Goal: Information Seeking & Learning: Learn about a topic

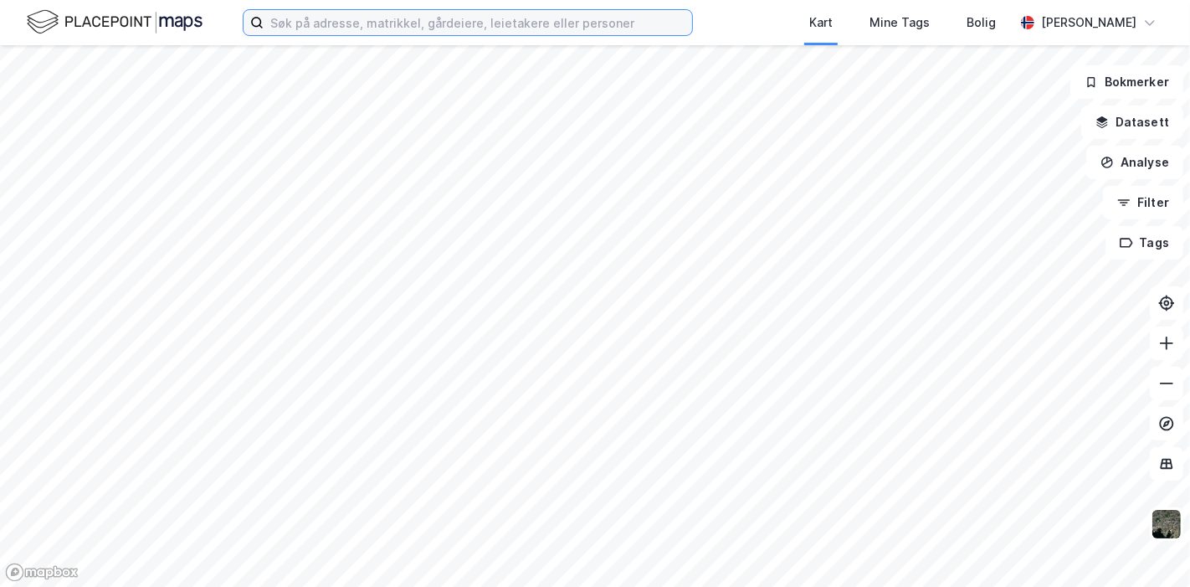
click at [299, 24] on input at bounding box center [478, 22] width 428 height 25
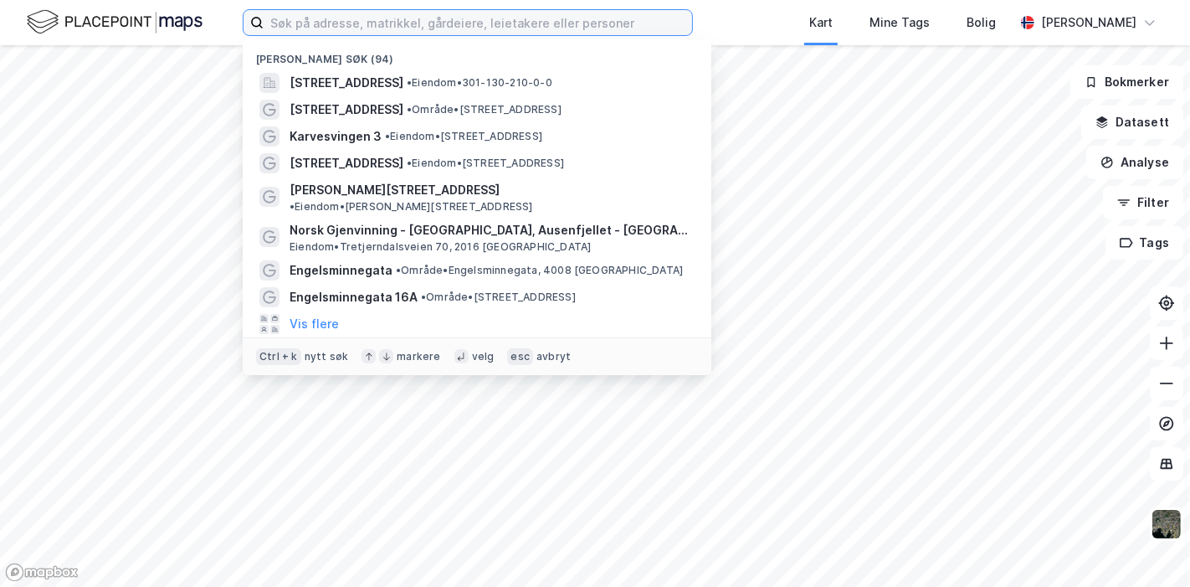
paste input "ØSTRE AKER VEI 22 & 24"
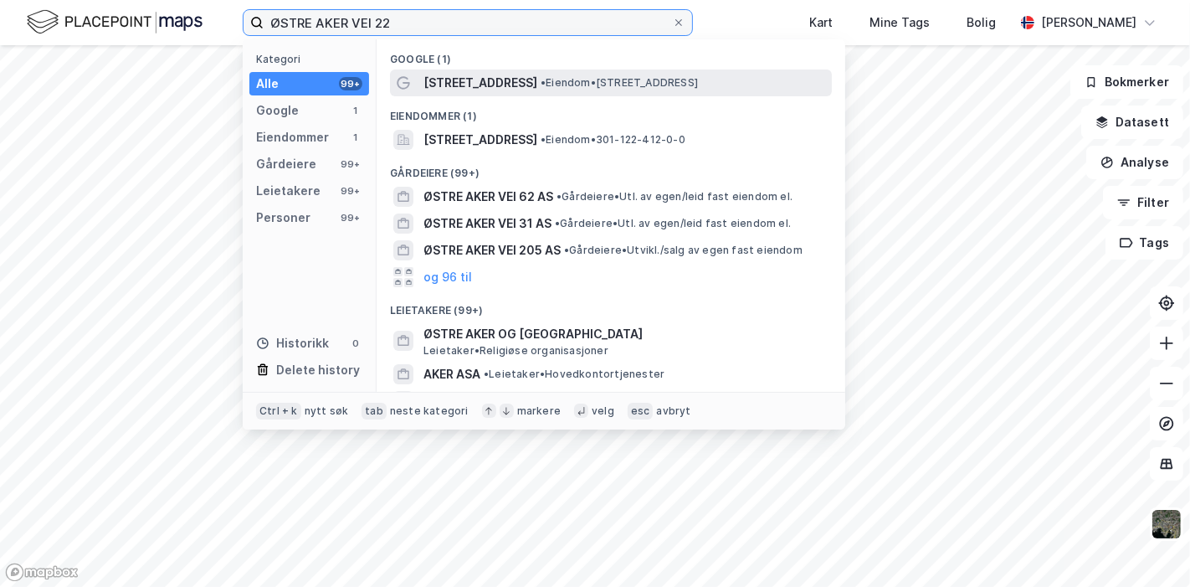
type input "ØSTRE AKER VEI 22"
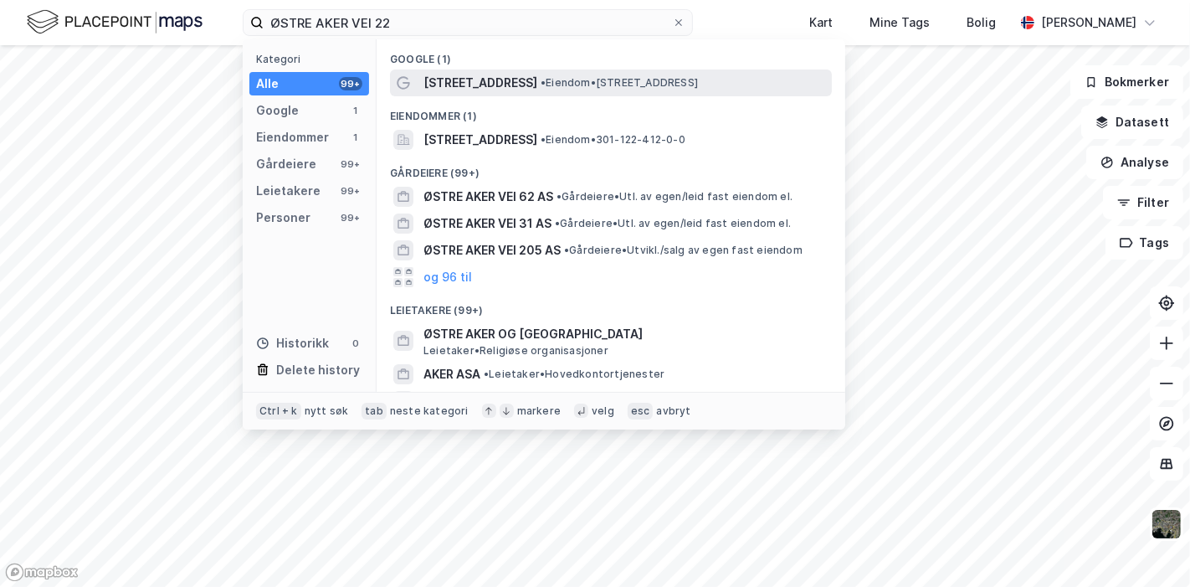
click at [500, 87] on span "[STREET_ADDRESS]" at bounding box center [480, 83] width 114 height 20
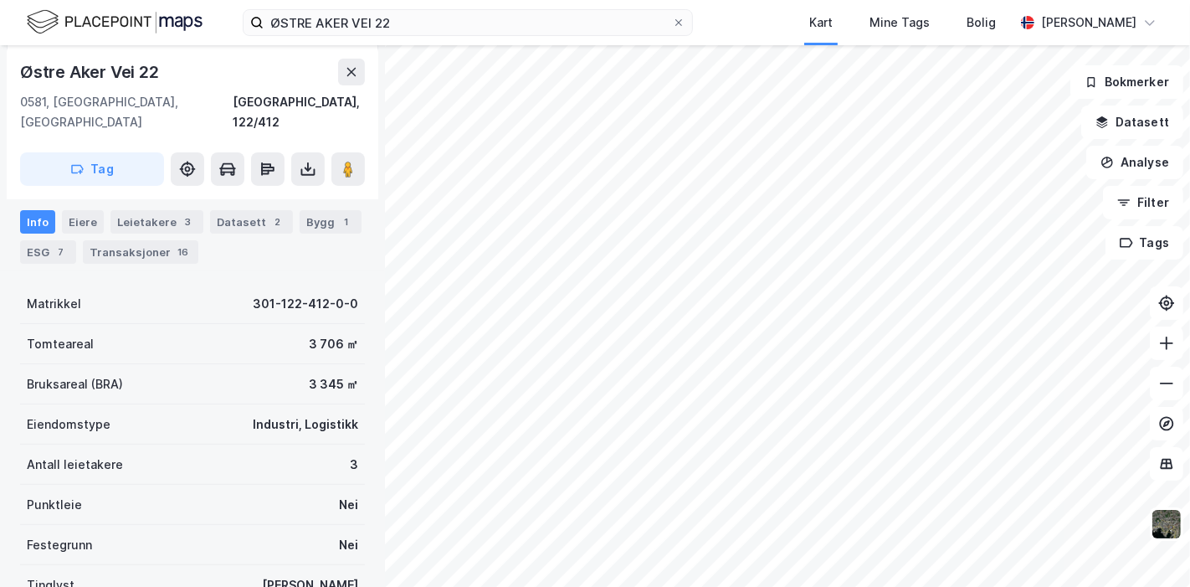
scroll to position [279, 0]
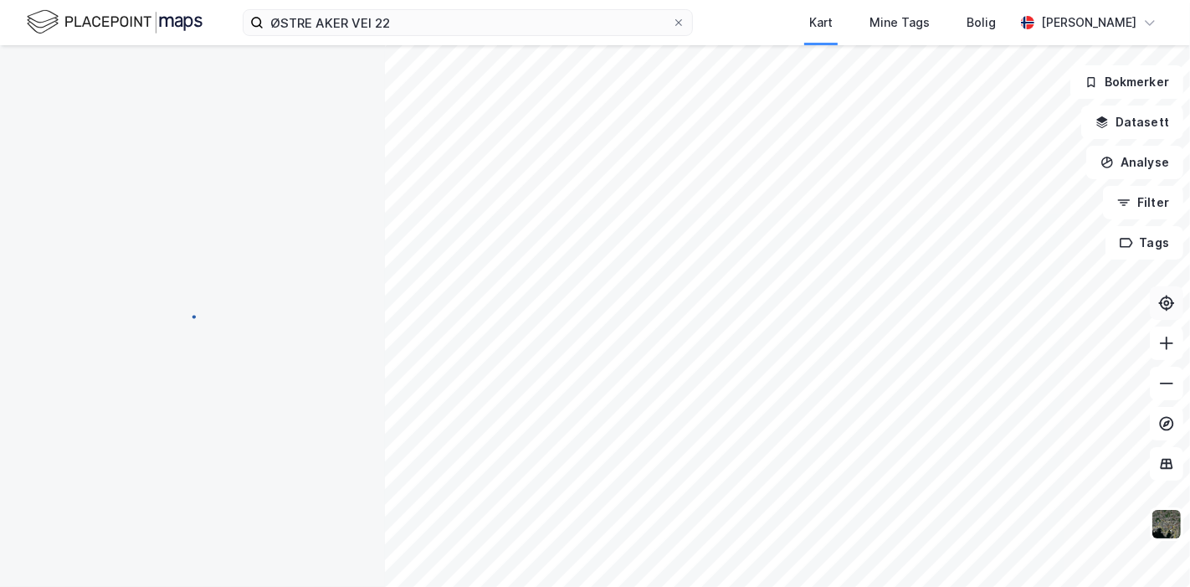
scroll to position [279, 0]
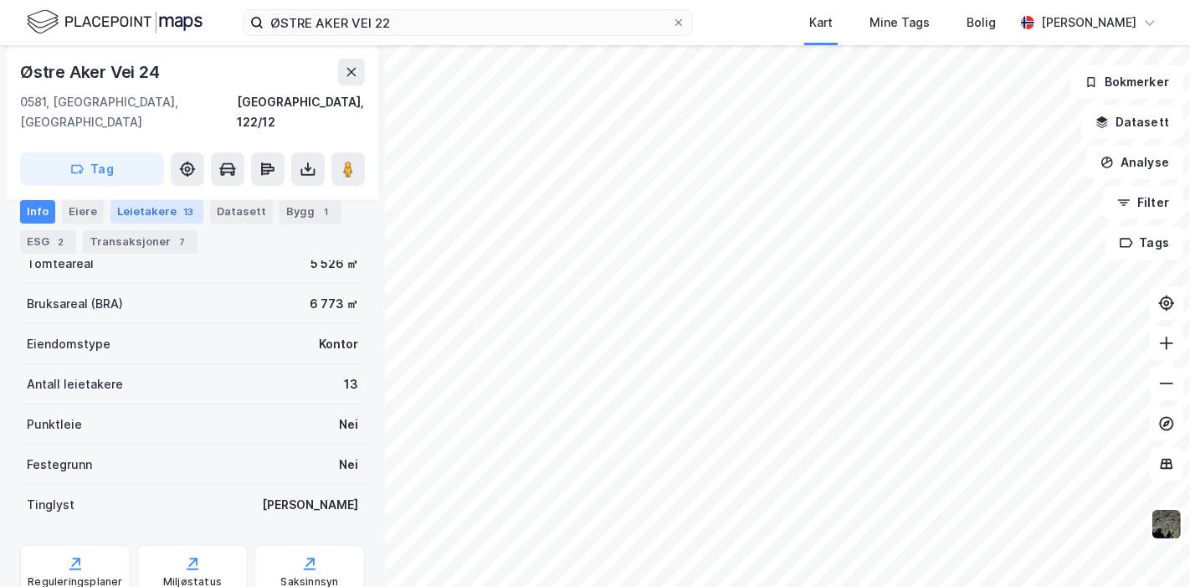
click at [151, 215] on div "Leietakere 13" at bounding box center [156, 210] width 93 height 23
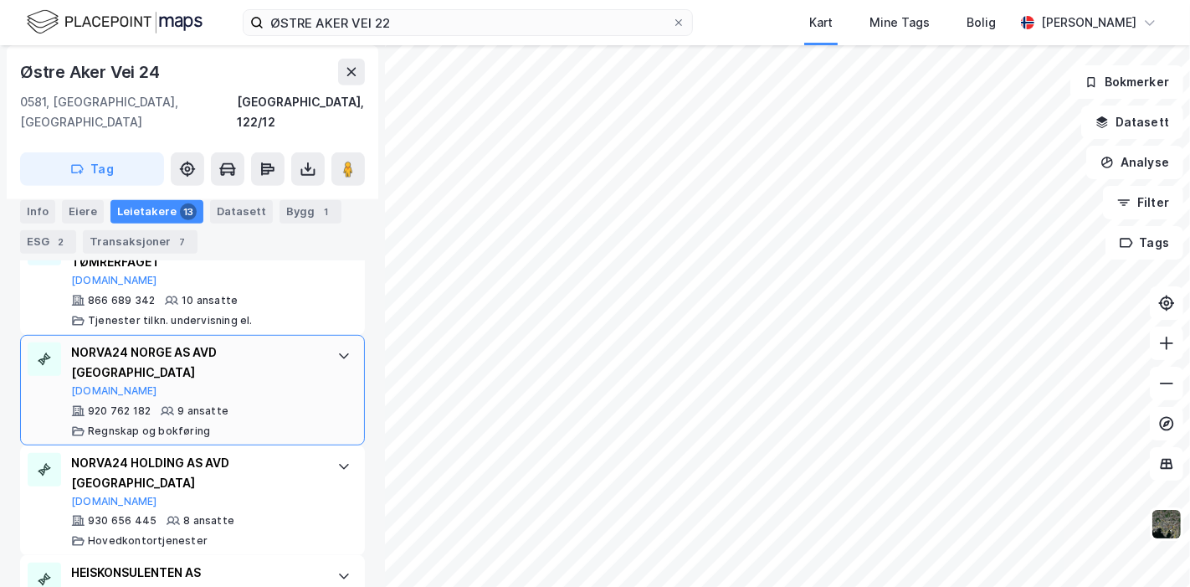
scroll to position [743, 0]
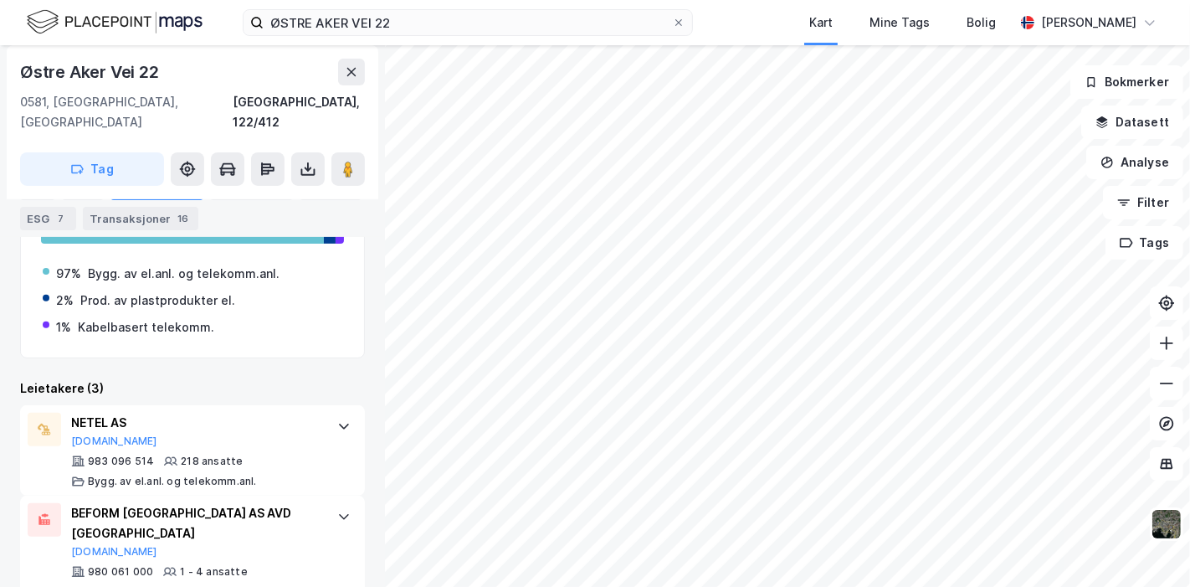
scroll to position [525, 0]
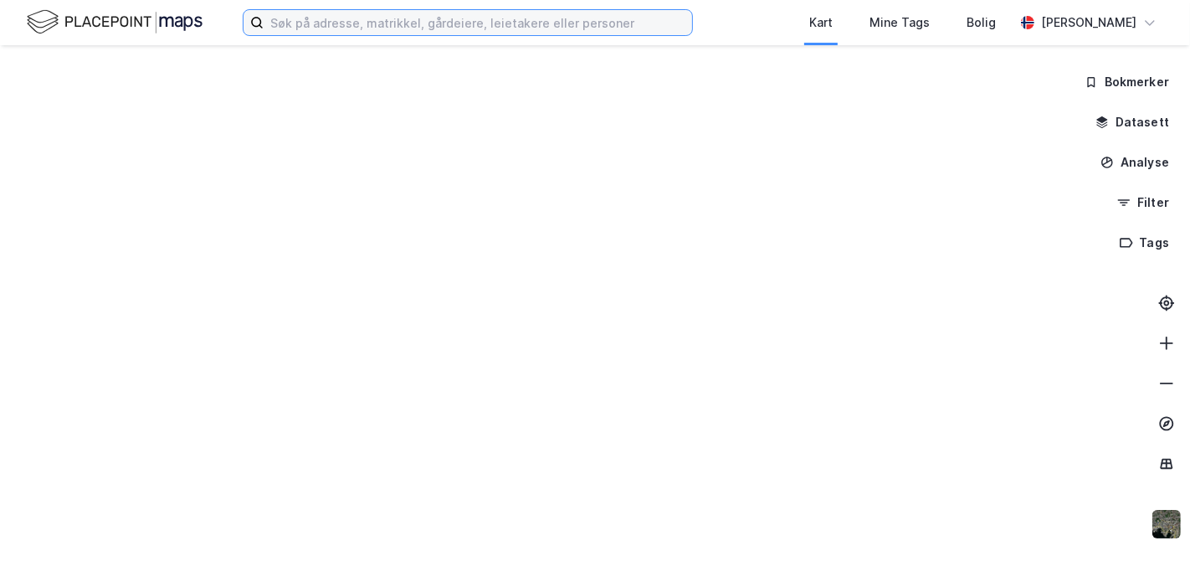
click at [475, 27] on input at bounding box center [478, 22] width 428 height 25
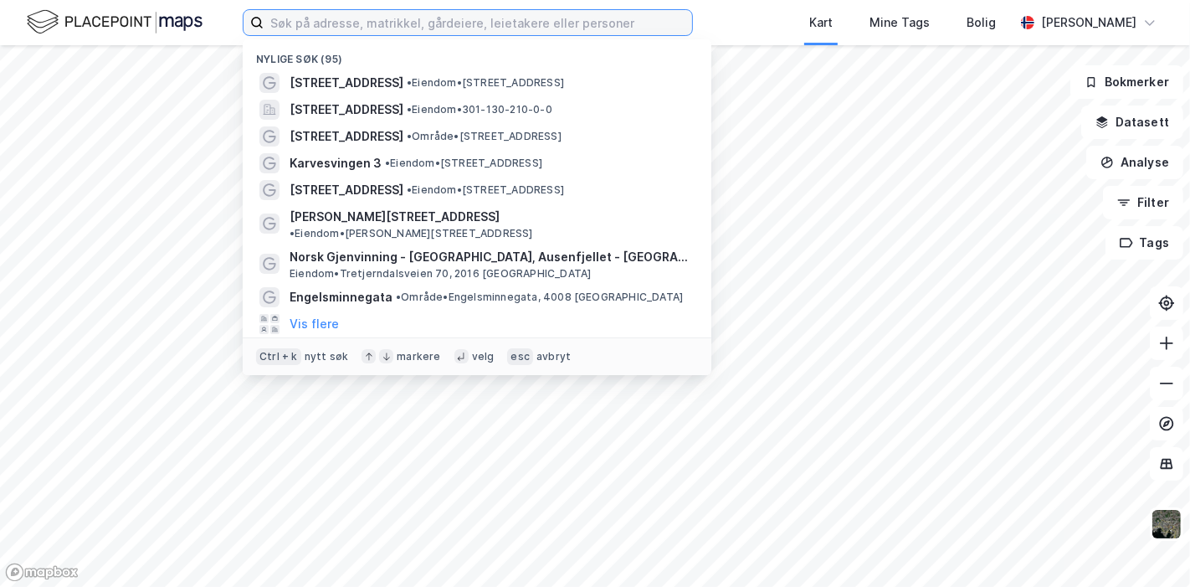
paste input "Brobekkveien 84"
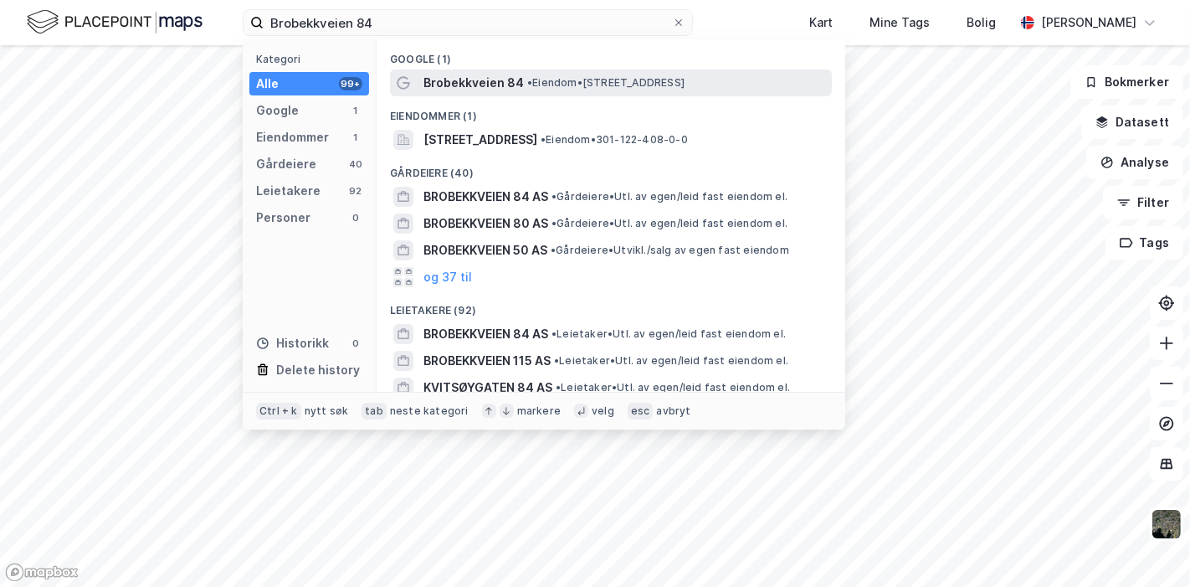
click at [452, 80] on span "Brobekkveien 84" at bounding box center [473, 83] width 100 height 20
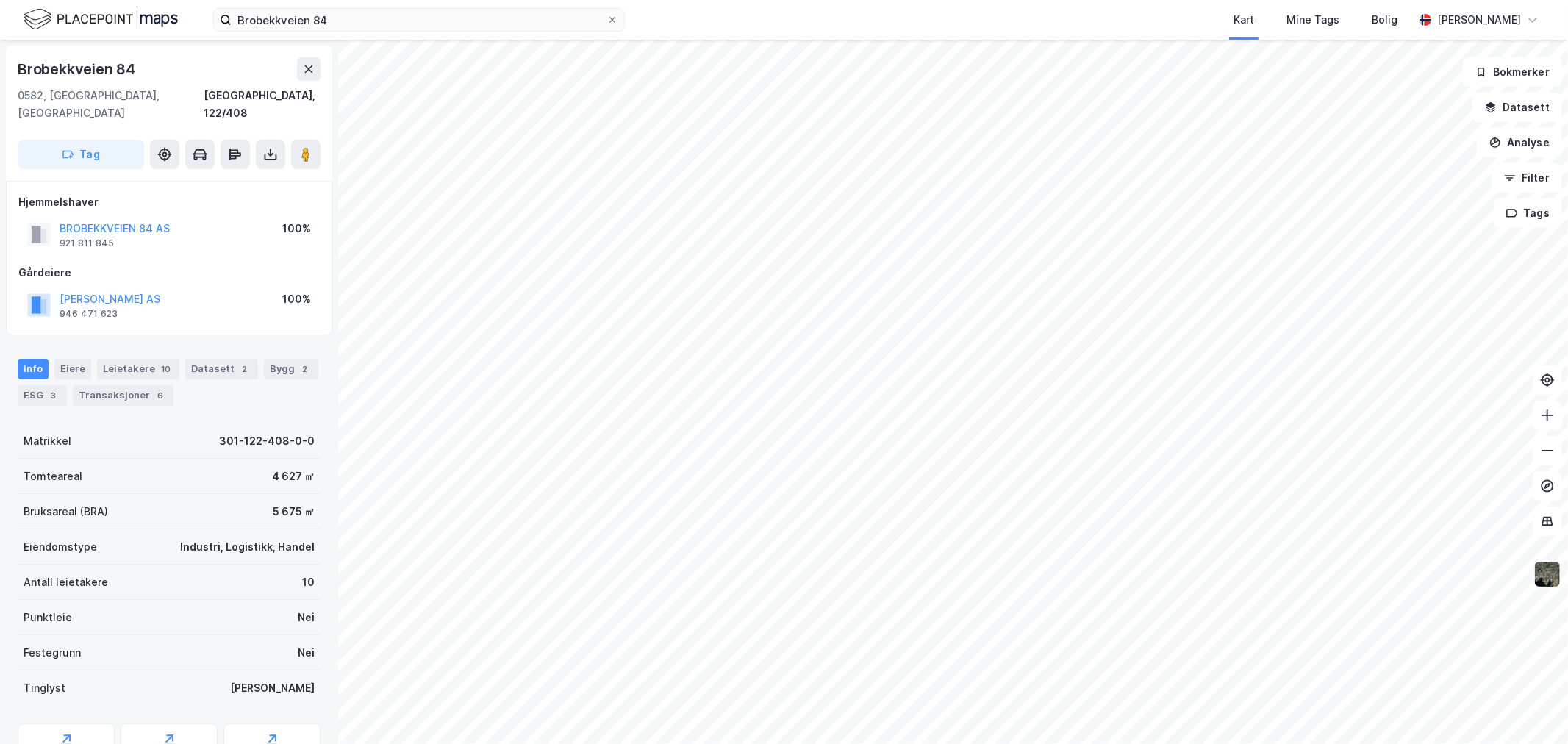
click at [1044, 515] on img at bounding box center [1548, 574] width 28 height 28
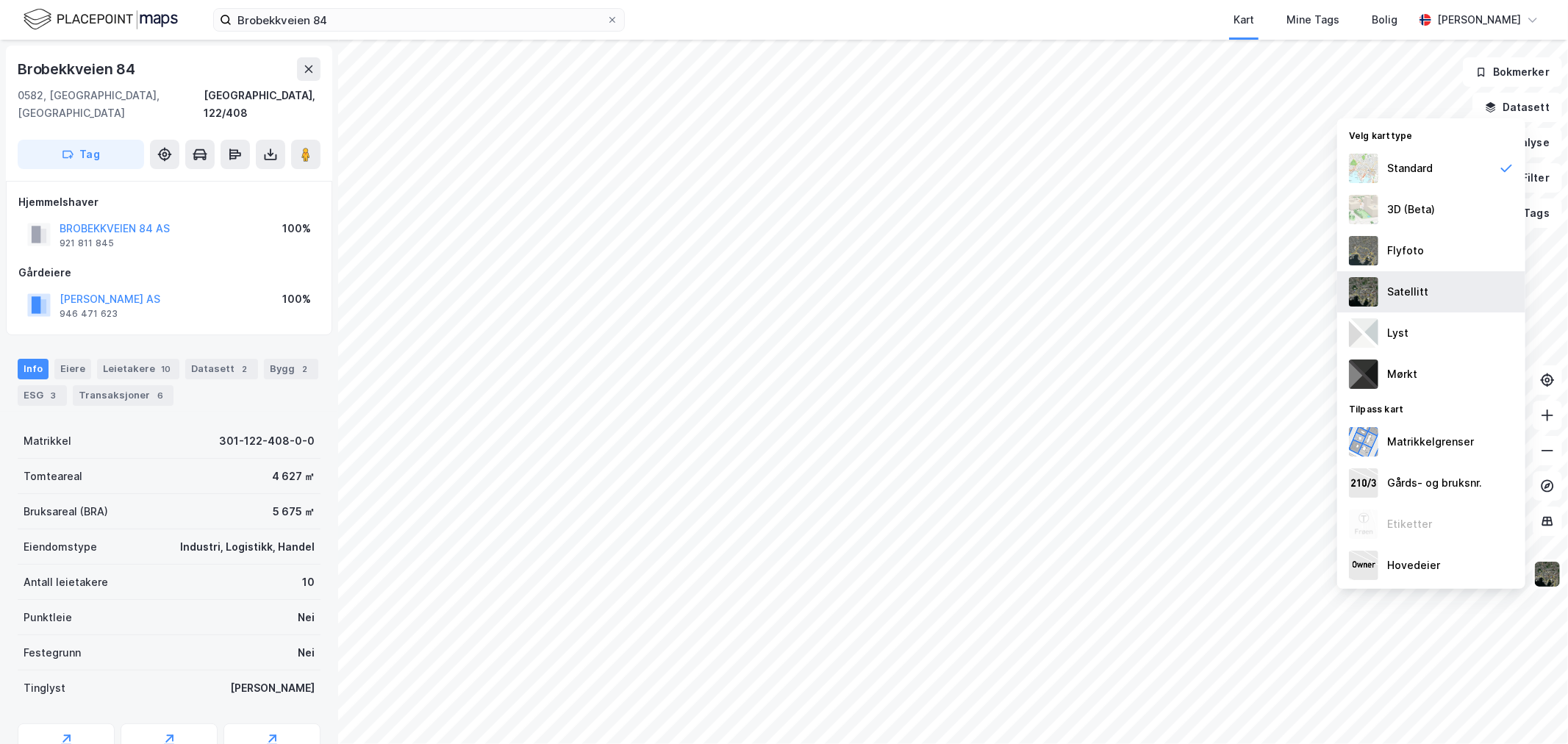
click at [1044, 283] on div "Satellitt" at bounding box center [1407, 292] width 41 height 18
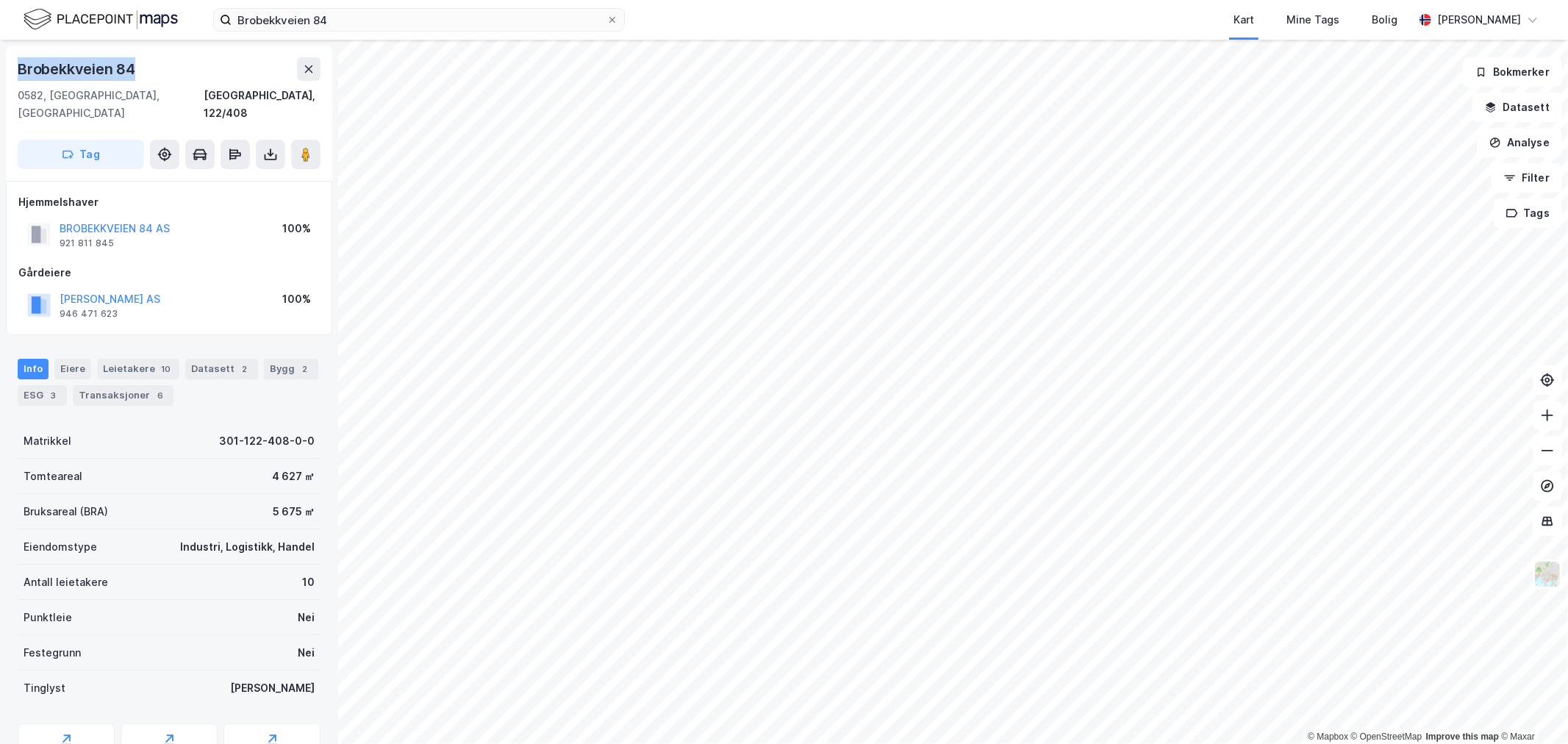
drag, startPoint x: 172, startPoint y: 61, endPoint x: 13, endPoint y: 65, distance: 159.1
click at [13, 65] on div "[STREET_ADDRESS]" at bounding box center [170, 113] width 327 height 135
copy div "Brobekkveien 84"
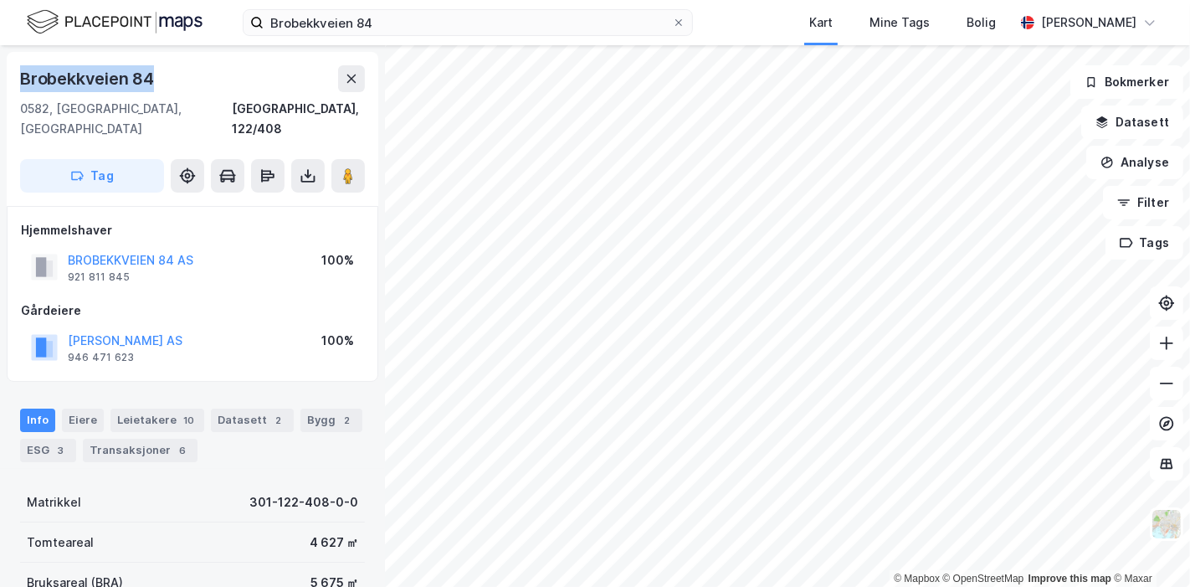
click at [225, 85] on div "Brobekkveien 84" at bounding box center [192, 78] width 345 height 27
click at [62, 408] on div "Eiere" at bounding box center [83, 419] width 42 height 23
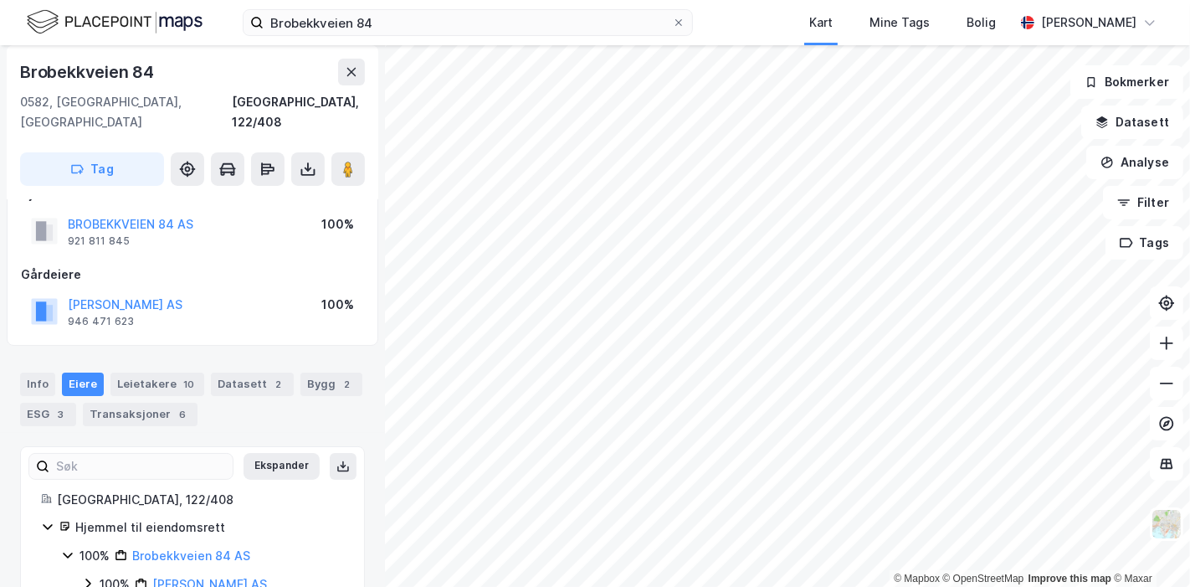
scroll to position [64, 0]
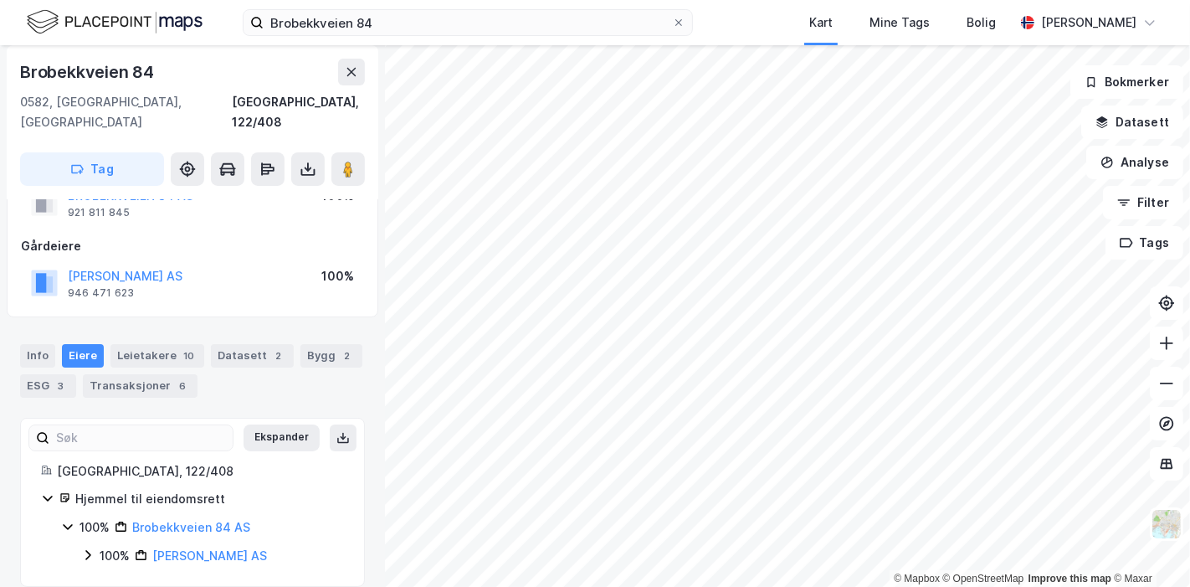
click at [83, 548] on icon at bounding box center [87, 554] width 13 height 13
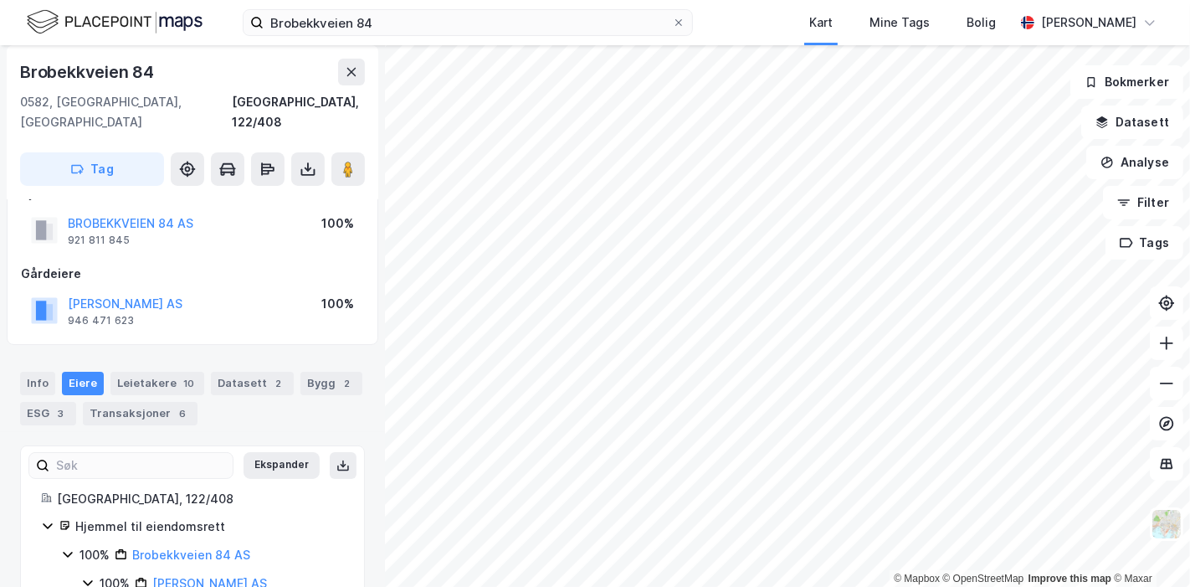
scroll to position [0, 0]
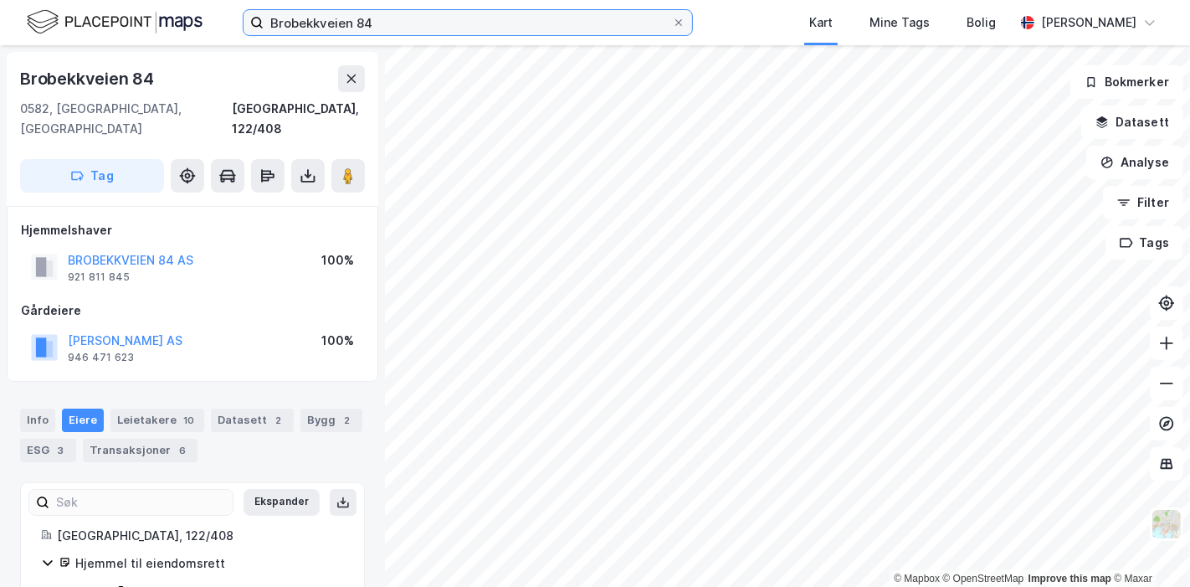
click at [380, 34] on label "Brobekkveien 84" at bounding box center [468, 22] width 450 height 27
click at [380, 34] on input "Brobekkveien 84" at bounding box center [468, 22] width 408 height 25
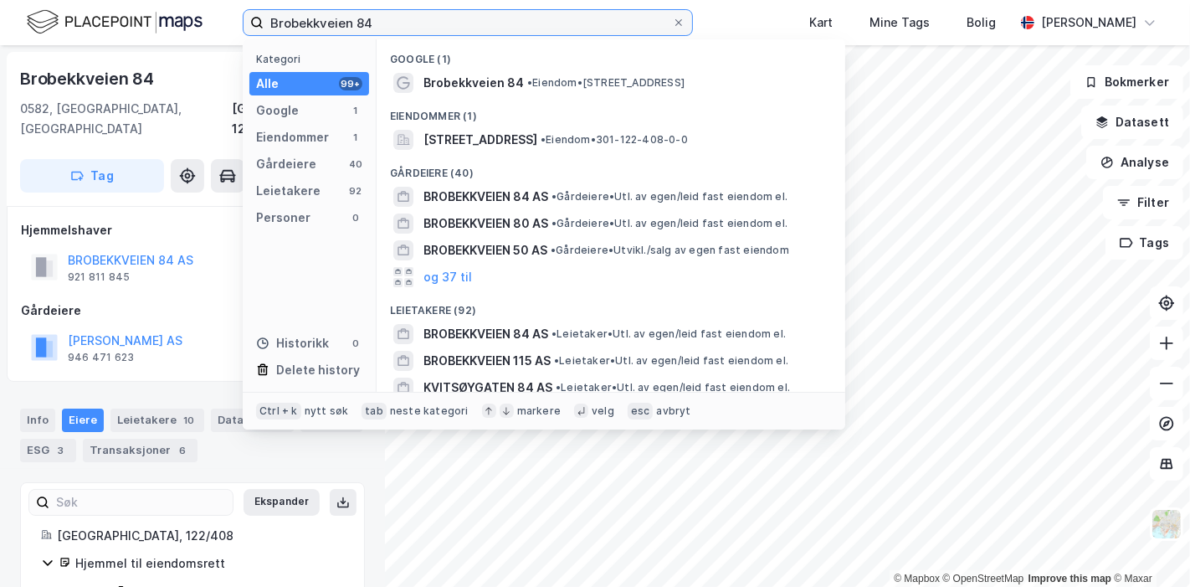
paste input "[PERSON_NAME] vei 15 og 17"
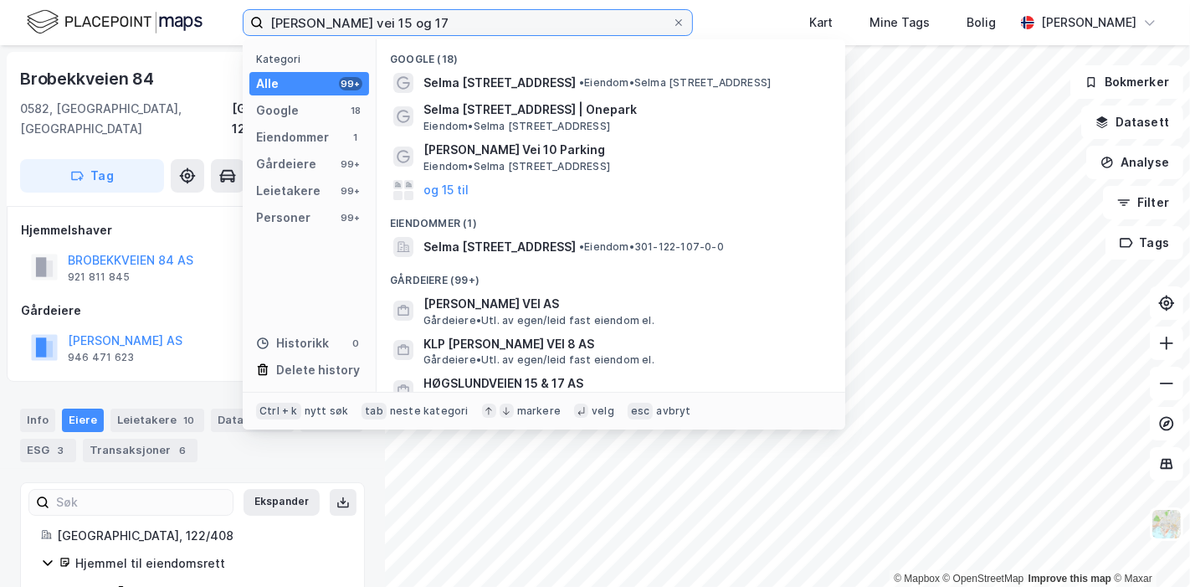
drag, startPoint x: 459, startPoint y: 26, endPoint x: 406, endPoint y: 27, distance: 53.6
click at [406, 27] on input "[PERSON_NAME] vei 15 og 17" at bounding box center [468, 22] width 408 height 25
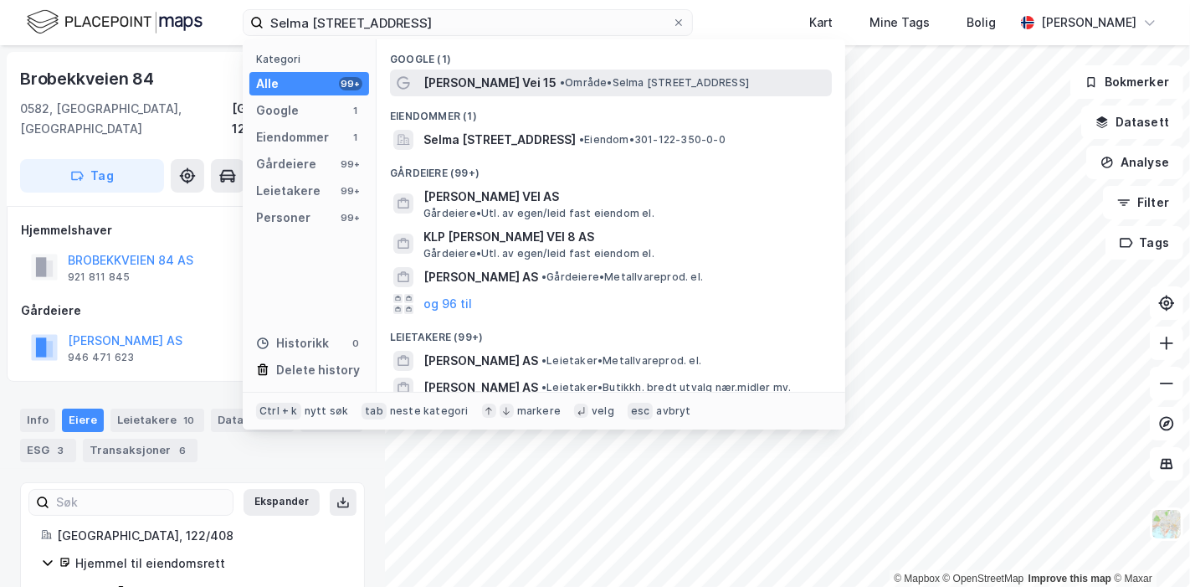
click at [460, 78] on span "[PERSON_NAME] Vei 15" at bounding box center [489, 83] width 133 height 20
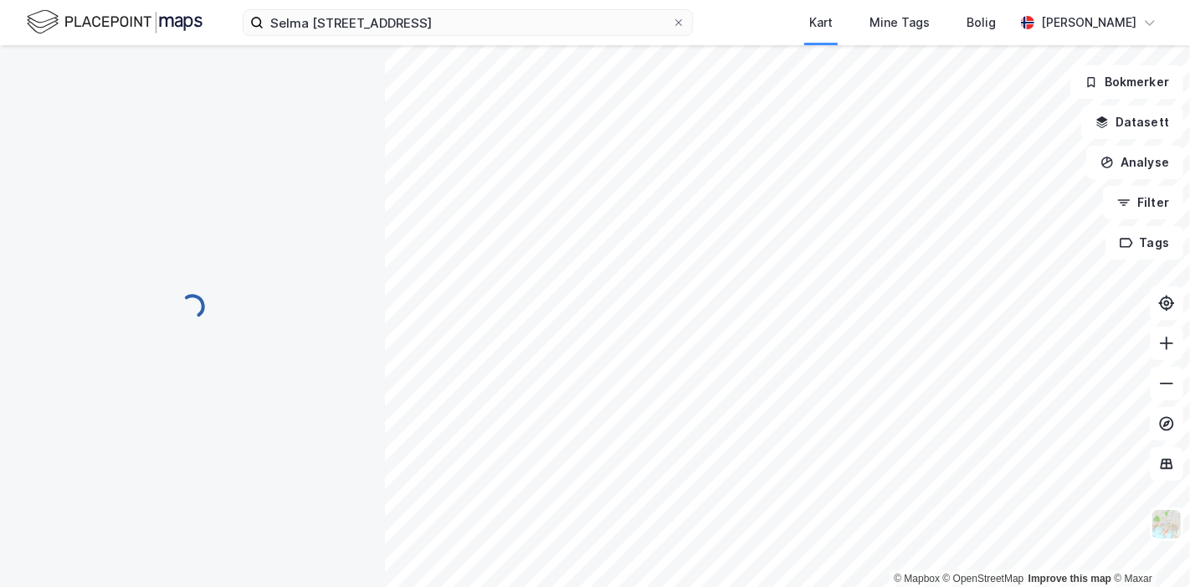
scroll to position [1, 0]
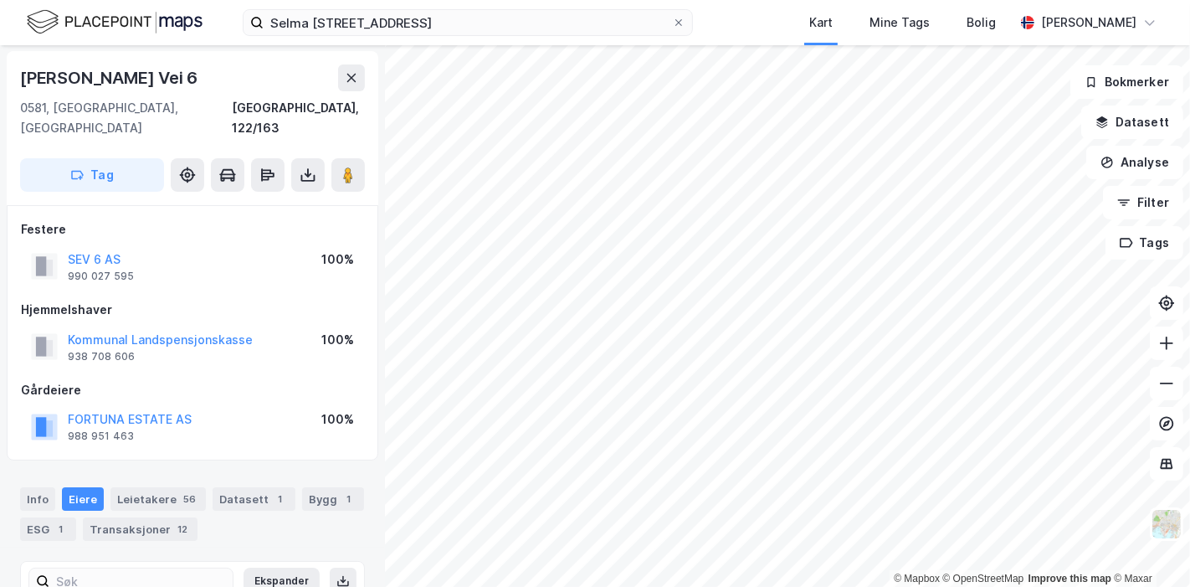
scroll to position [1, 0]
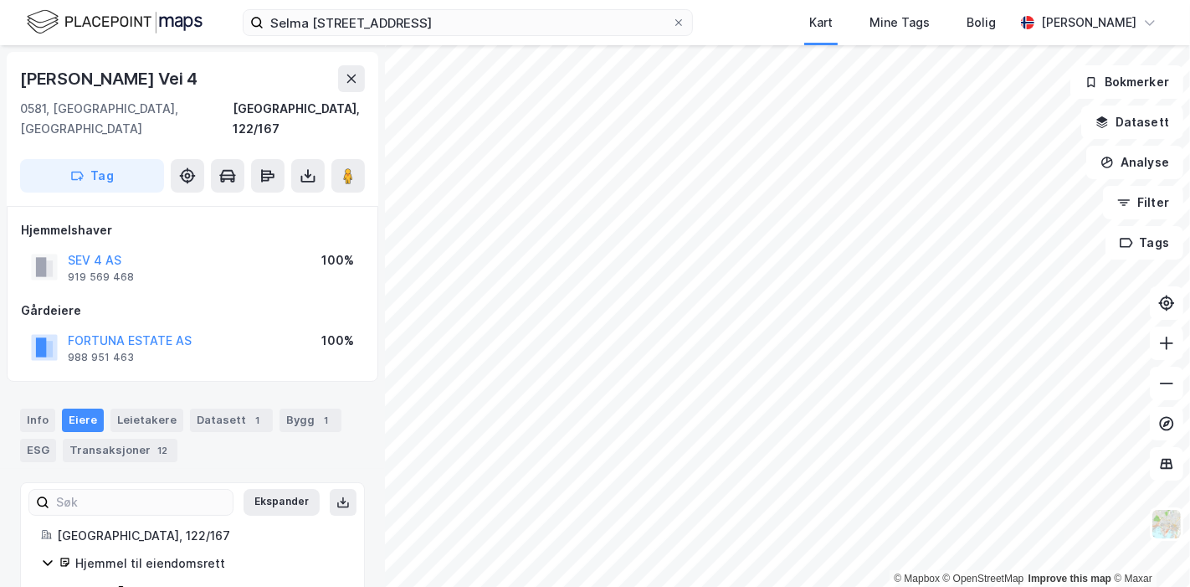
scroll to position [1, 0]
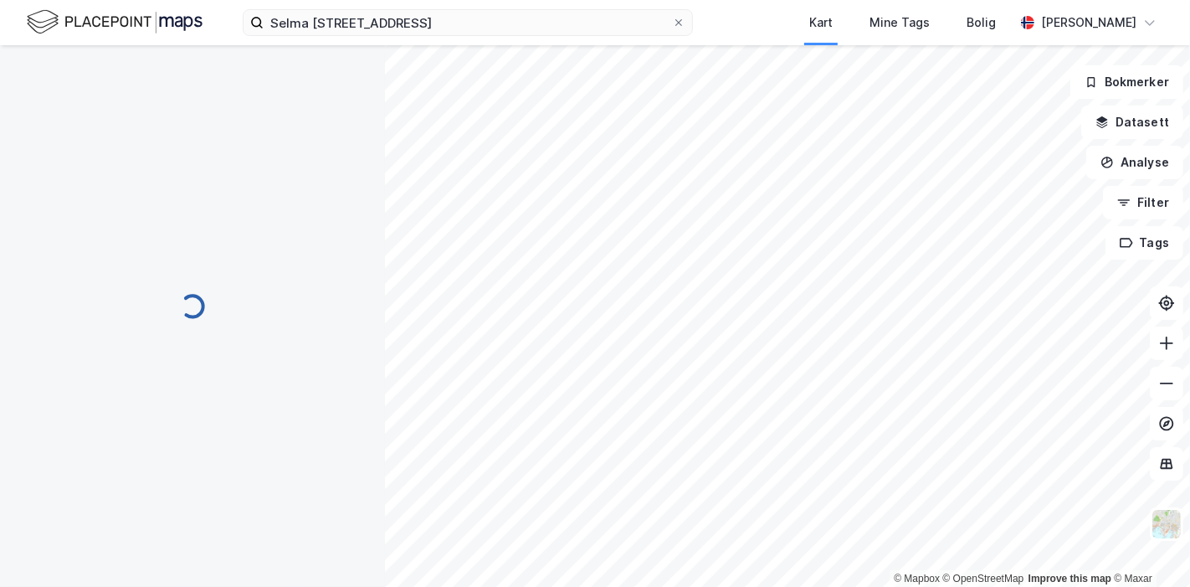
scroll to position [1, 0]
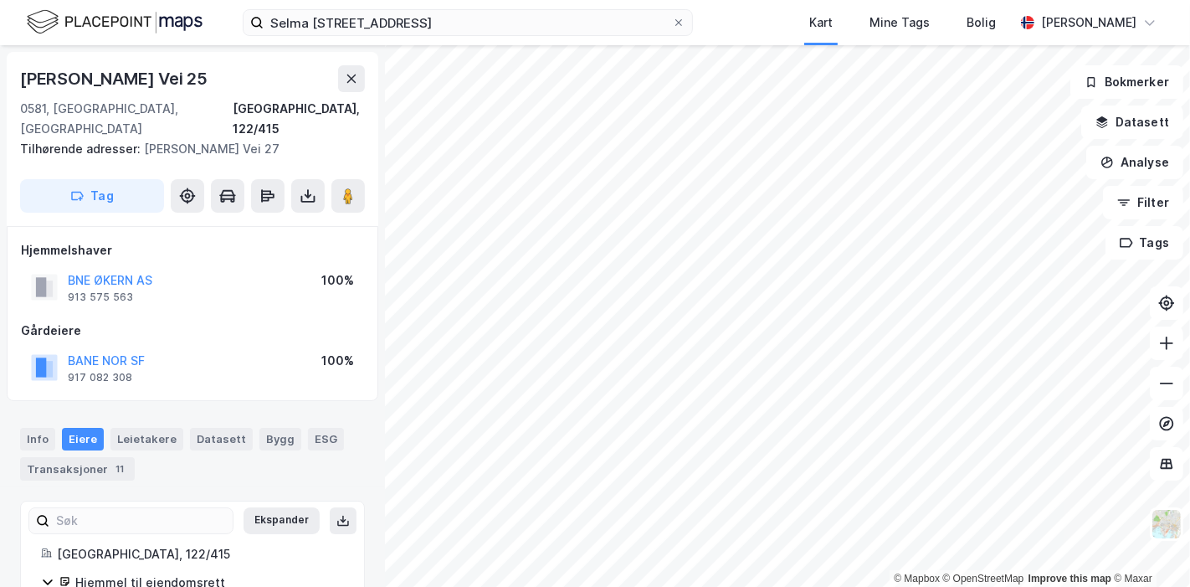
scroll to position [1, 0]
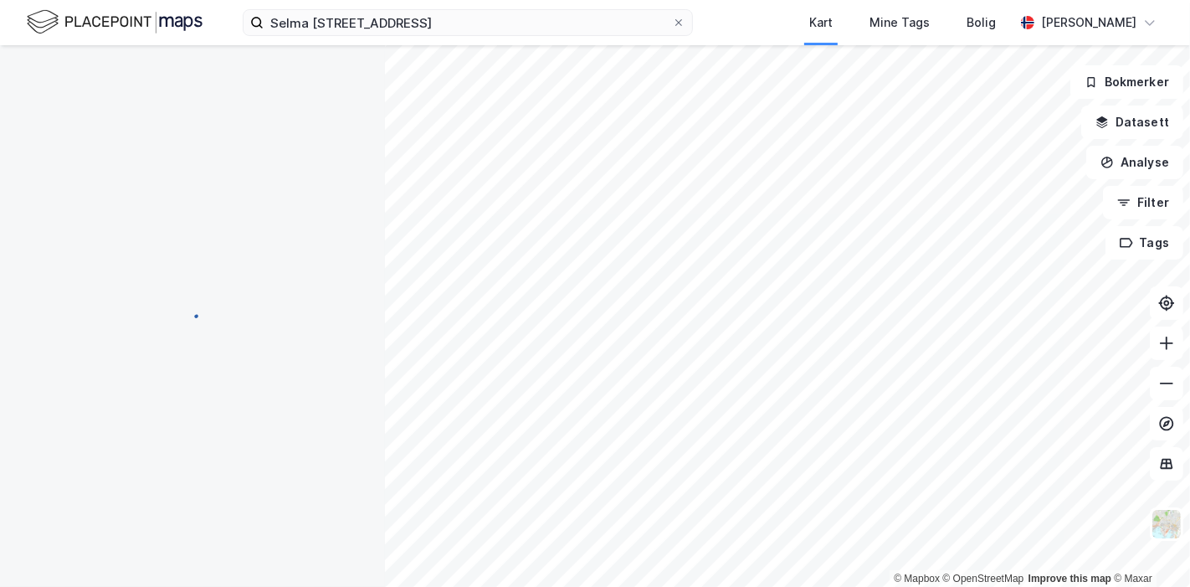
scroll to position [1, 0]
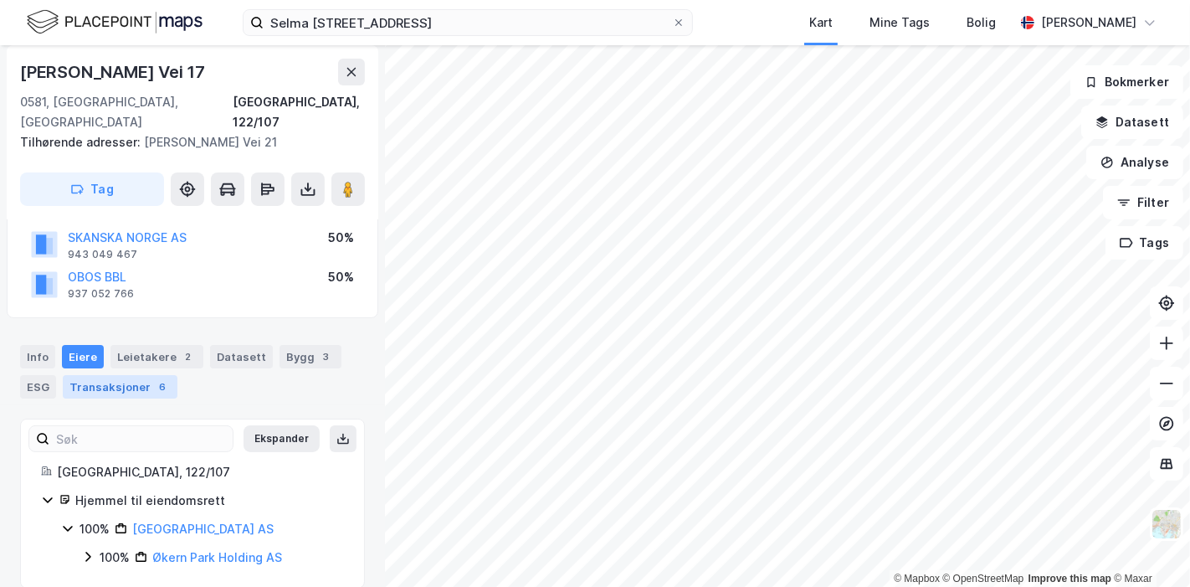
scroll to position [124, 0]
click at [141, 344] on div "Leietakere 2" at bounding box center [156, 355] width 93 height 23
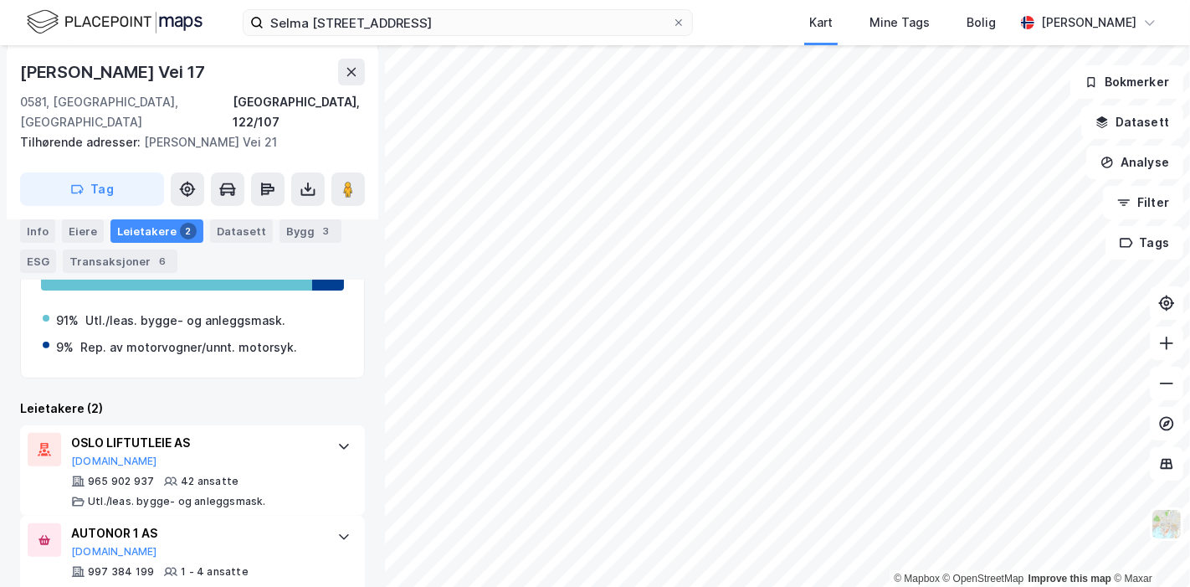
scroll to position [388, 0]
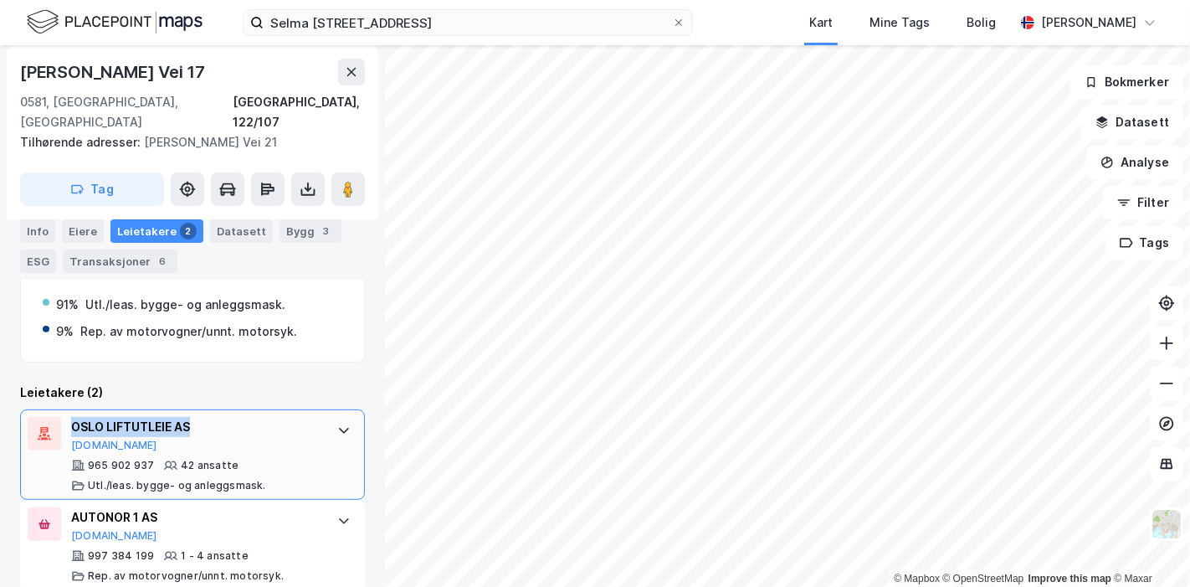
drag, startPoint x: 208, startPoint y: 404, endPoint x: 71, endPoint y: 404, distance: 137.2
click at [71, 417] on div "OSLO LIFTUTLEIE AS" at bounding box center [195, 427] width 249 height 20
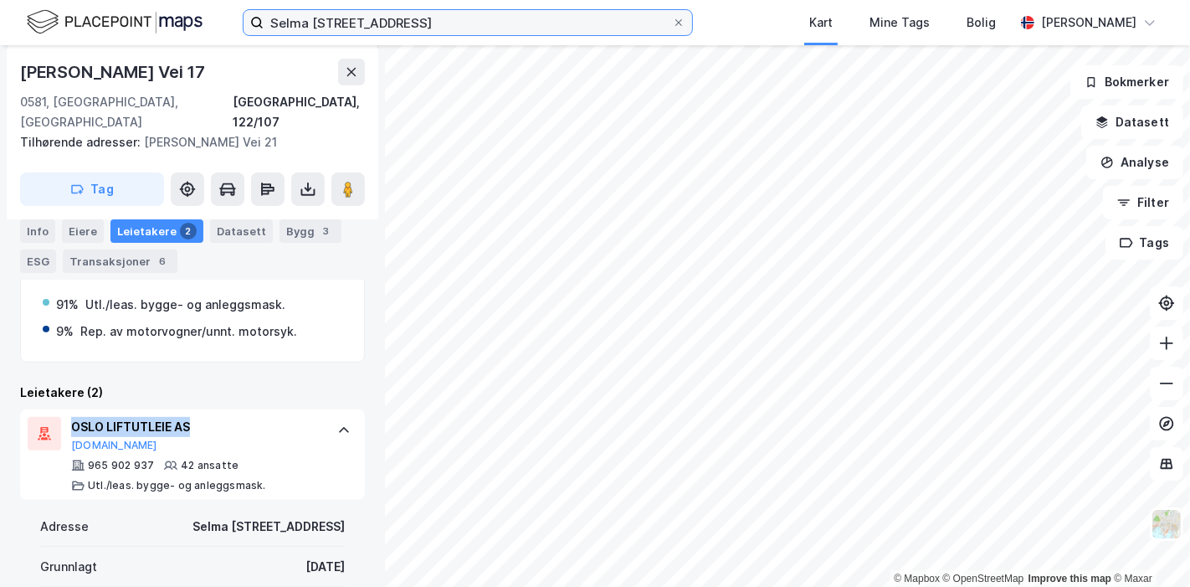
click at [319, 20] on input "Selma [STREET_ADDRESS]" at bounding box center [468, 22] width 408 height 25
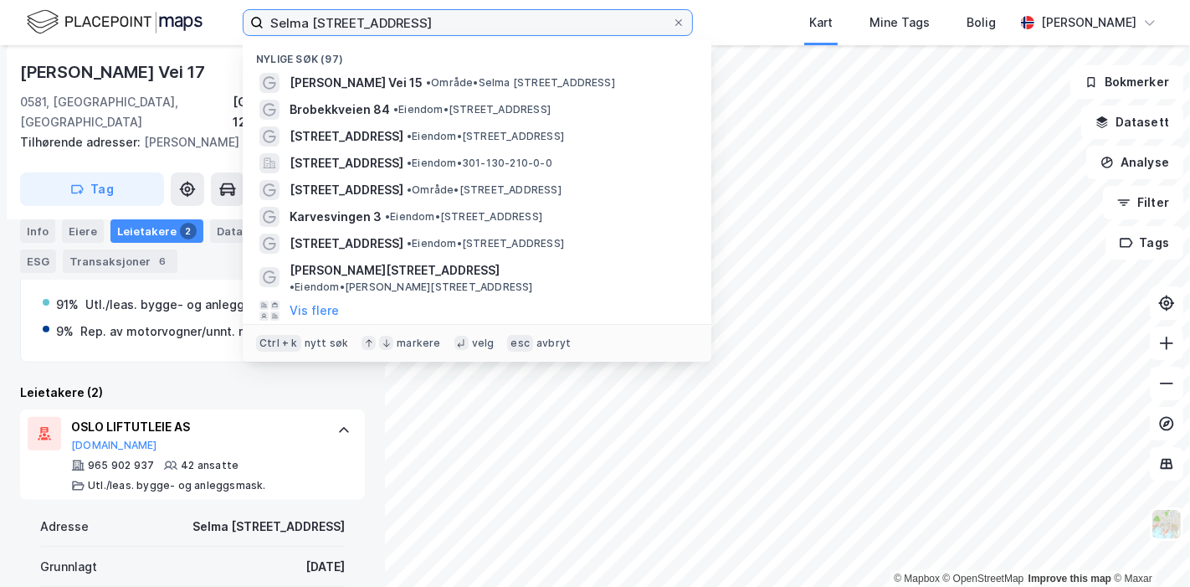
scroll to position [124, 0]
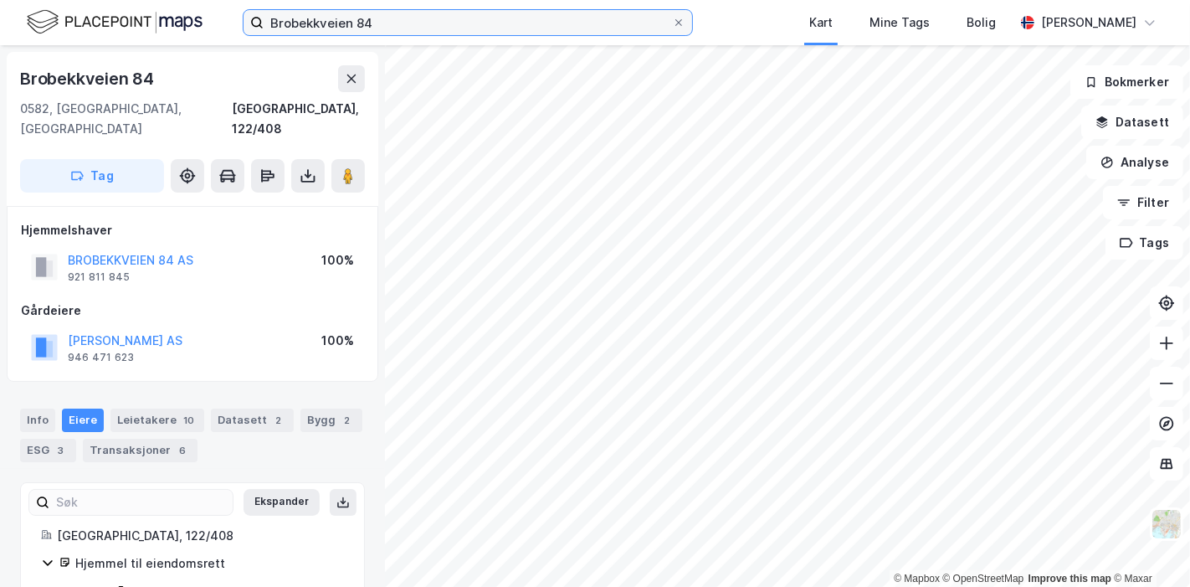
scroll to position [64, 0]
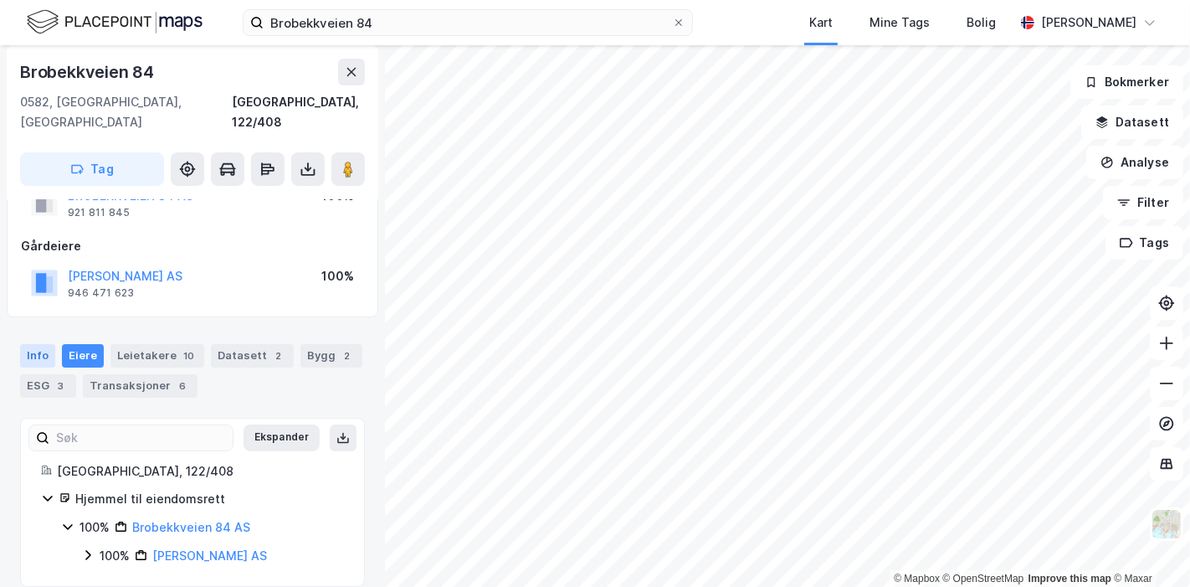
click at [40, 344] on div "Info" at bounding box center [37, 355] width 35 height 23
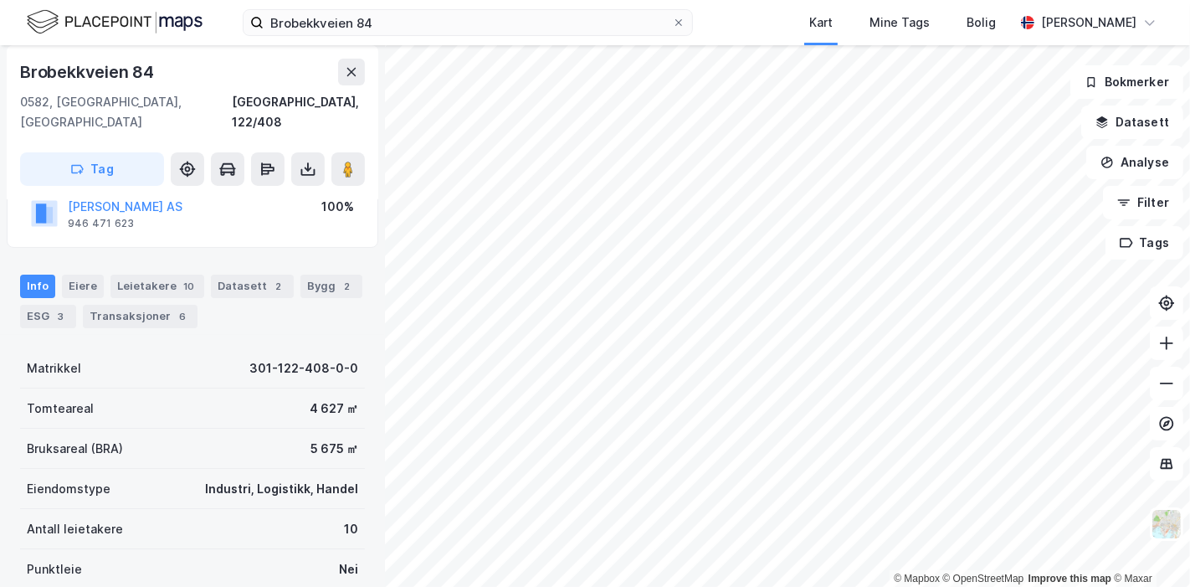
scroll to position [157, 0]
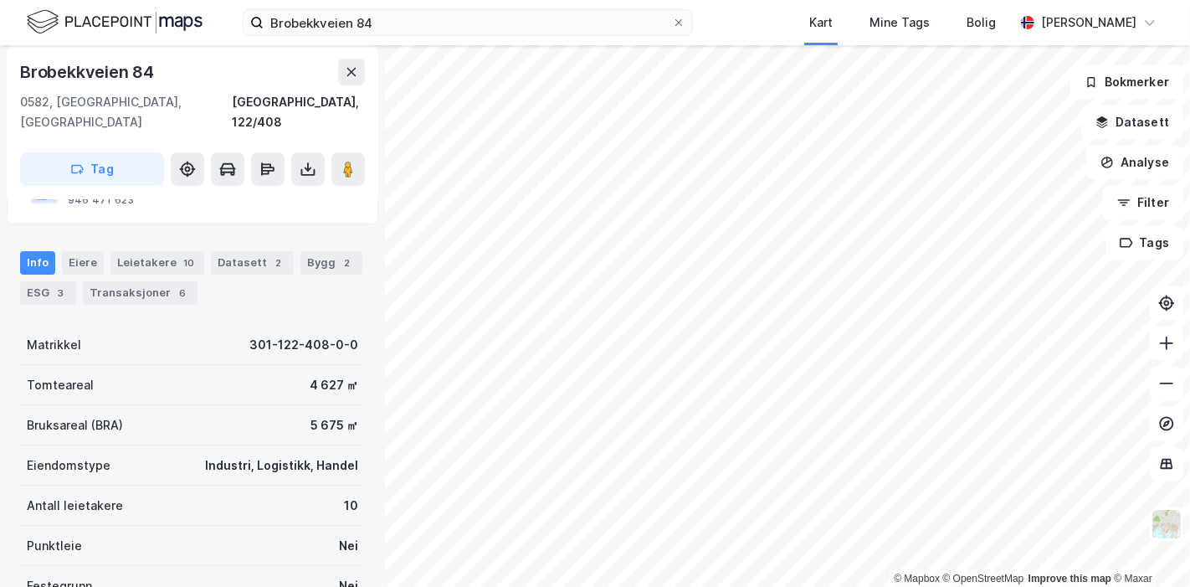
scroll to position [64, 0]
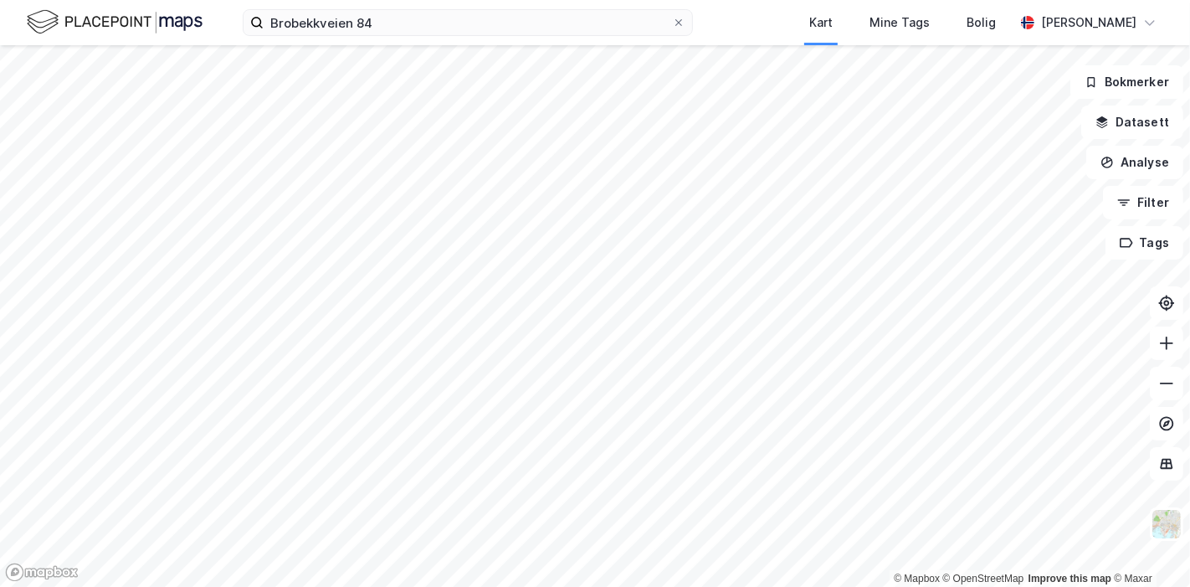
click at [403, 37] on div "Brobekkveien 84 Kart Mine Tags Bolig [PERSON_NAME]" at bounding box center [595, 22] width 1190 height 45
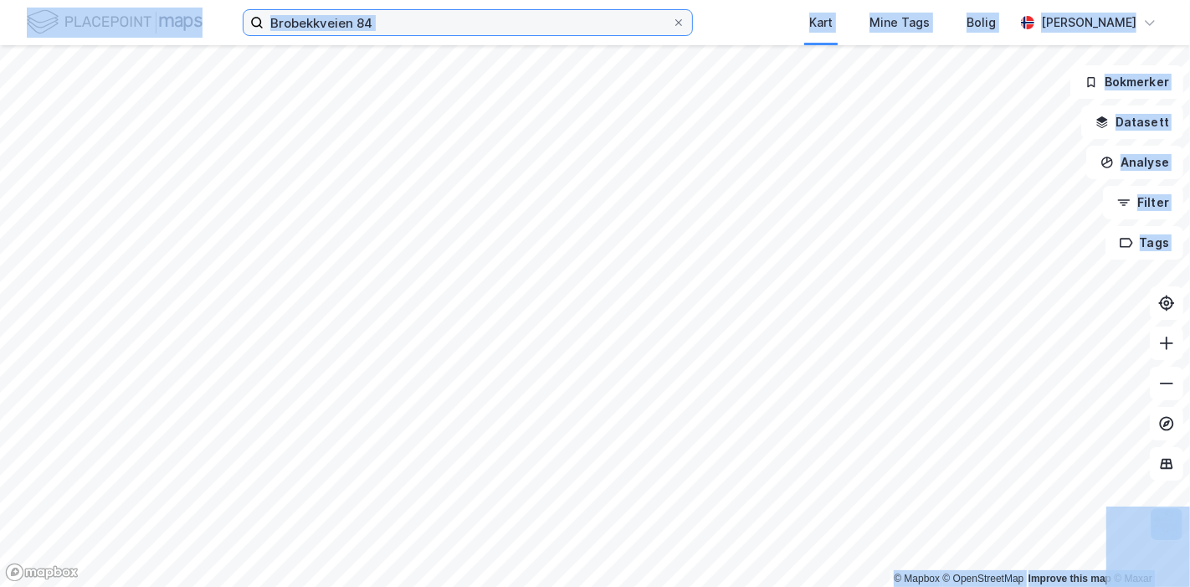
click at [391, 25] on input "Brobekkveien 84" at bounding box center [468, 22] width 408 height 25
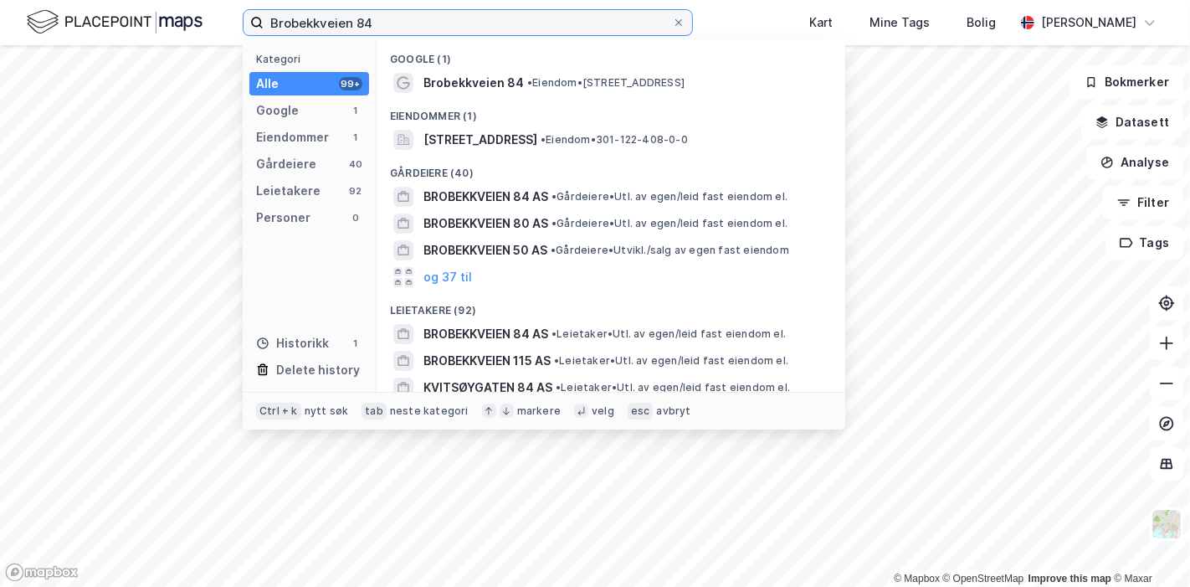
paste input "[PERSON_NAME] vei 15 og 17"
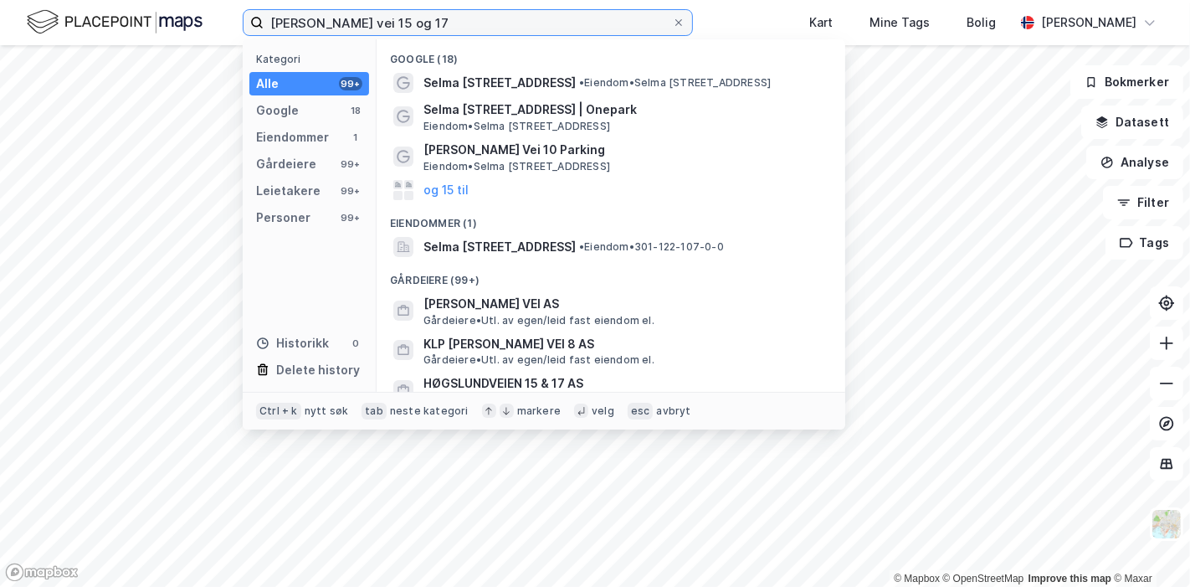
drag, startPoint x: 439, startPoint y: 23, endPoint x: 389, endPoint y: 19, distance: 50.3
click at [389, 19] on input "[PERSON_NAME] vei 15 og 17" at bounding box center [468, 22] width 408 height 25
click at [387, 19] on input "[PERSON_NAME] vei 15 og 17" at bounding box center [468, 22] width 408 height 25
drag, startPoint x: 384, startPoint y: 18, endPoint x: 423, endPoint y: 24, distance: 39.1
click at [423, 24] on input "[PERSON_NAME] vei 15 og 17" at bounding box center [468, 22] width 408 height 25
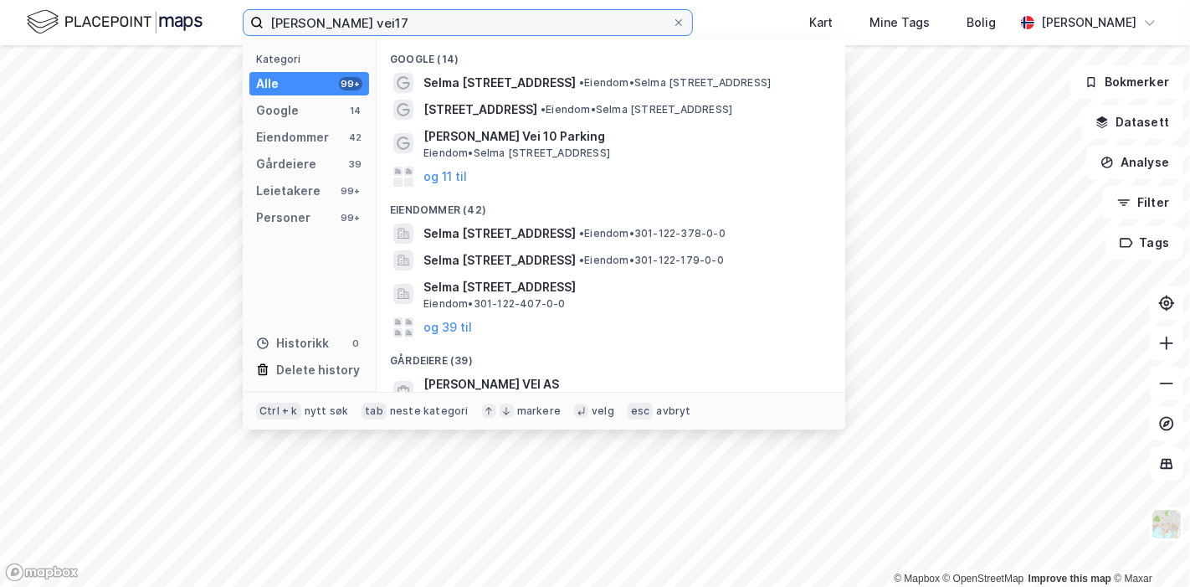
click at [475, 18] on input "[PERSON_NAME] vei17" at bounding box center [468, 22] width 408 height 25
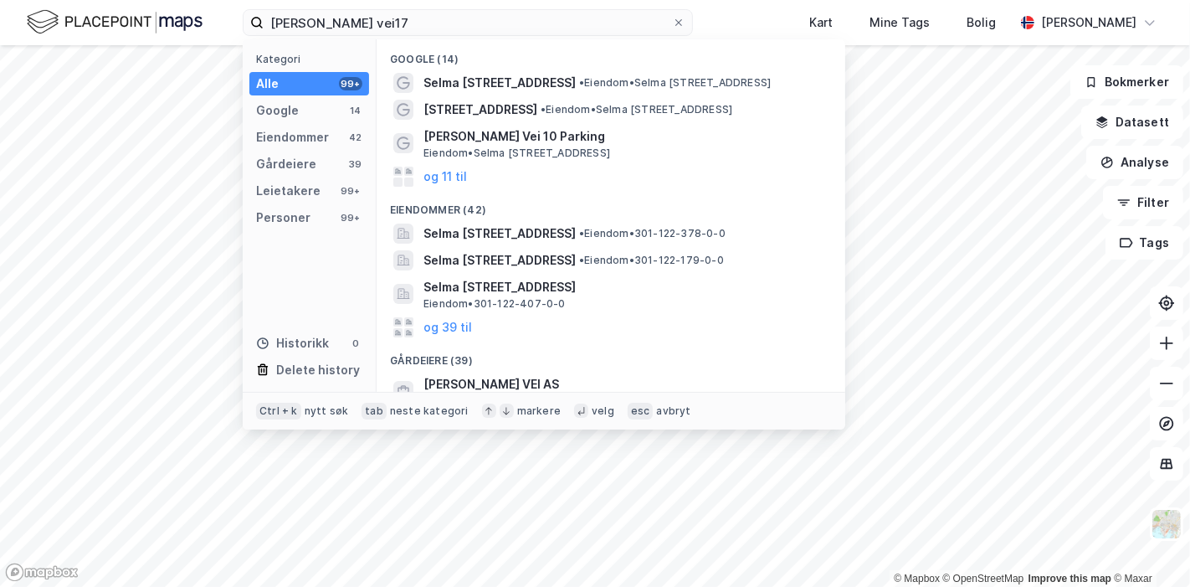
click at [478, 68] on div "Google (14)" at bounding box center [611, 54] width 469 height 30
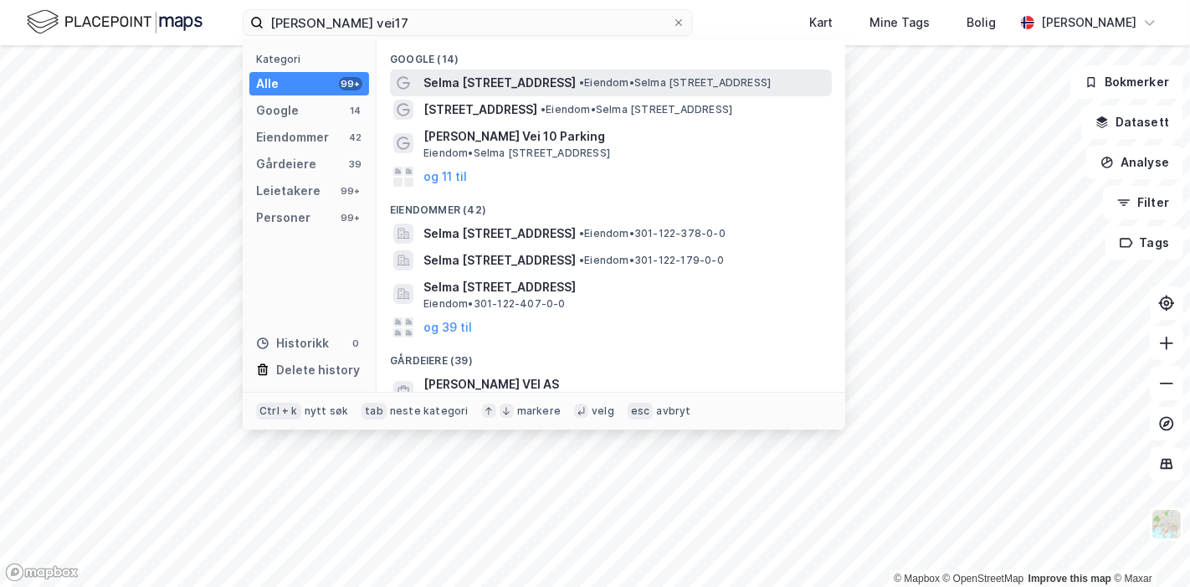
click at [480, 77] on span "Selma [STREET_ADDRESS]" at bounding box center [499, 83] width 152 height 20
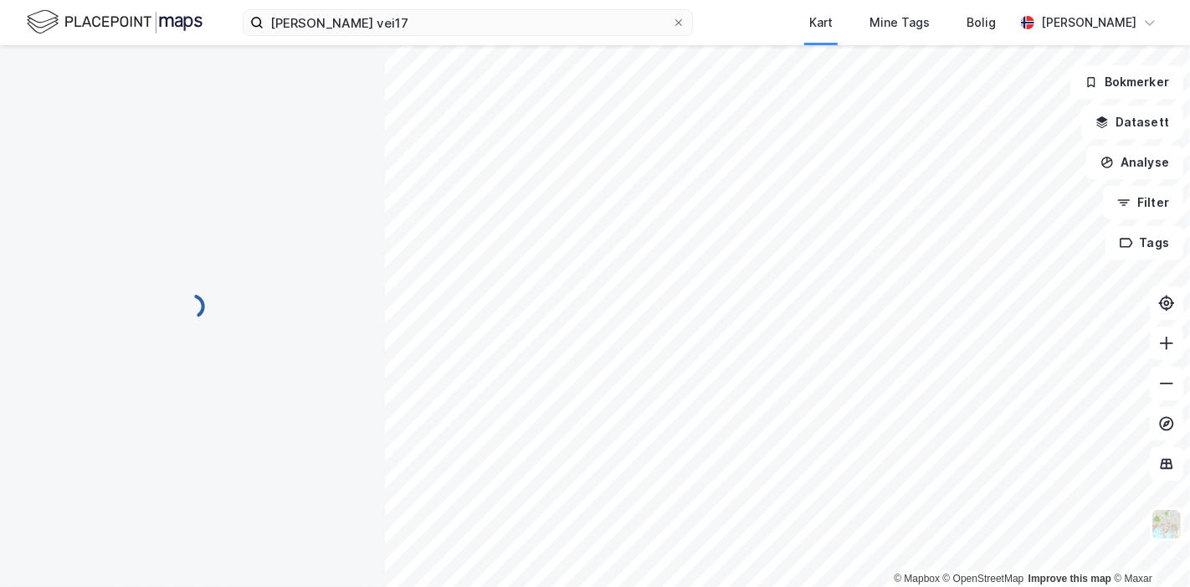
scroll to position [64, 0]
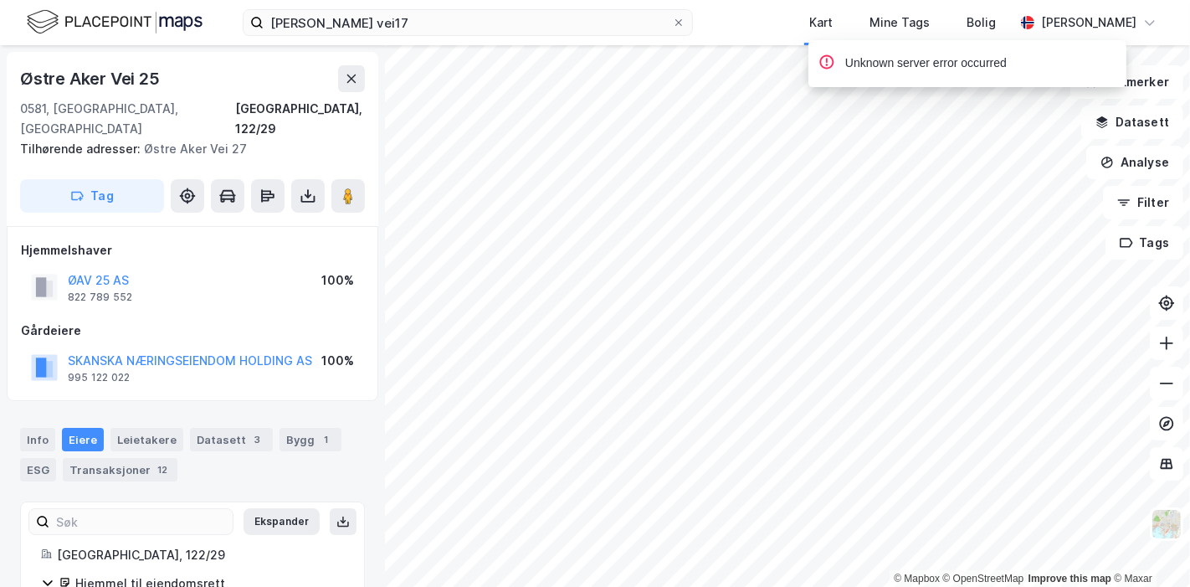
scroll to position [35, 0]
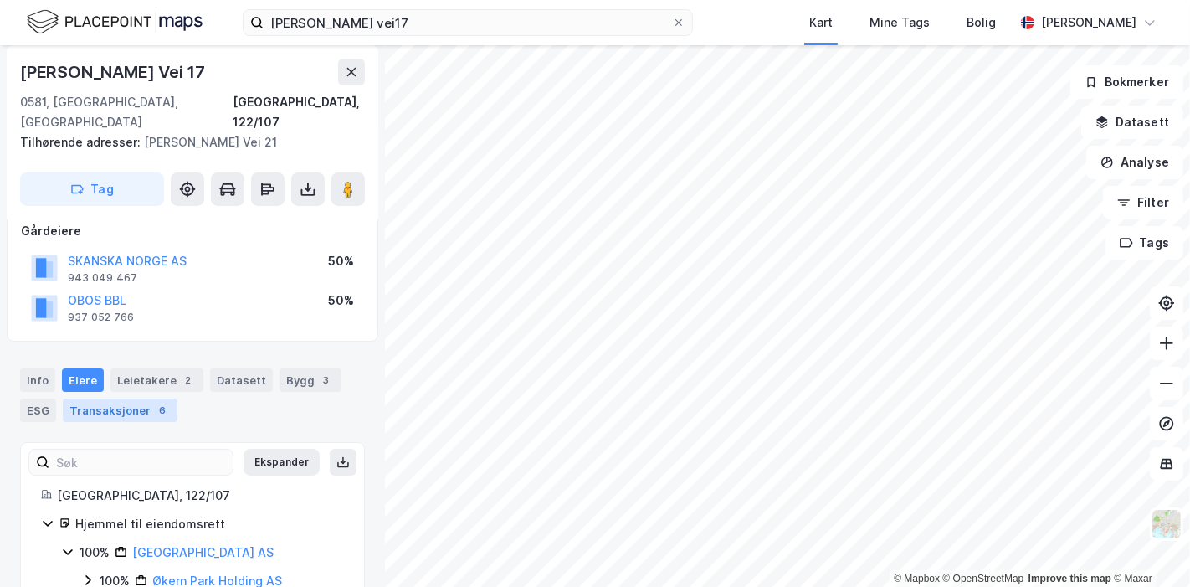
scroll to position [124, 0]
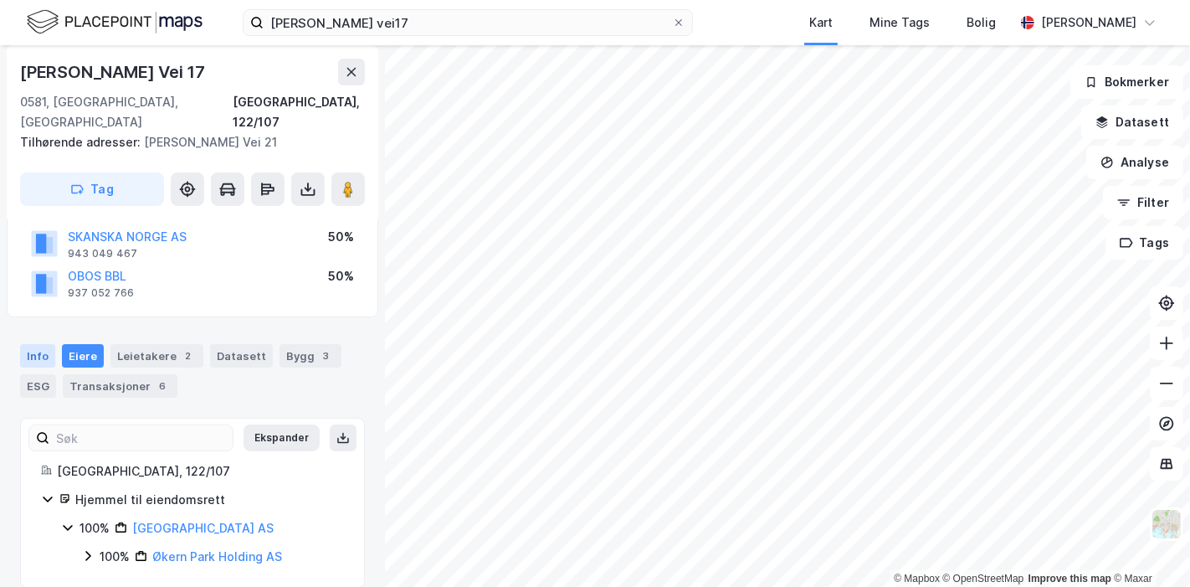
click at [33, 344] on div "Info" at bounding box center [37, 355] width 35 height 23
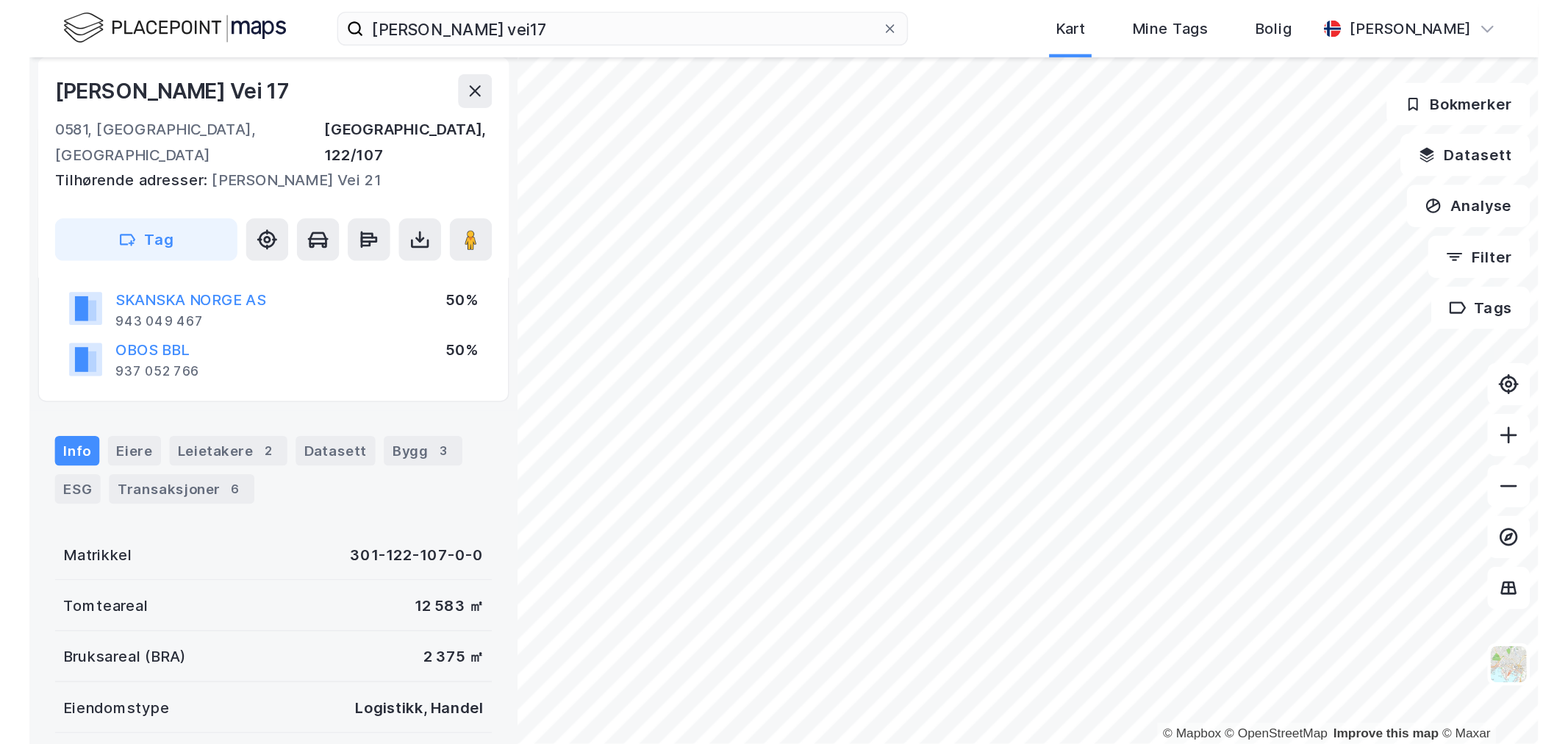
scroll to position [109, 0]
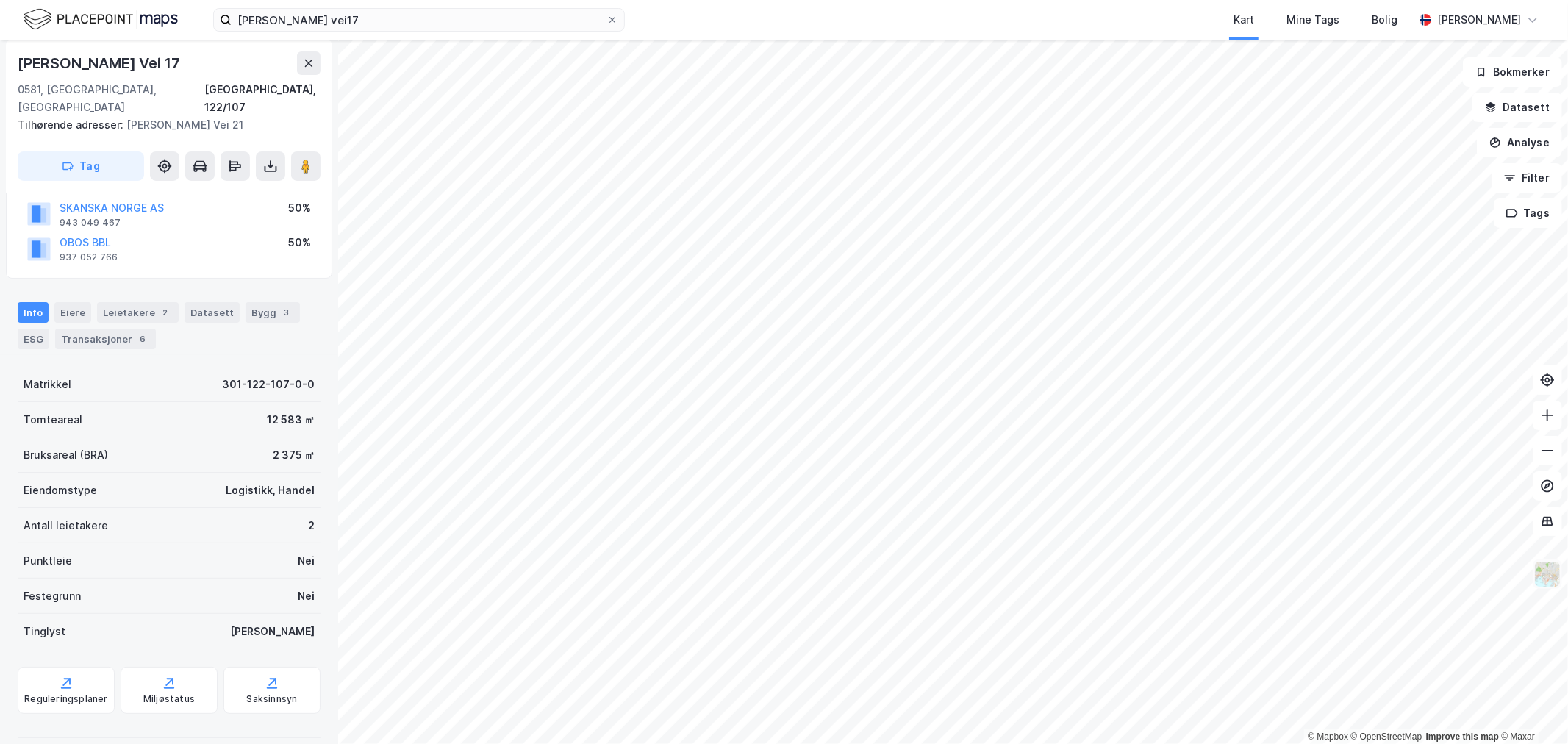
click at [1044, 515] on img at bounding box center [1548, 574] width 28 height 28
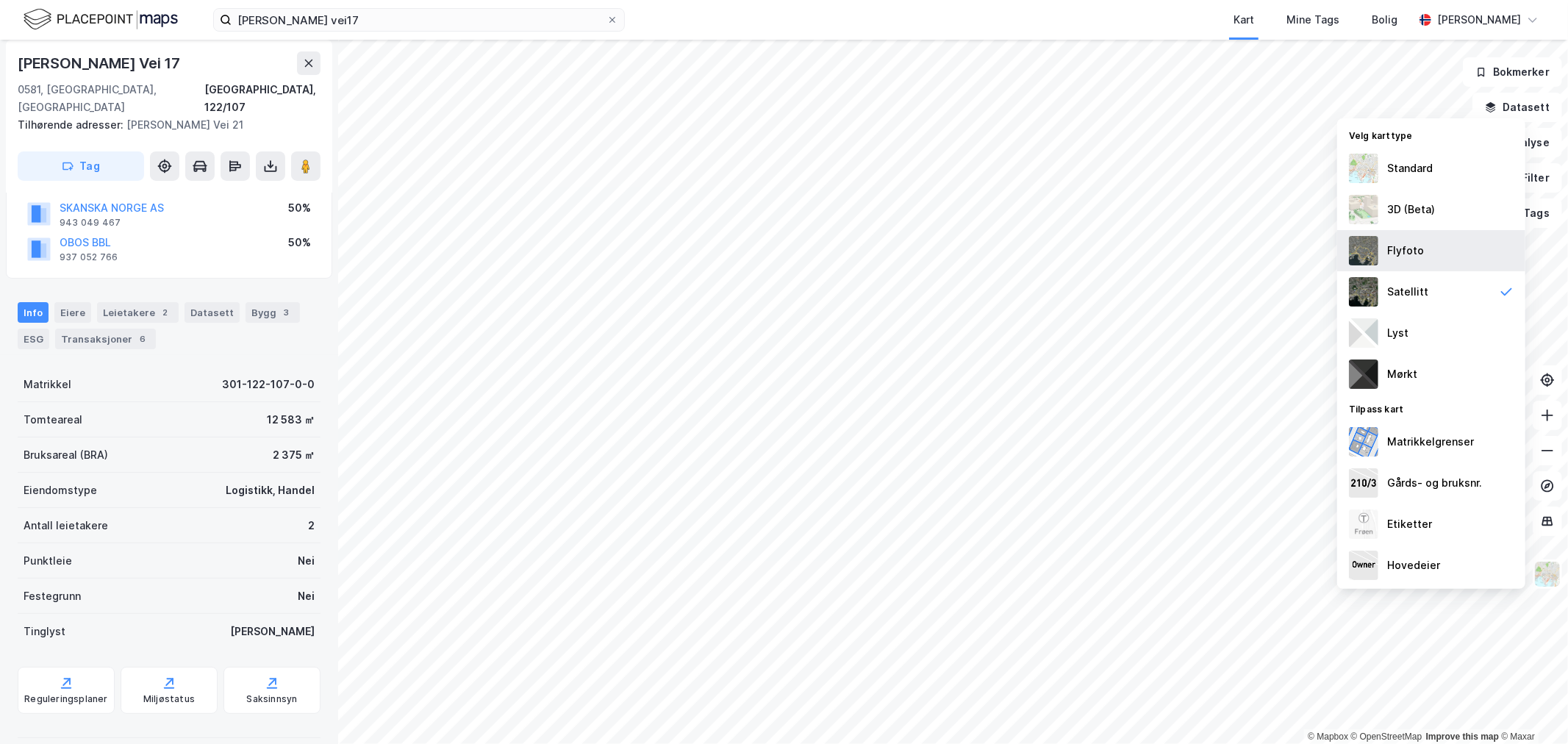
click at [1044, 260] on div "Flyfoto" at bounding box center [1431, 250] width 188 height 41
click at [1044, 290] on div "Satellitt" at bounding box center [1407, 292] width 41 height 18
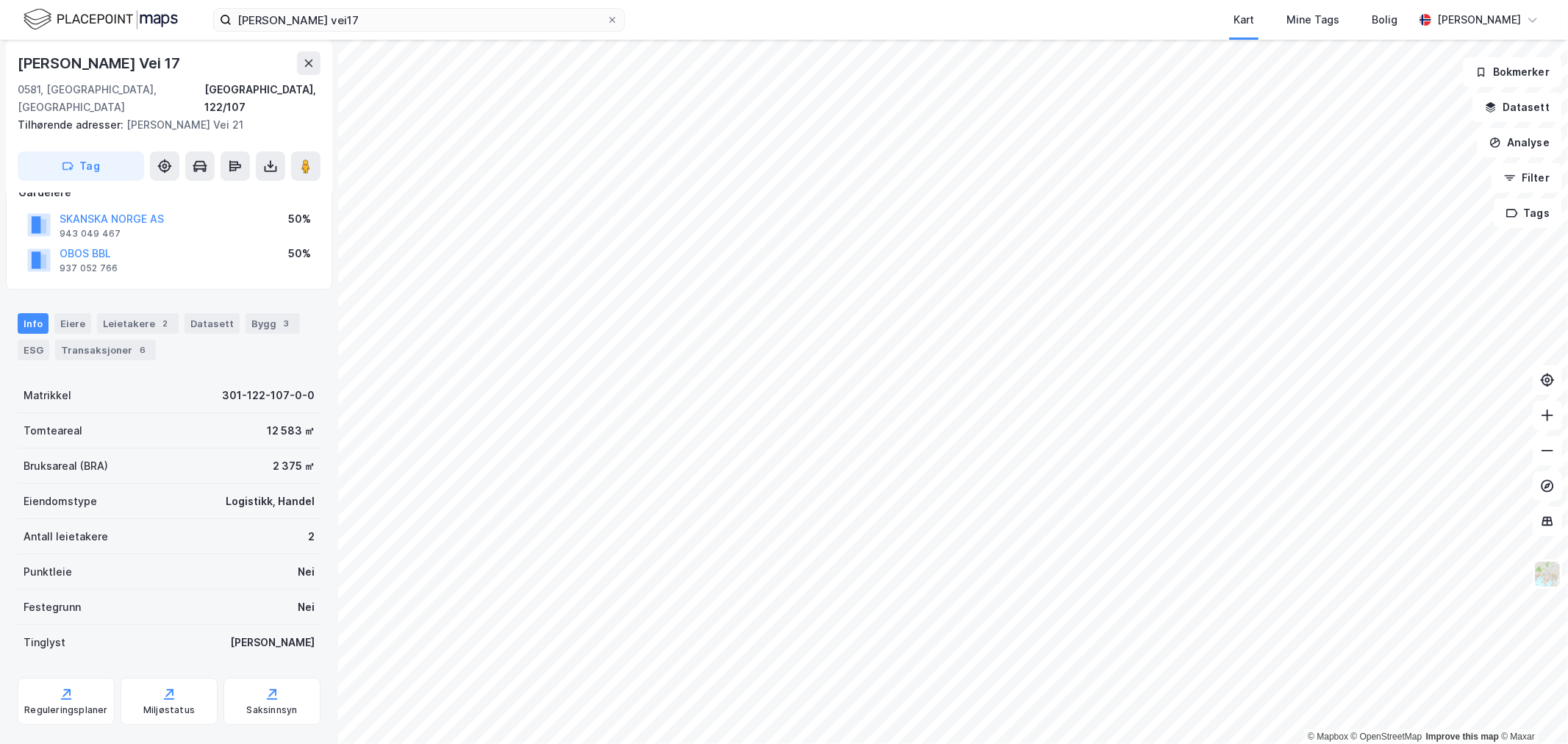
scroll to position [82, 0]
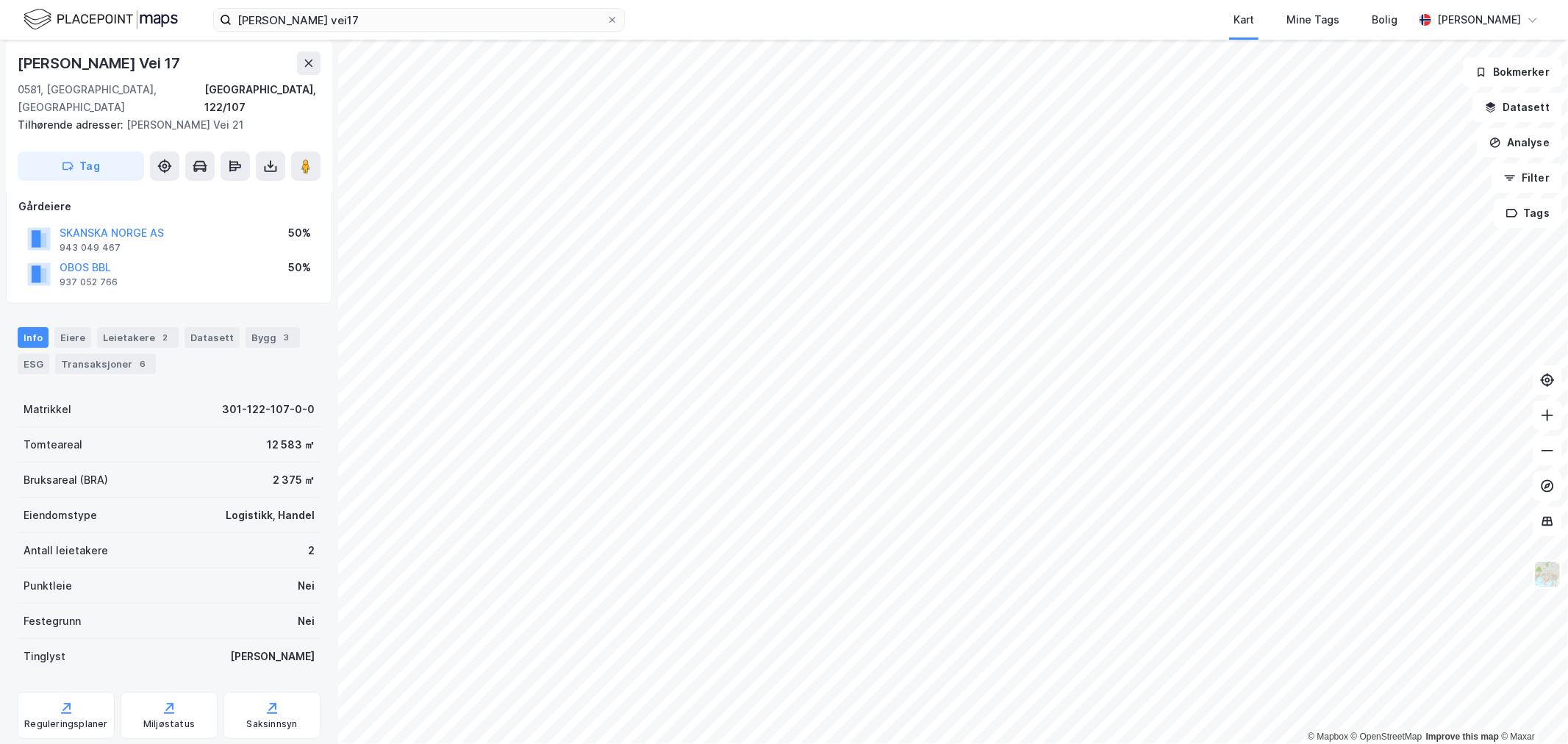
drag, startPoint x: 11, startPoint y: 55, endPoint x: 177, endPoint y: 54, distance: 166.0
click at [177, 54] on div "Selma [STREET_ADDRESS] Tilhørende adresser: [PERSON_NAME][STREET_ADDRESS] Tag" at bounding box center [170, 116] width 327 height 153
copy div "[PERSON_NAME] Vei 17"
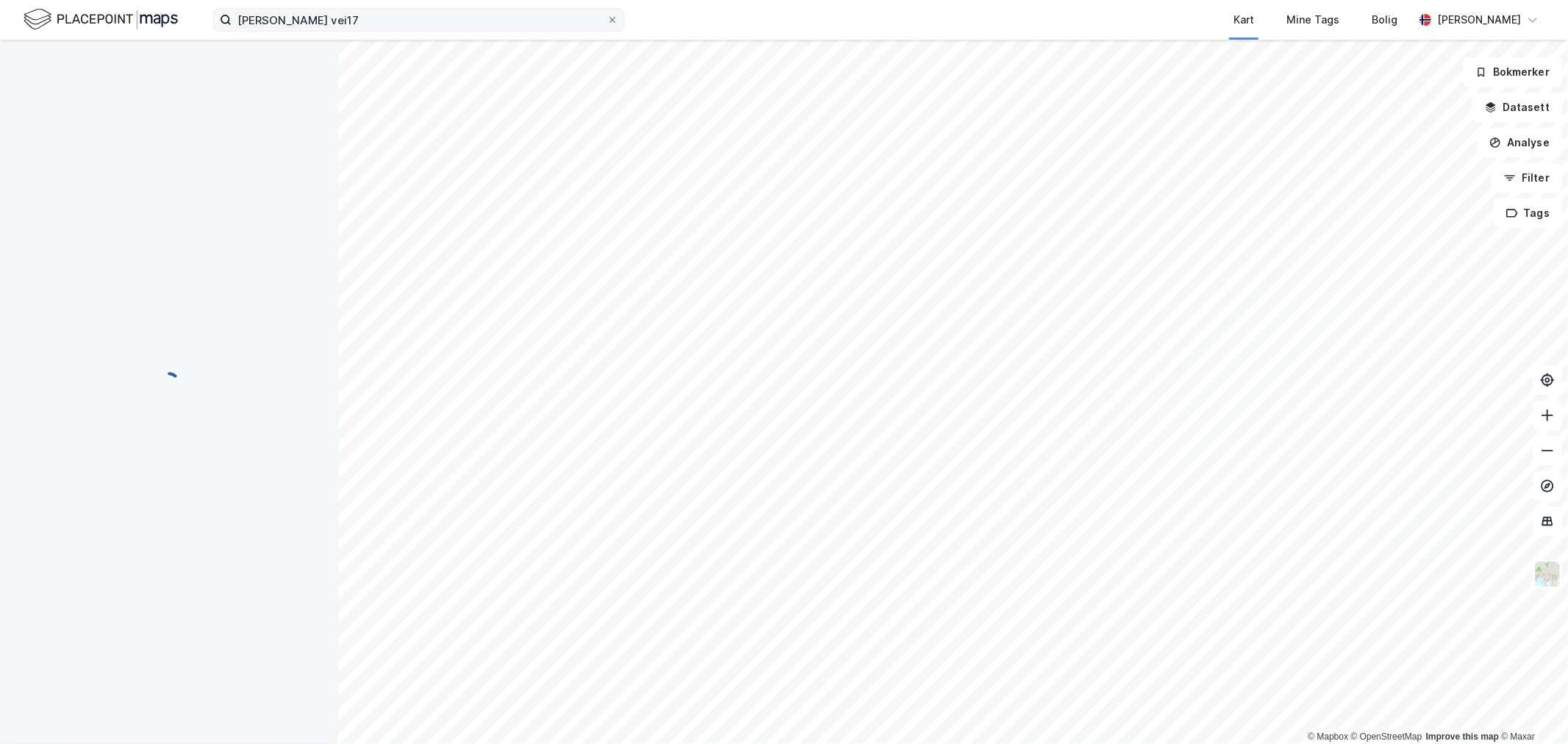
scroll to position [82, 0]
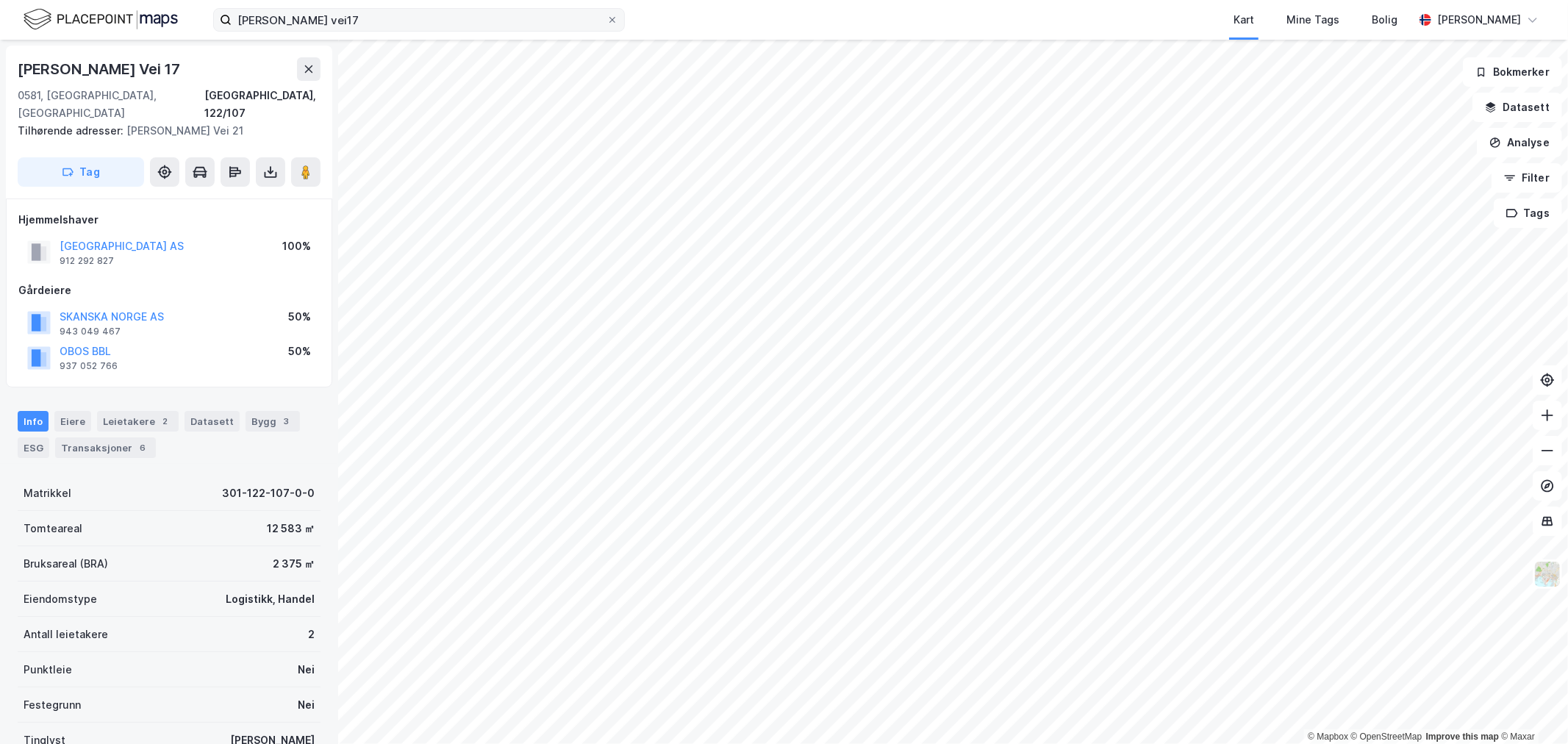
scroll to position [82, 0]
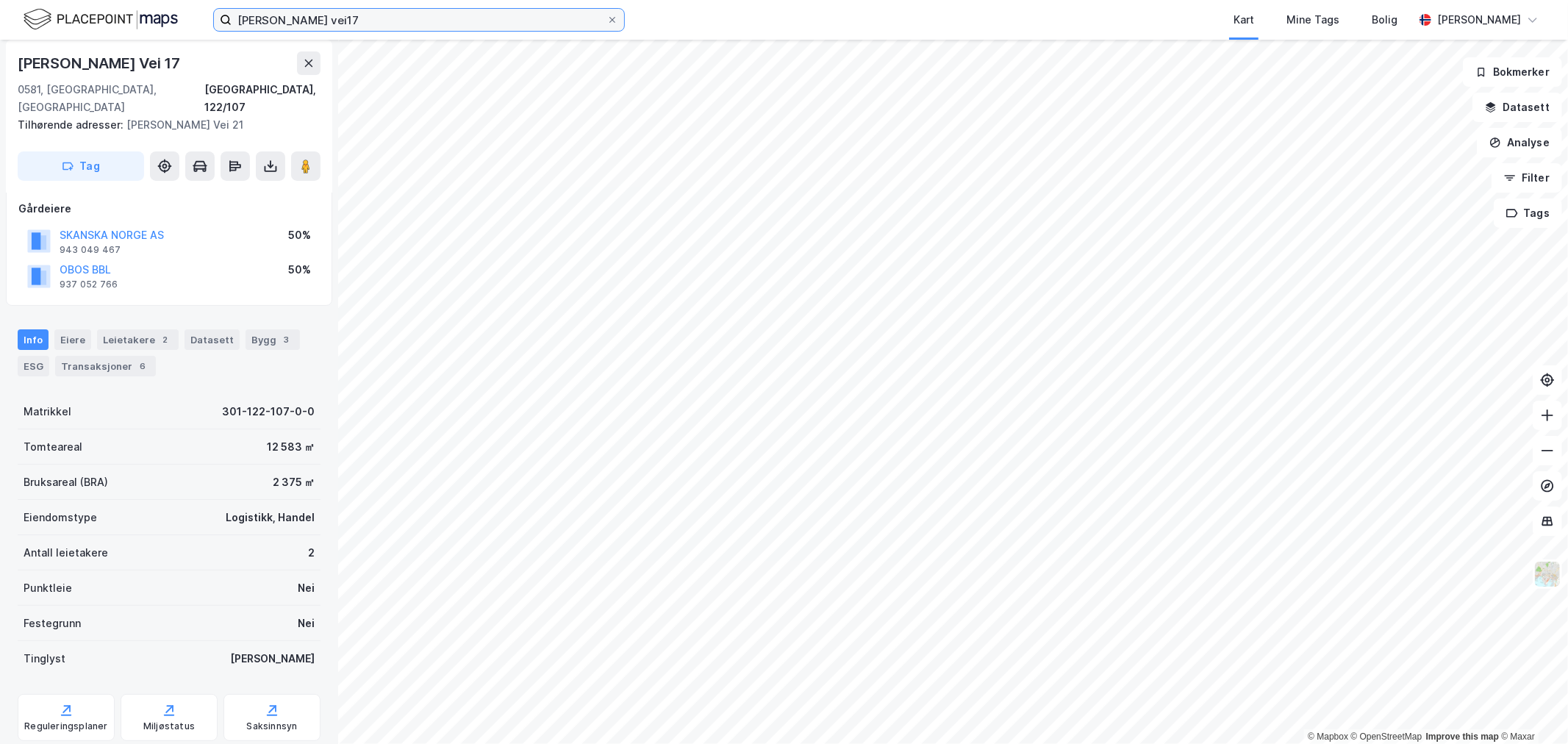
click at [388, 16] on input "[PERSON_NAME] vei17" at bounding box center [419, 19] width 375 height 22
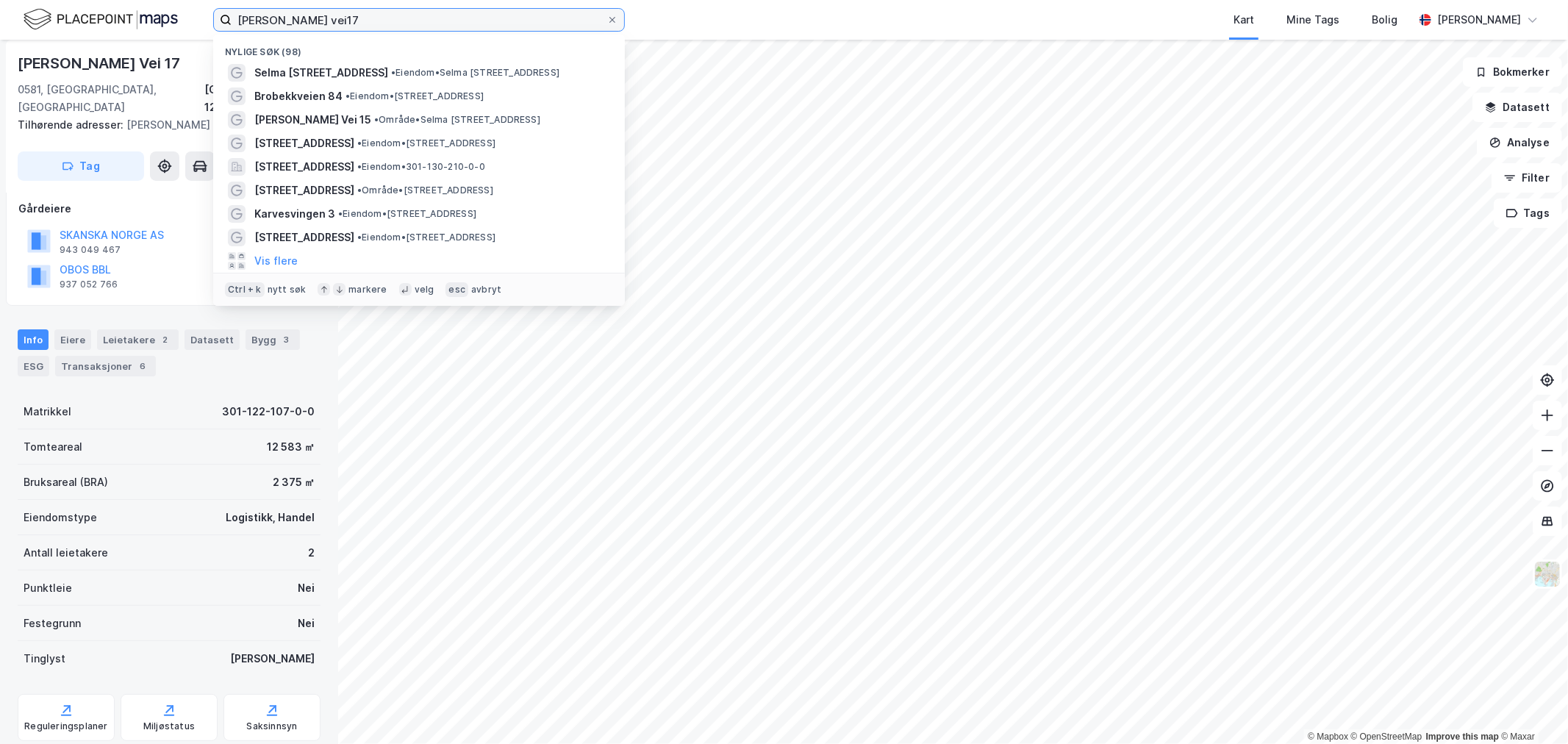
paste input "[PERSON_NAME] vei 1-3"
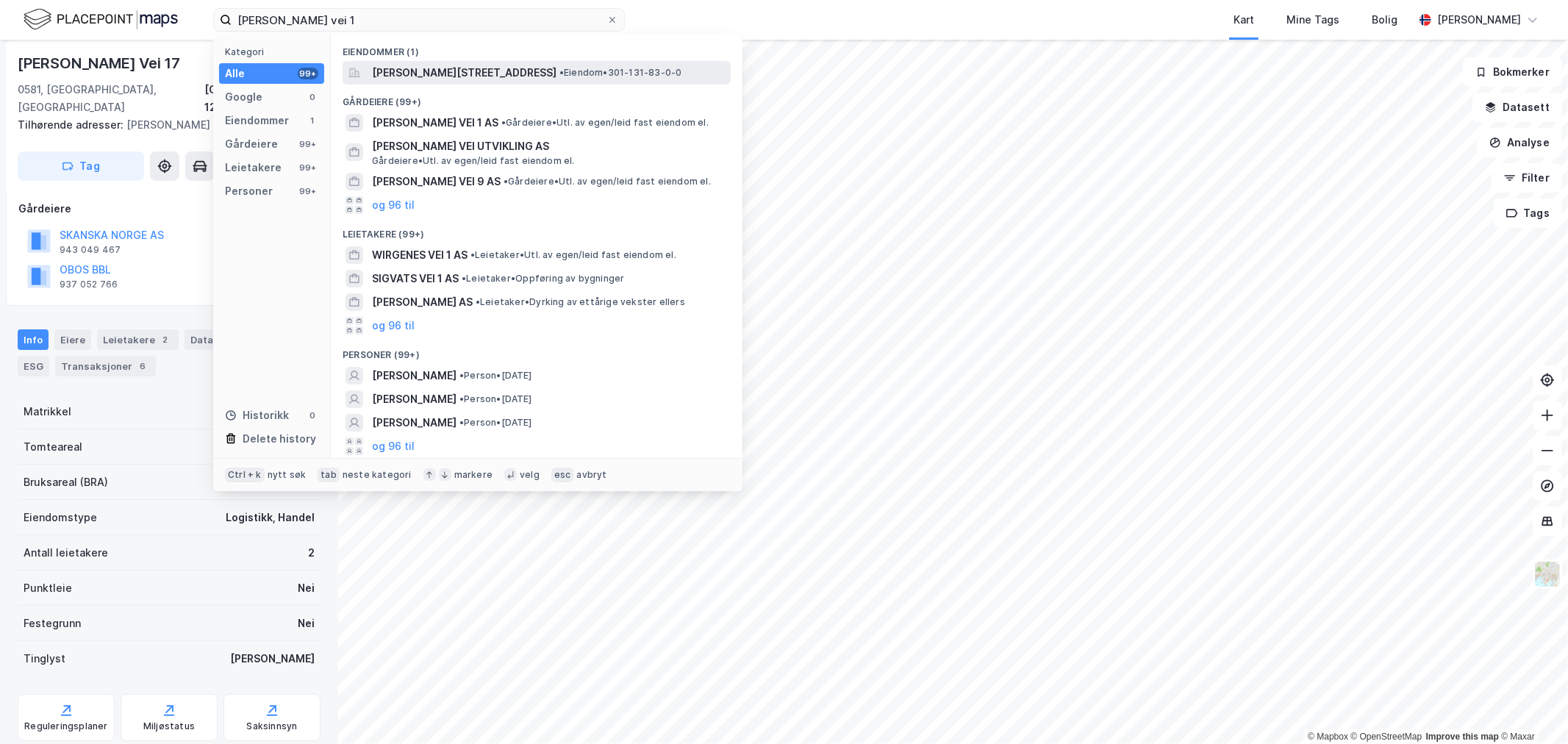
click at [473, 69] on span "[PERSON_NAME][STREET_ADDRESS]" at bounding box center [464, 73] width 184 height 18
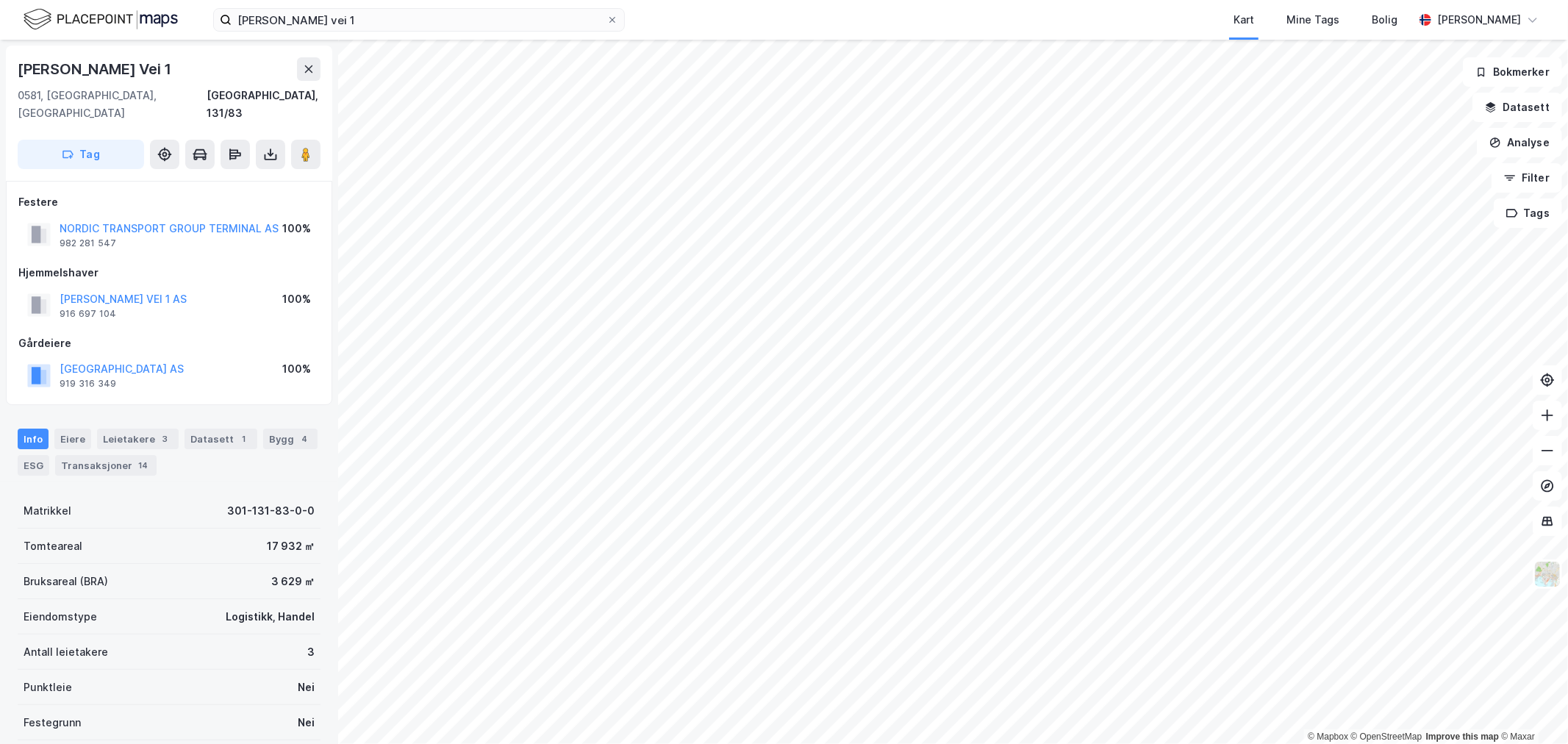
scroll to position [82, 0]
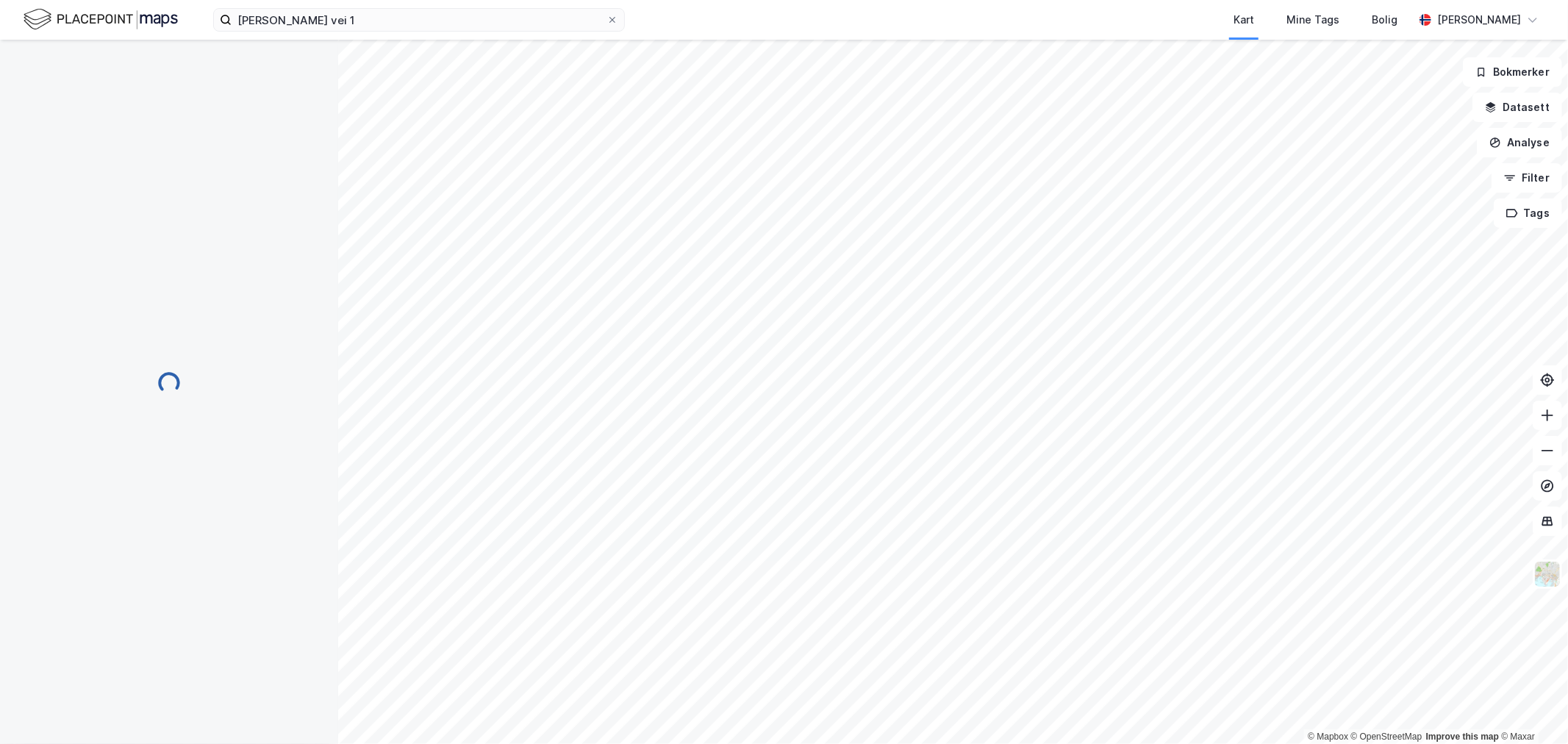
scroll to position [82, 0]
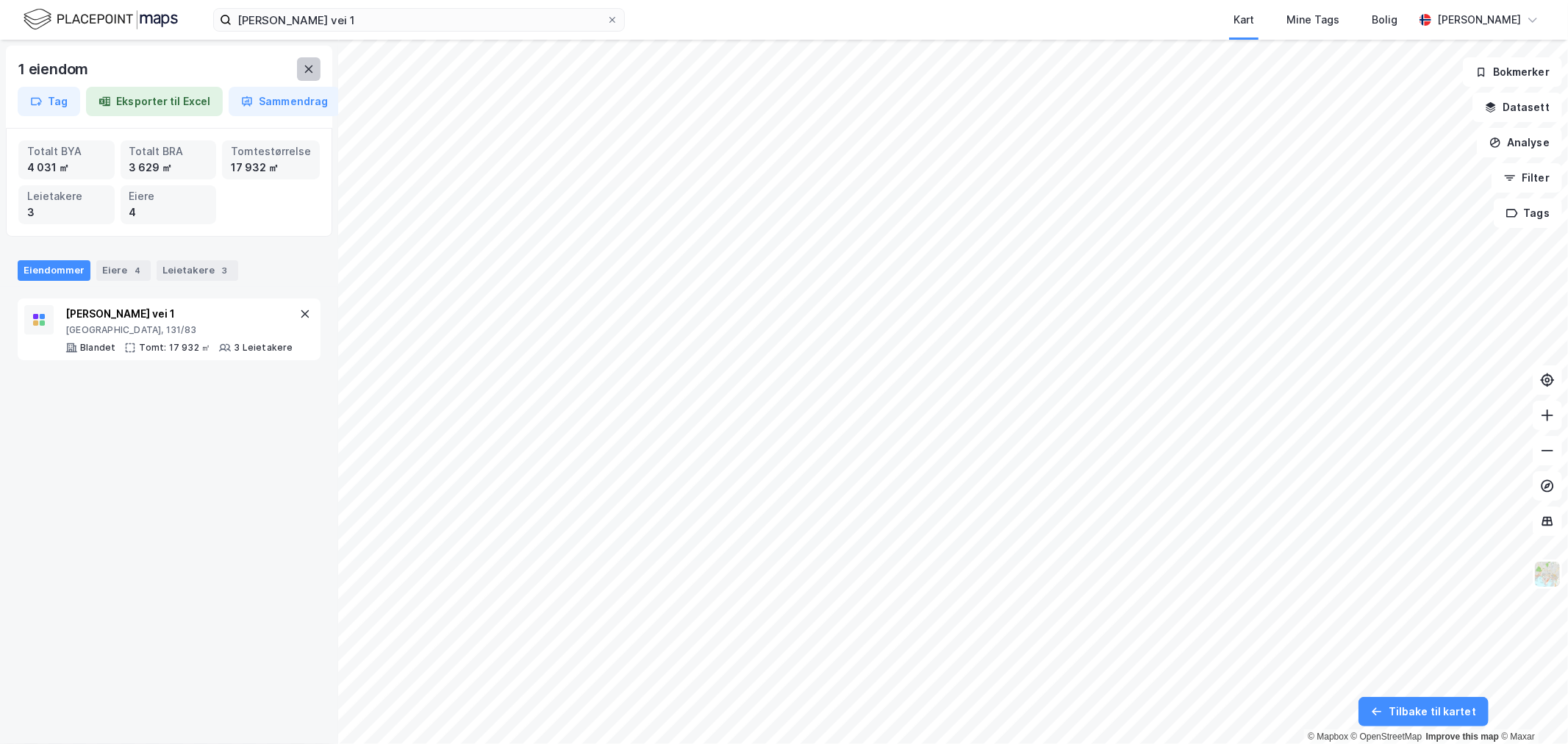
click at [313, 71] on icon at bounding box center [308, 69] width 11 height 11
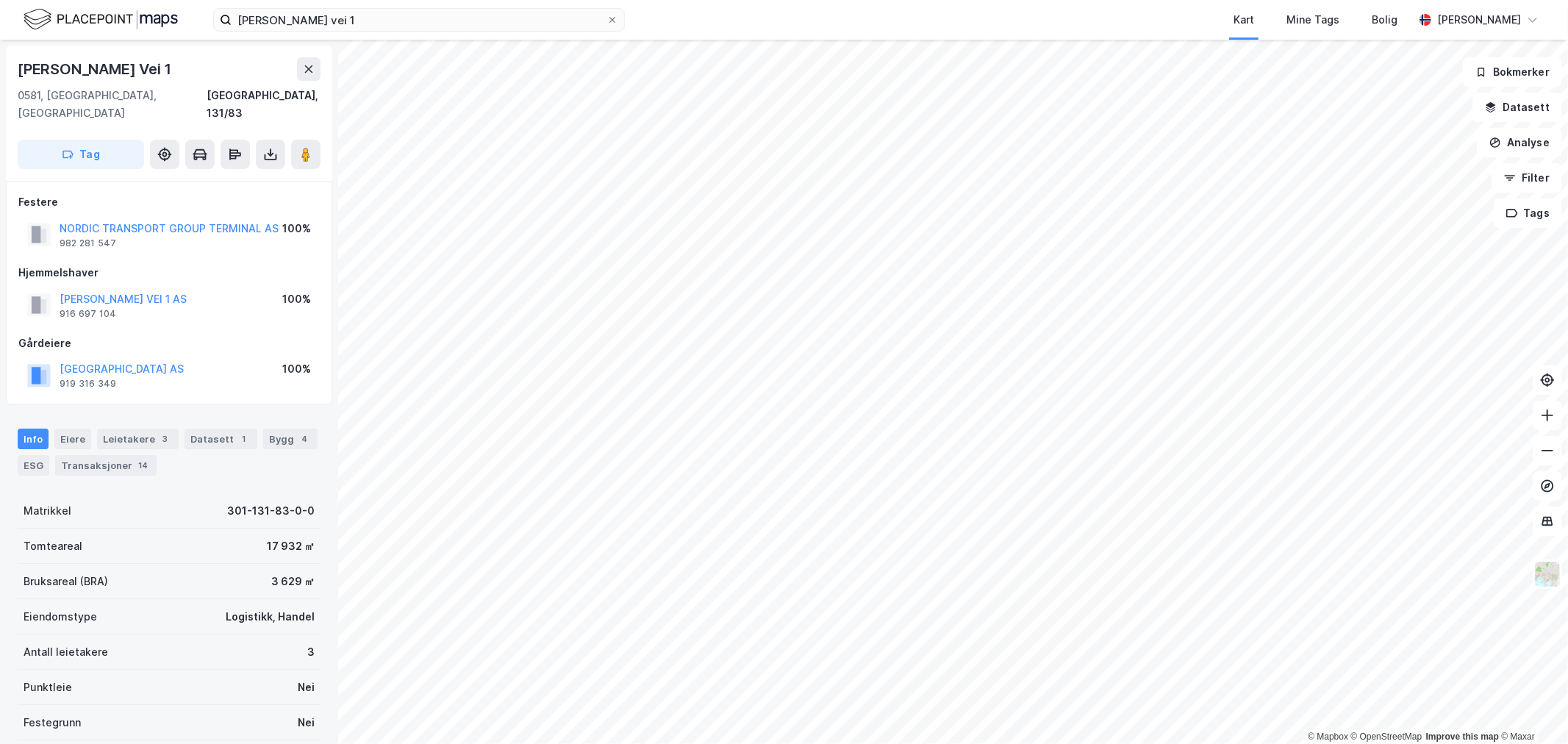
scroll to position [82, 0]
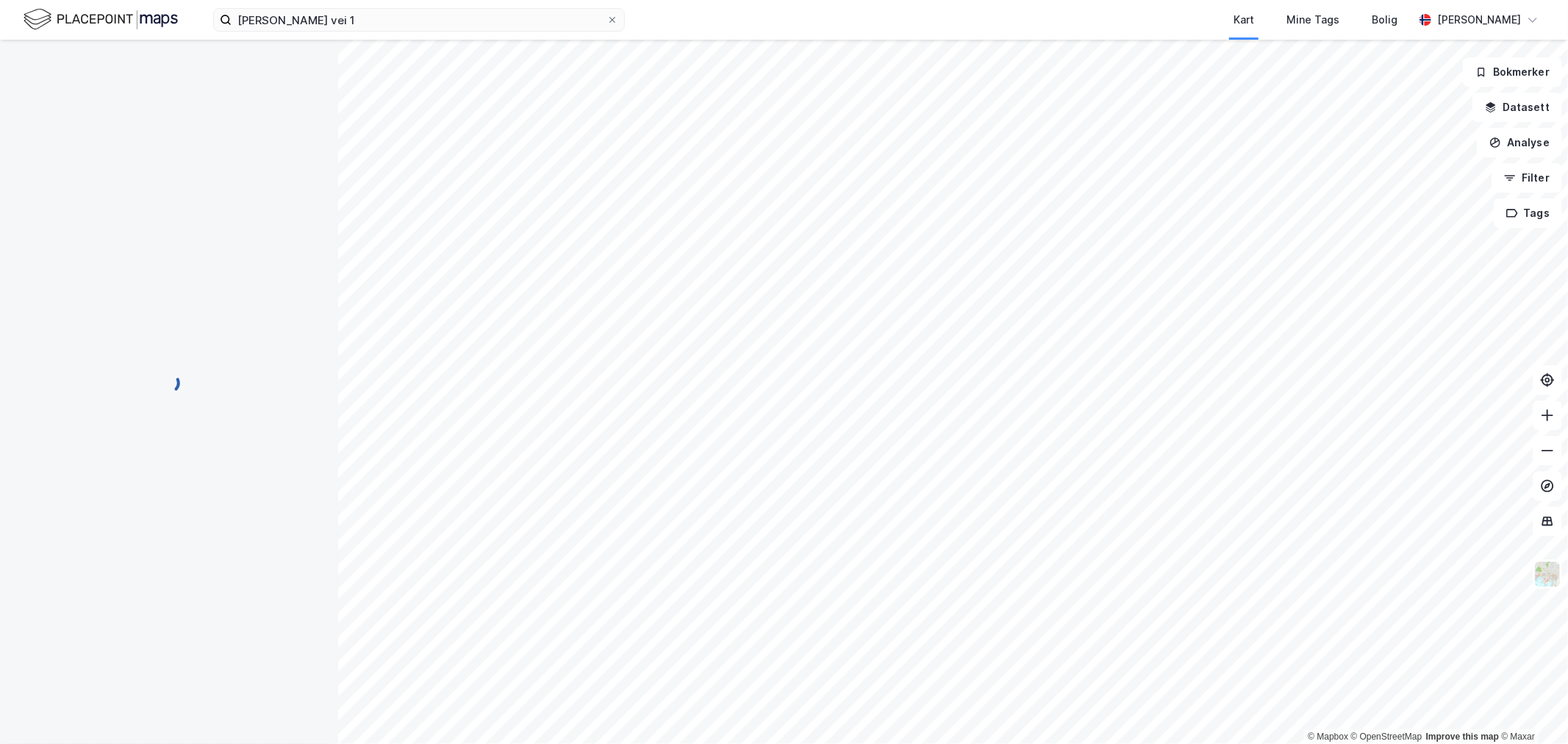
scroll to position [82, 0]
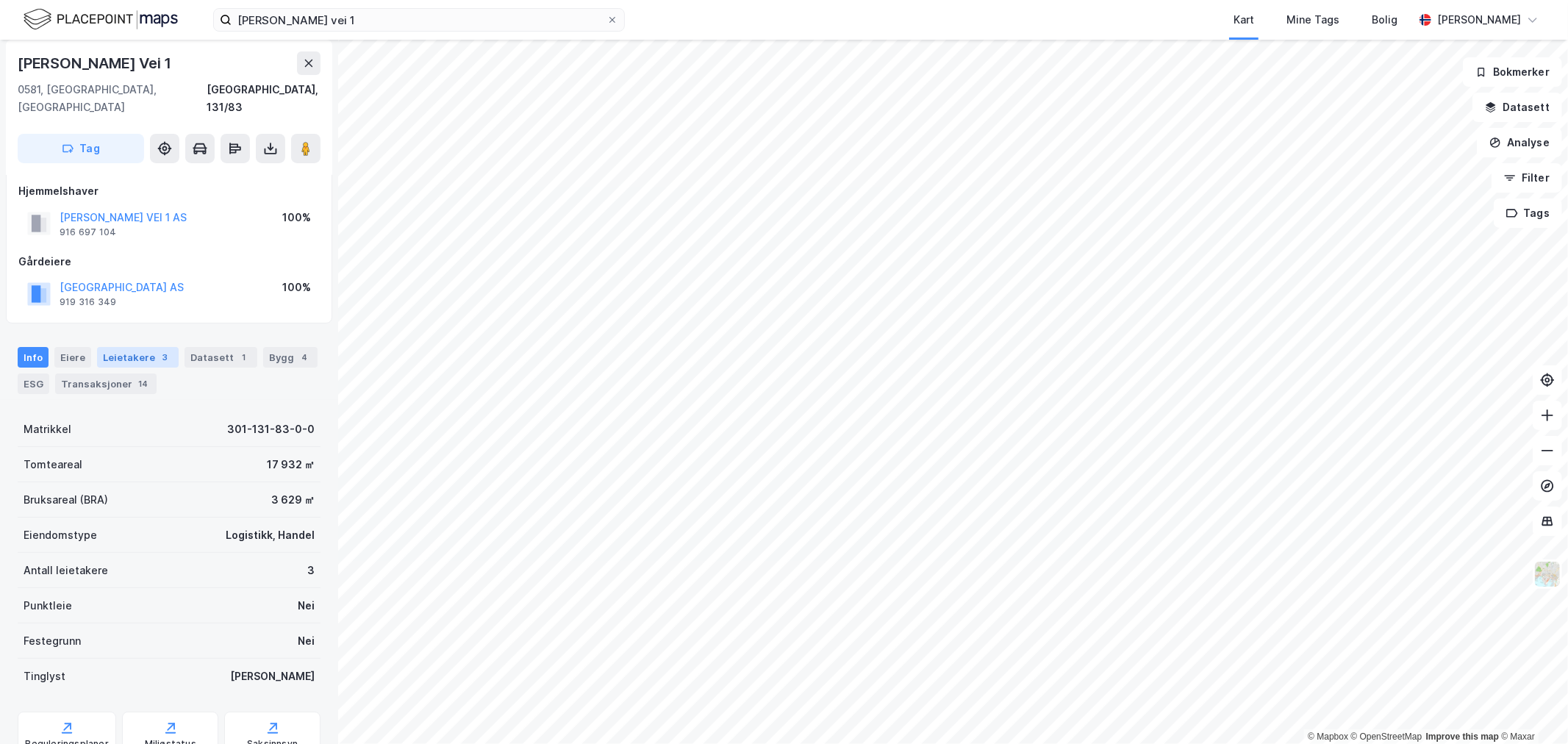
click at [133, 347] on div "Leietakere 3" at bounding box center [137, 357] width 82 height 20
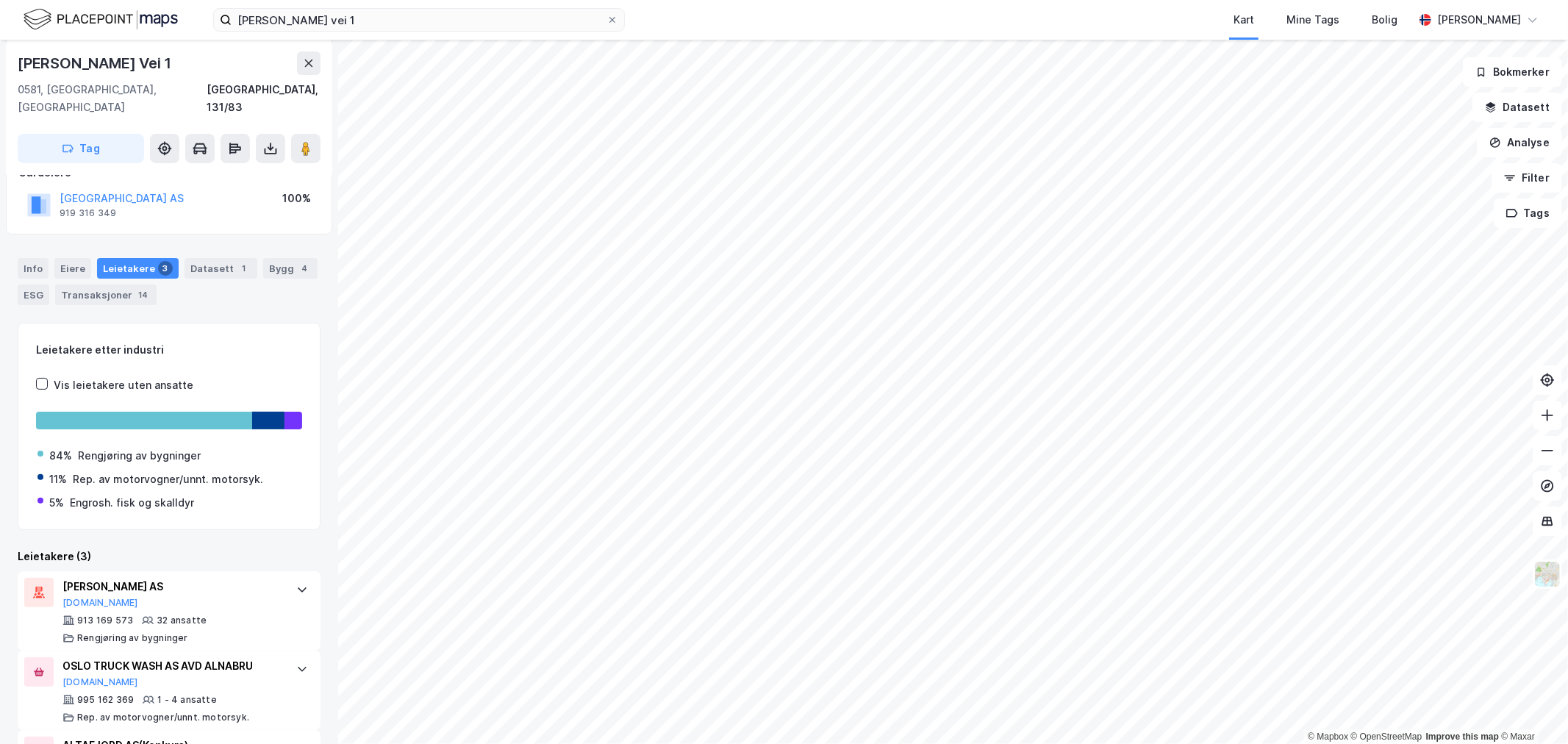
scroll to position [236, 0]
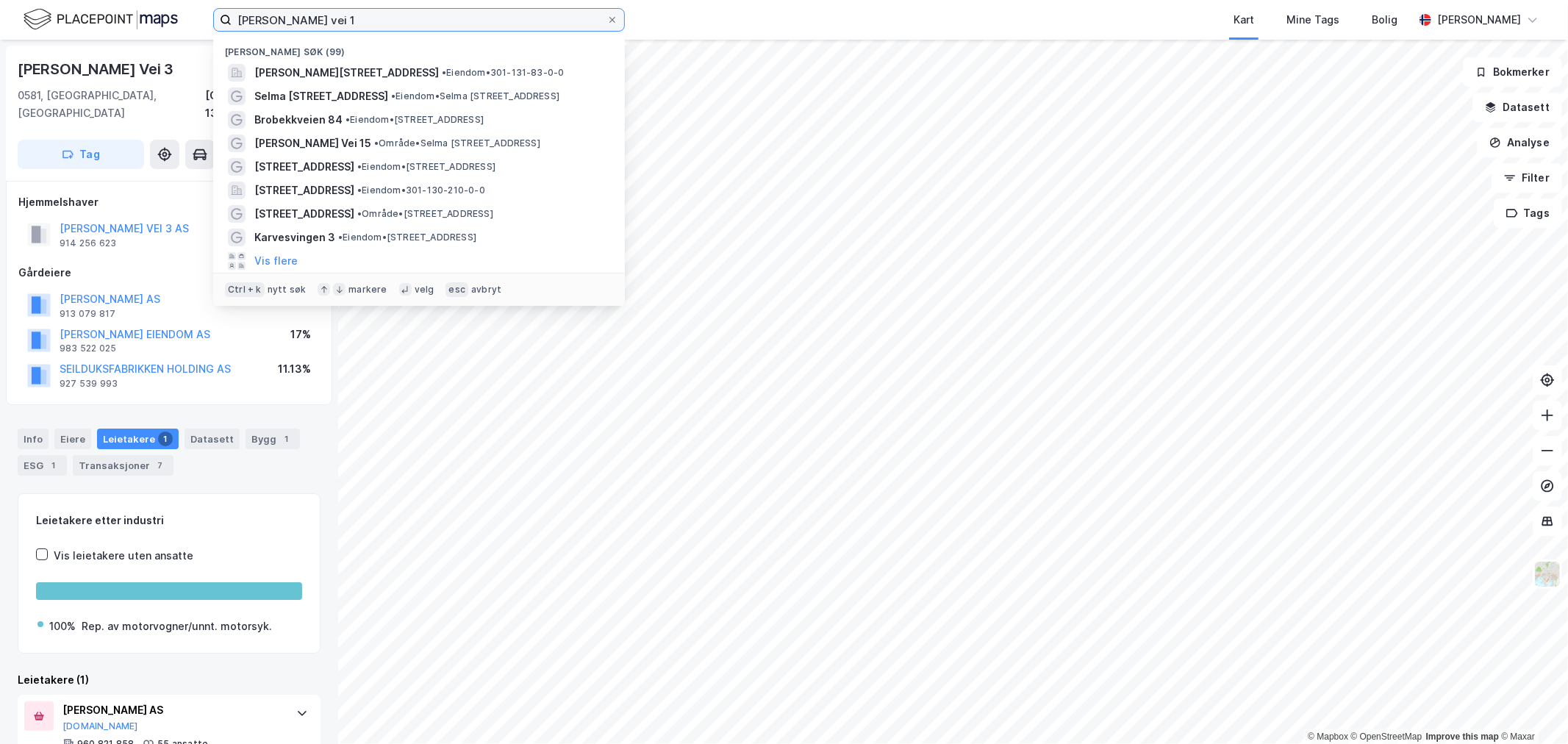
click at [379, 20] on input "[PERSON_NAME] vei 1" at bounding box center [419, 19] width 375 height 22
paste input "abelgt. 23-40"
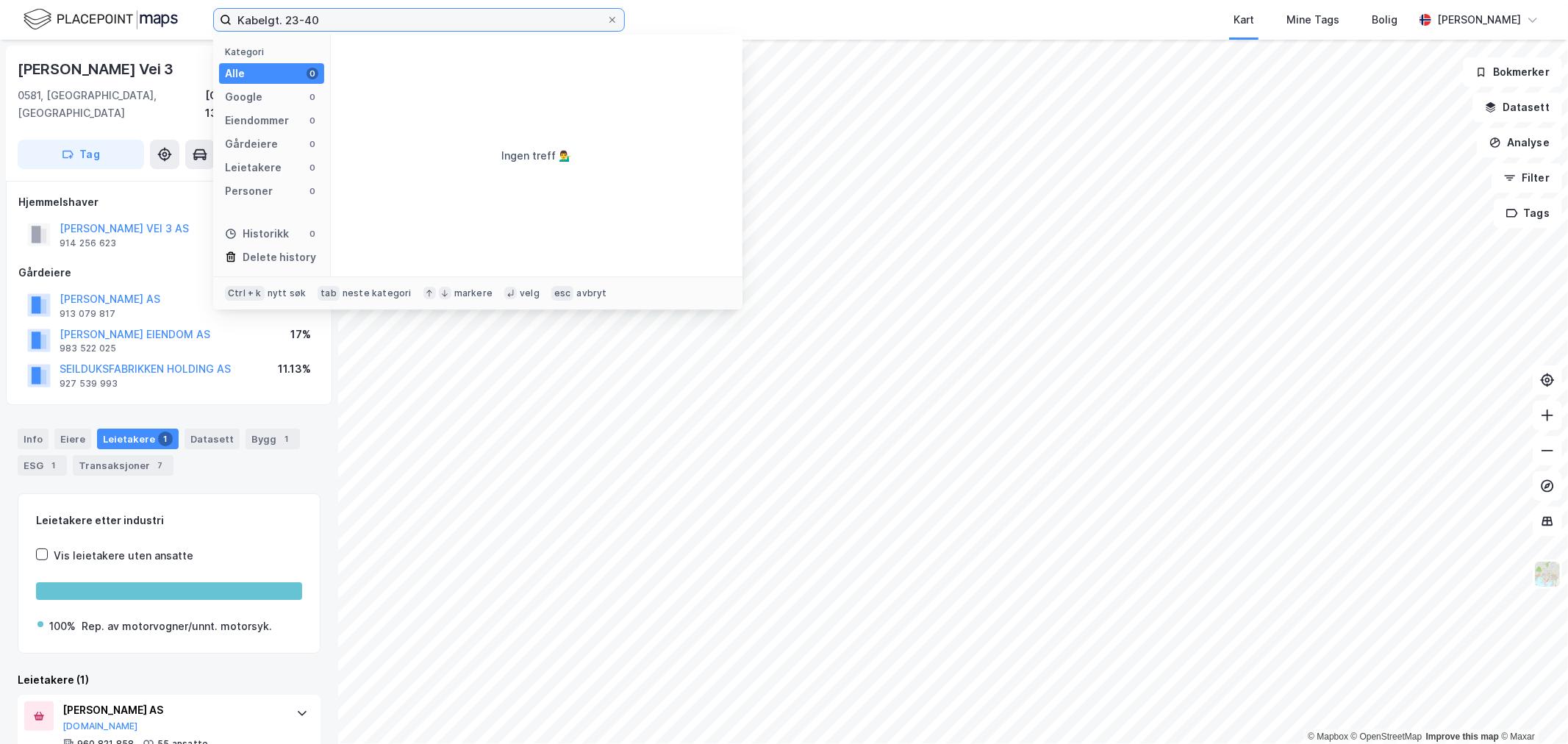
drag, startPoint x: 299, startPoint y: 18, endPoint x: 324, endPoint y: 20, distance: 25.1
click at [324, 20] on input "Kabelgt. 23-40" at bounding box center [419, 19] width 375 height 22
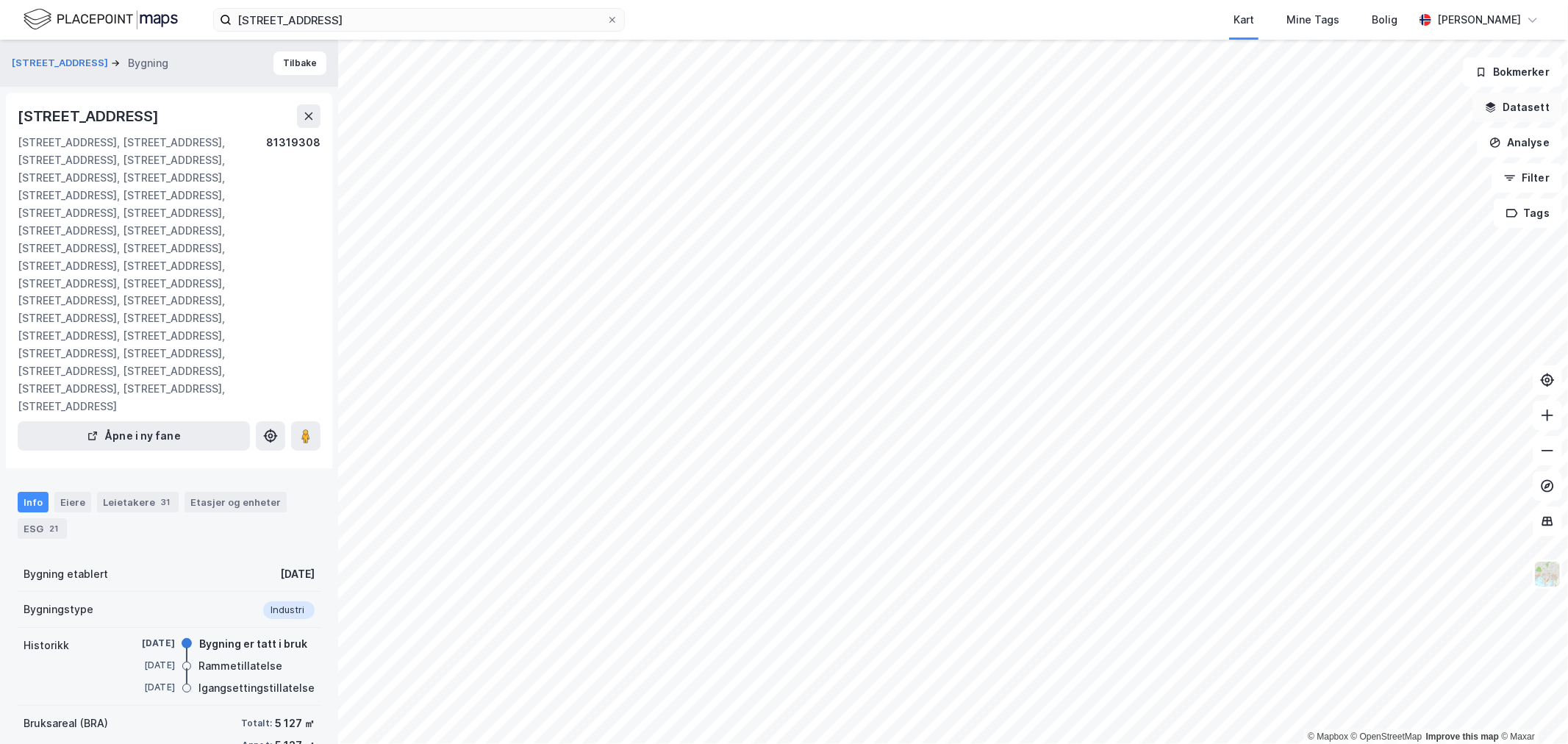
scroll to position [92, 0]
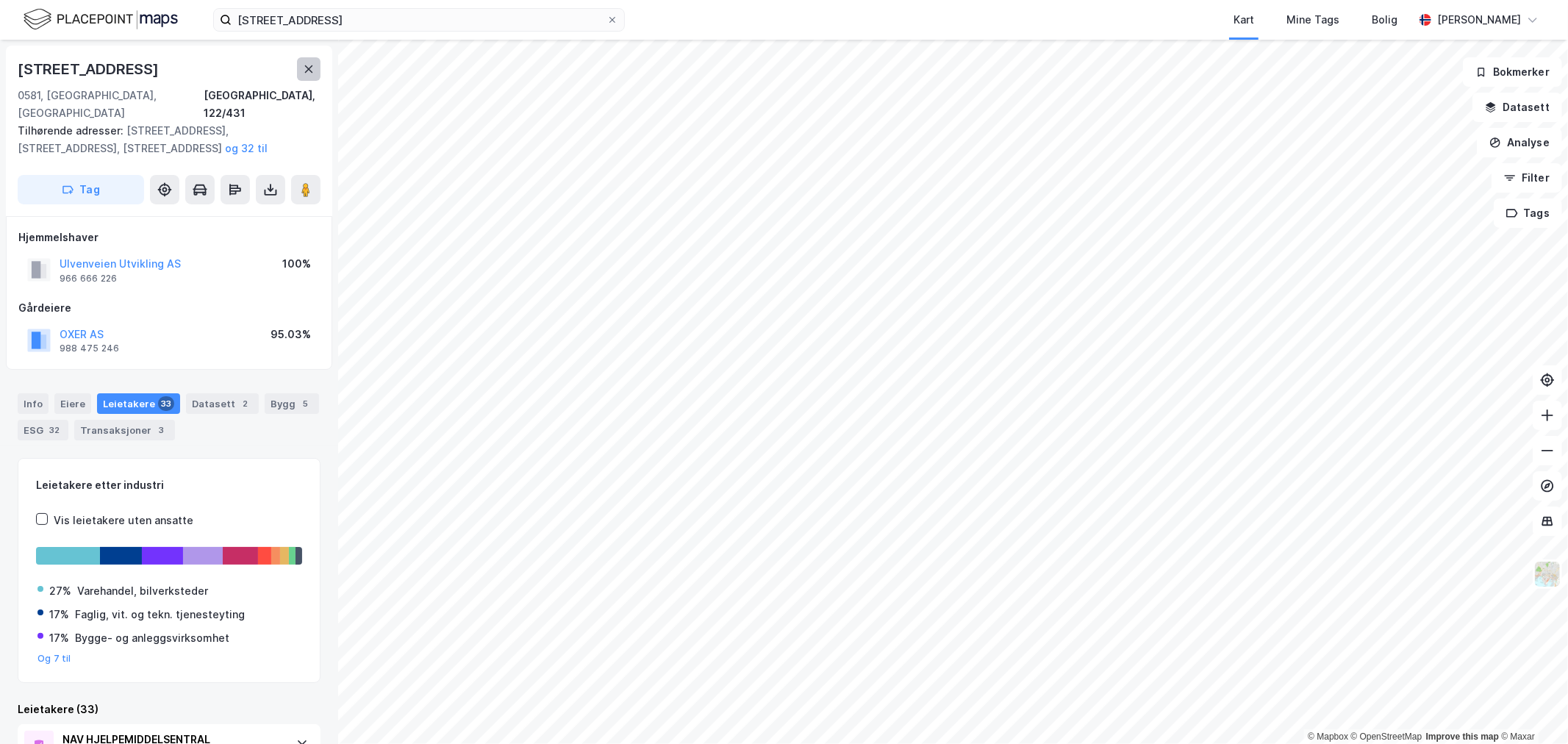
click at [310, 74] on icon at bounding box center [308, 69] width 11 height 11
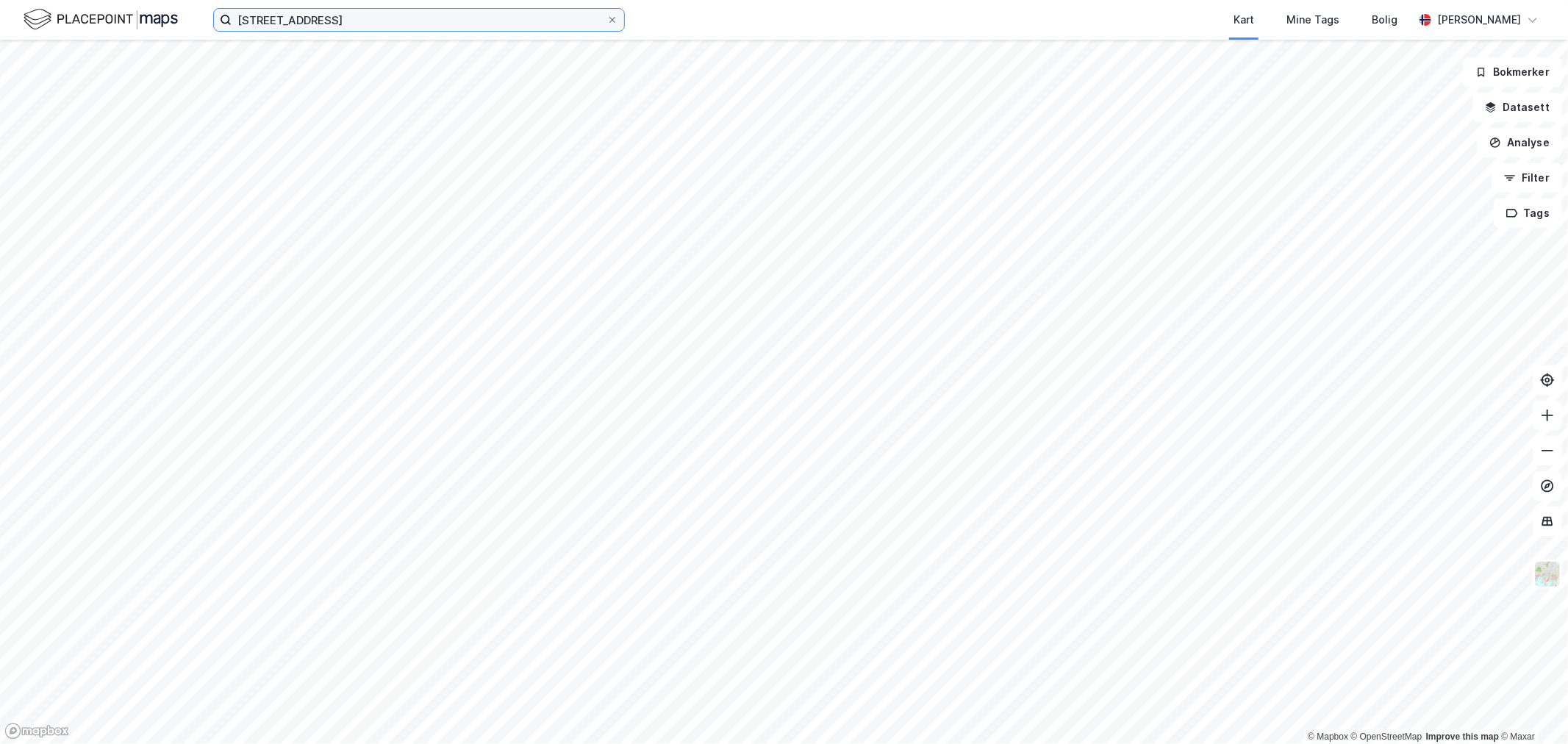
click at [339, 13] on input "[STREET_ADDRESS]" at bounding box center [419, 19] width 375 height 22
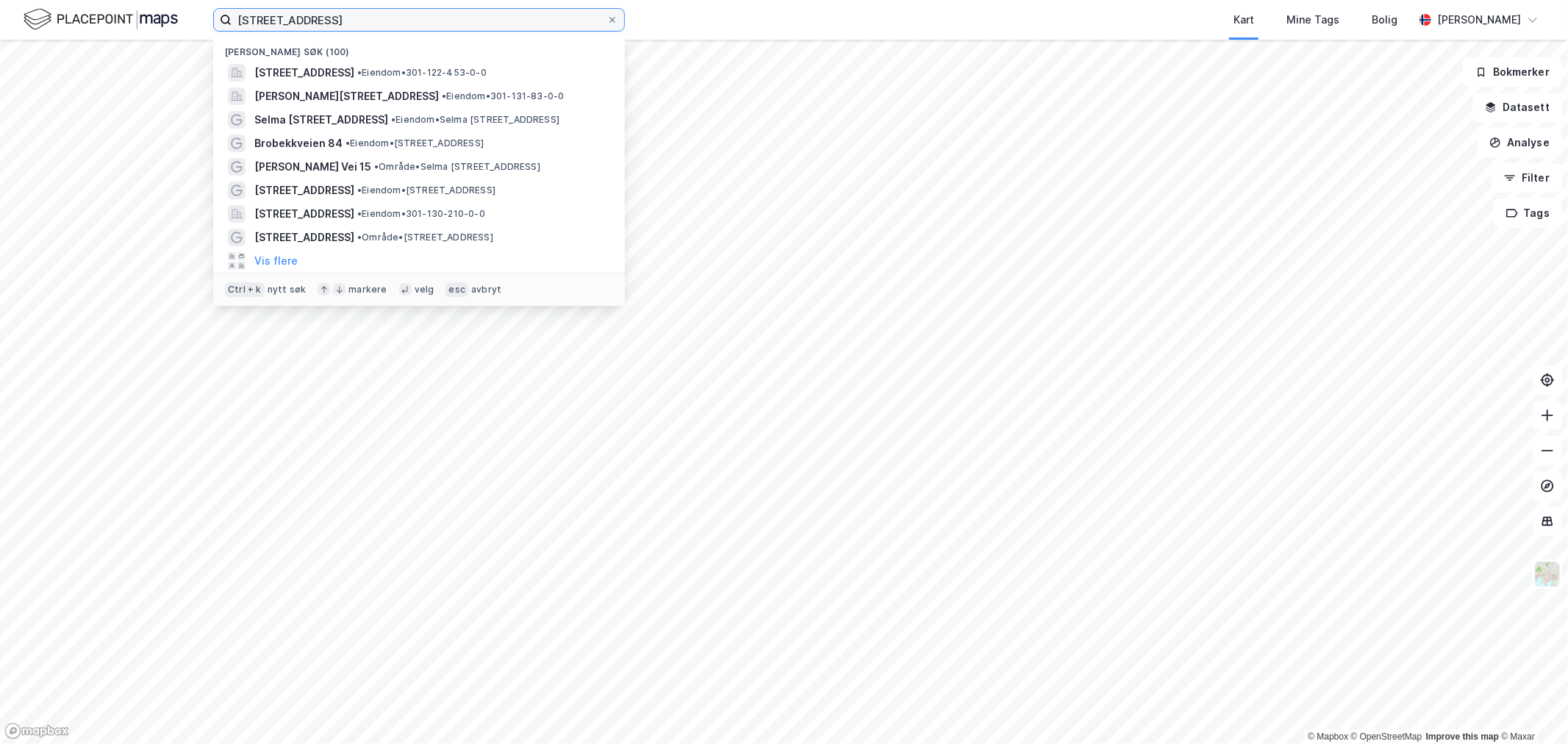
click at [323, 17] on input "[STREET_ADDRESS]" at bounding box center [419, 19] width 375 height 22
paste input "Østre Aker vei"
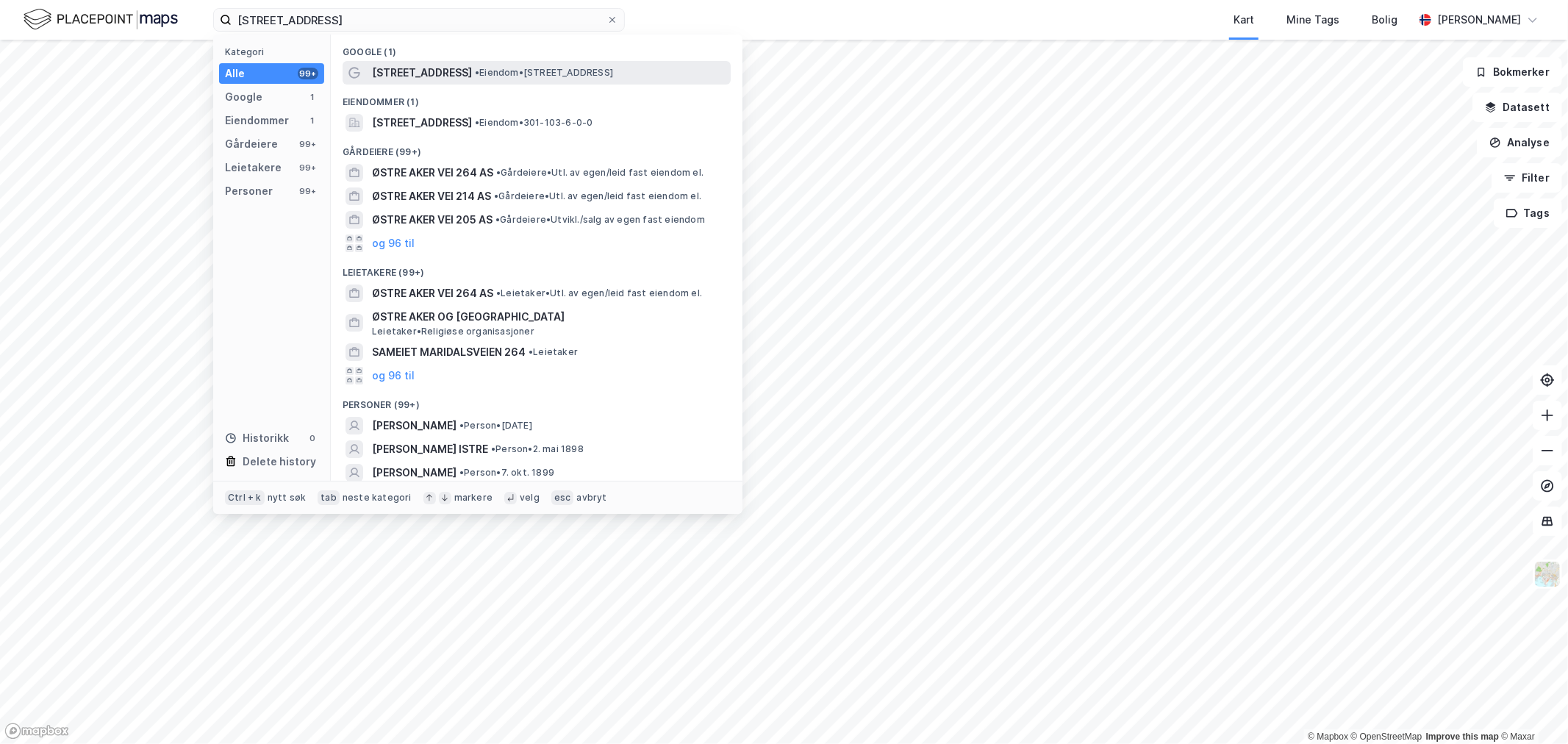
click at [452, 71] on span "[STREET_ADDRESS]" at bounding box center [422, 73] width 100 height 18
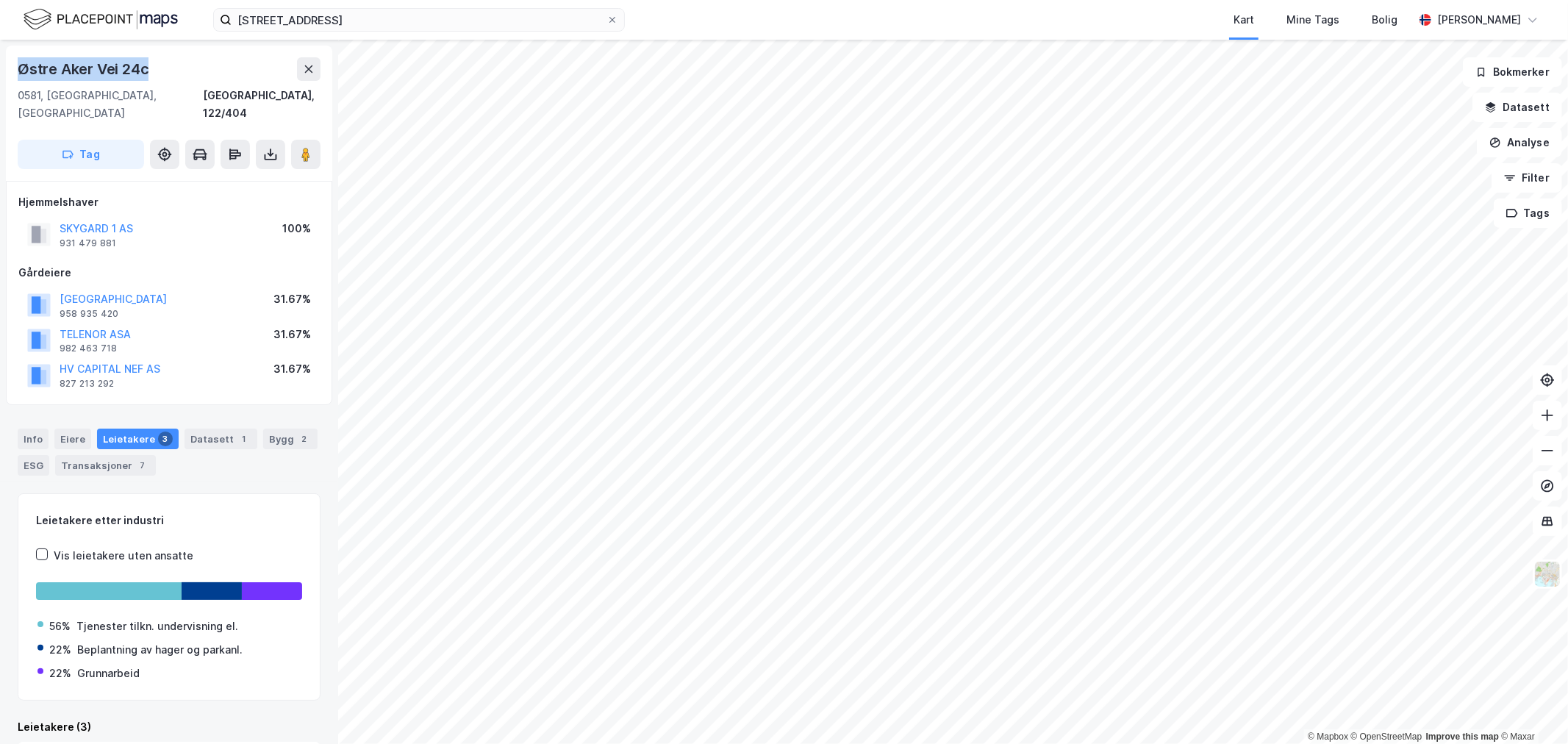
drag, startPoint x: 169, startPoint y: 69, endPoint x: 6, endPoint y: 70, distance: 163.0
click at [6, 70] on div "Østre [STREET_ADDRESS]" at bounding box center [170, 113] width 327 height 135
copy div "Østre Aker Vei 24c"
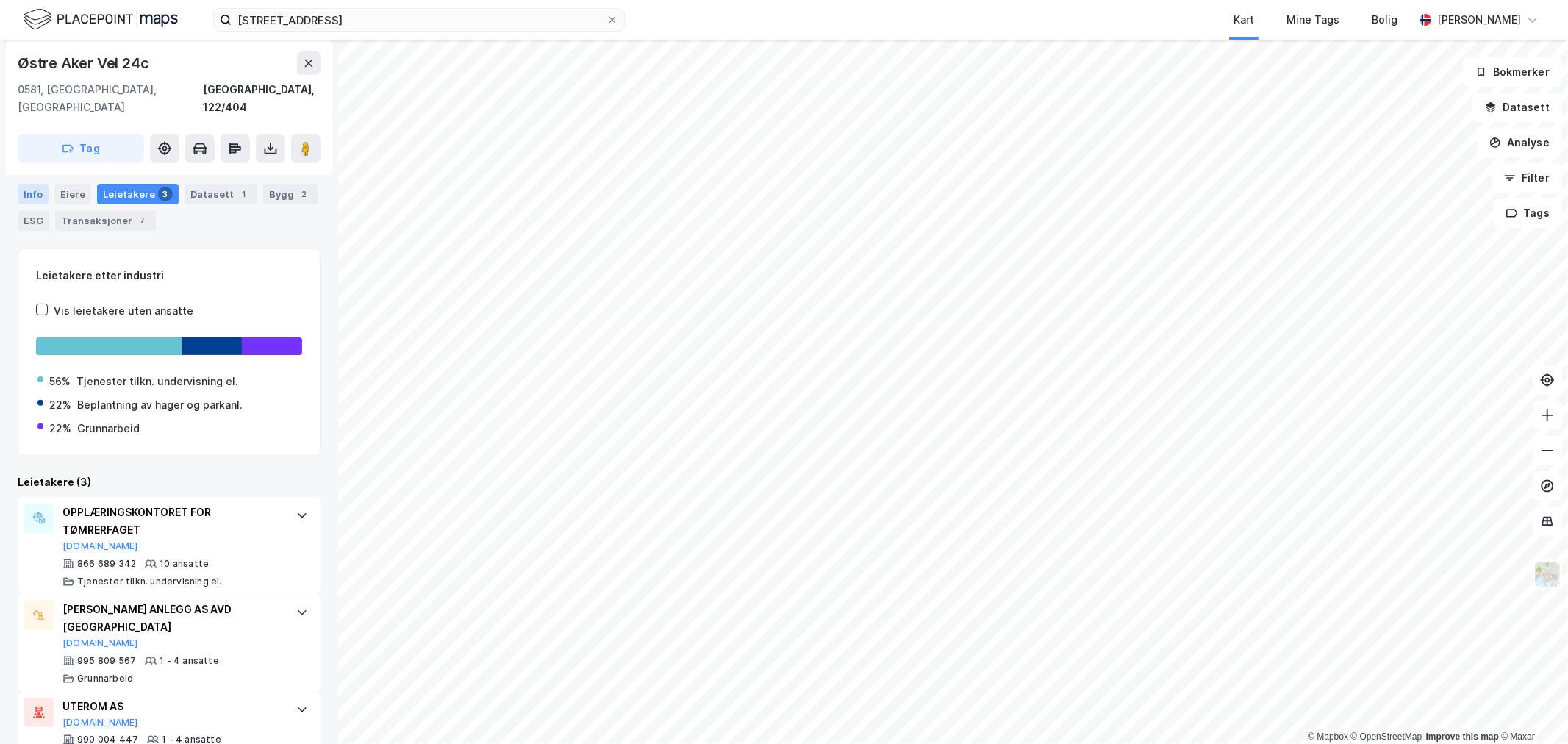
click at [37, 184] on div "Info" at bounding box center [33, 193] width 31 height 20
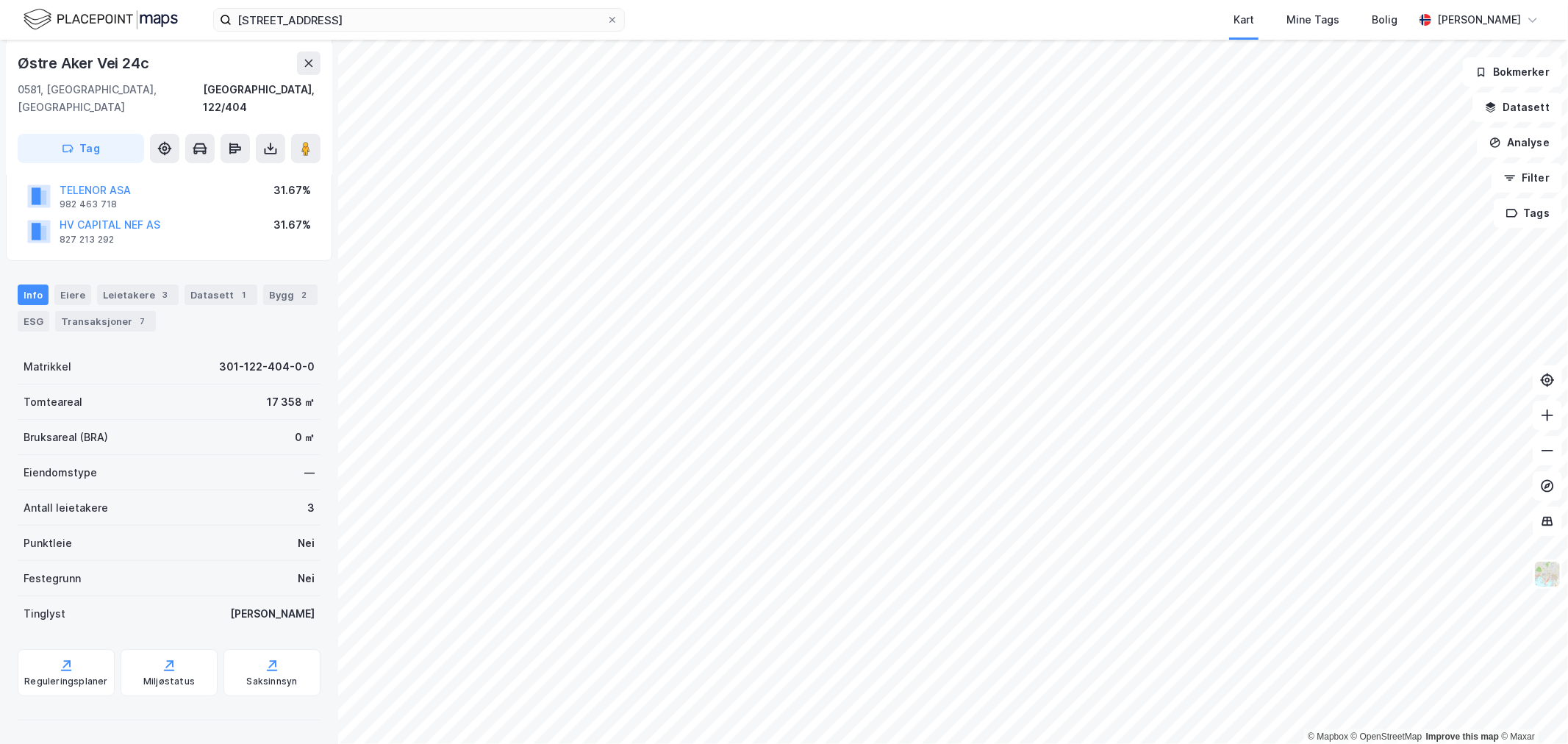
scroll to position [126, 0]
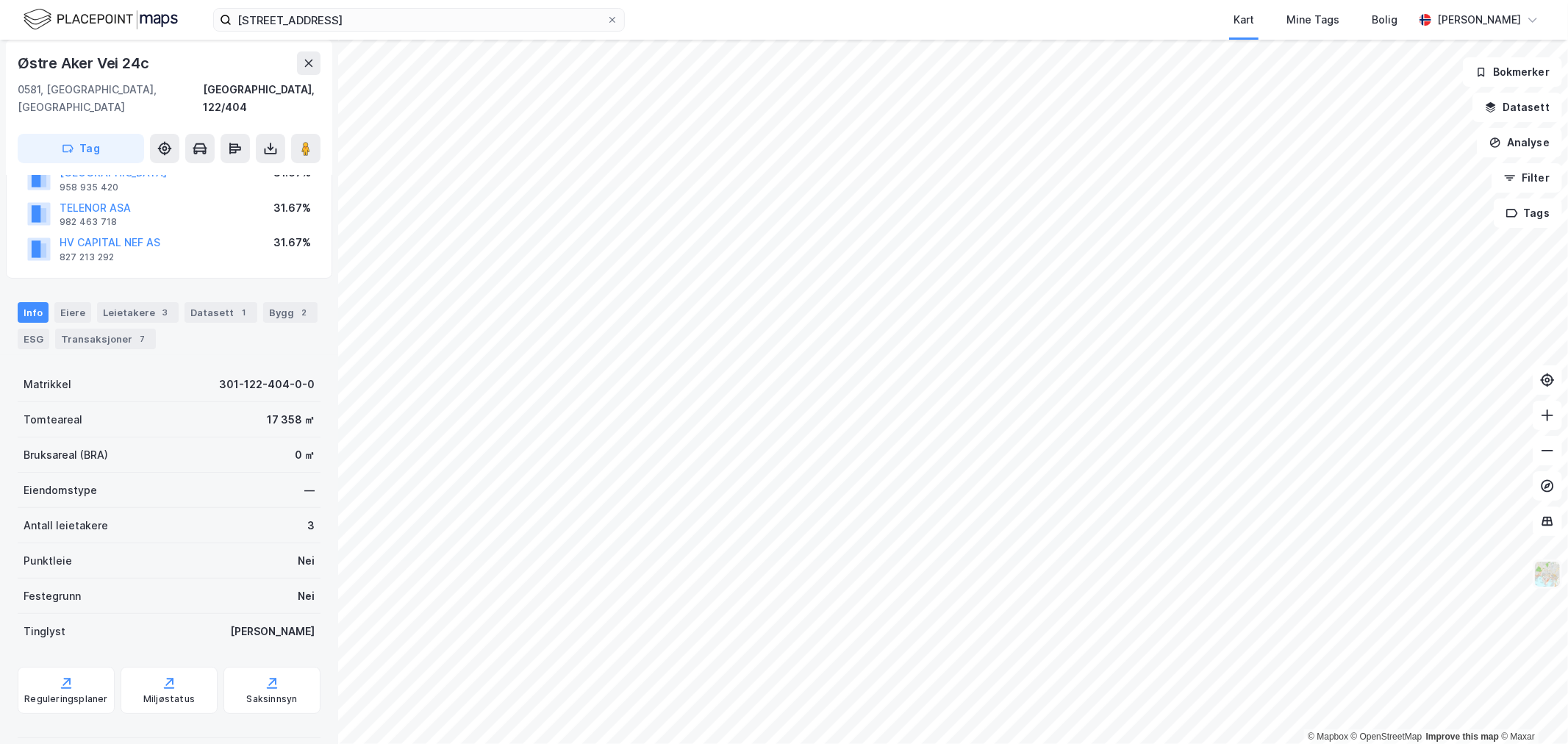
click at [1044, 515] on img at bounding box center [1548, 574] width 28 height 28
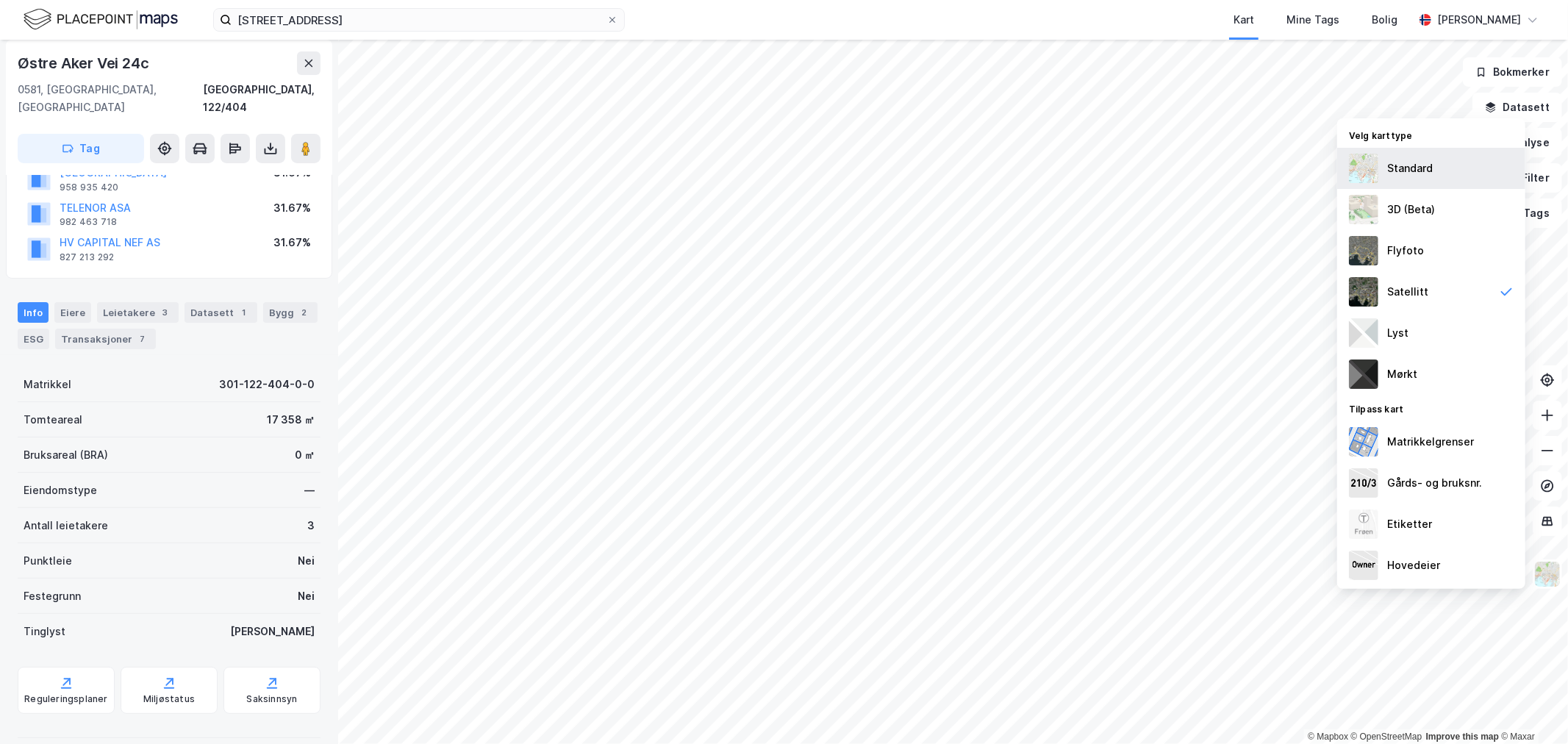
click at [1044, 174] on div "Standard" at bounding box center [1410, 169] width 46 height 18
click at [1044, 210] on div "3D (Beta)" at bounding box center [1431, 209] width 188 height 41
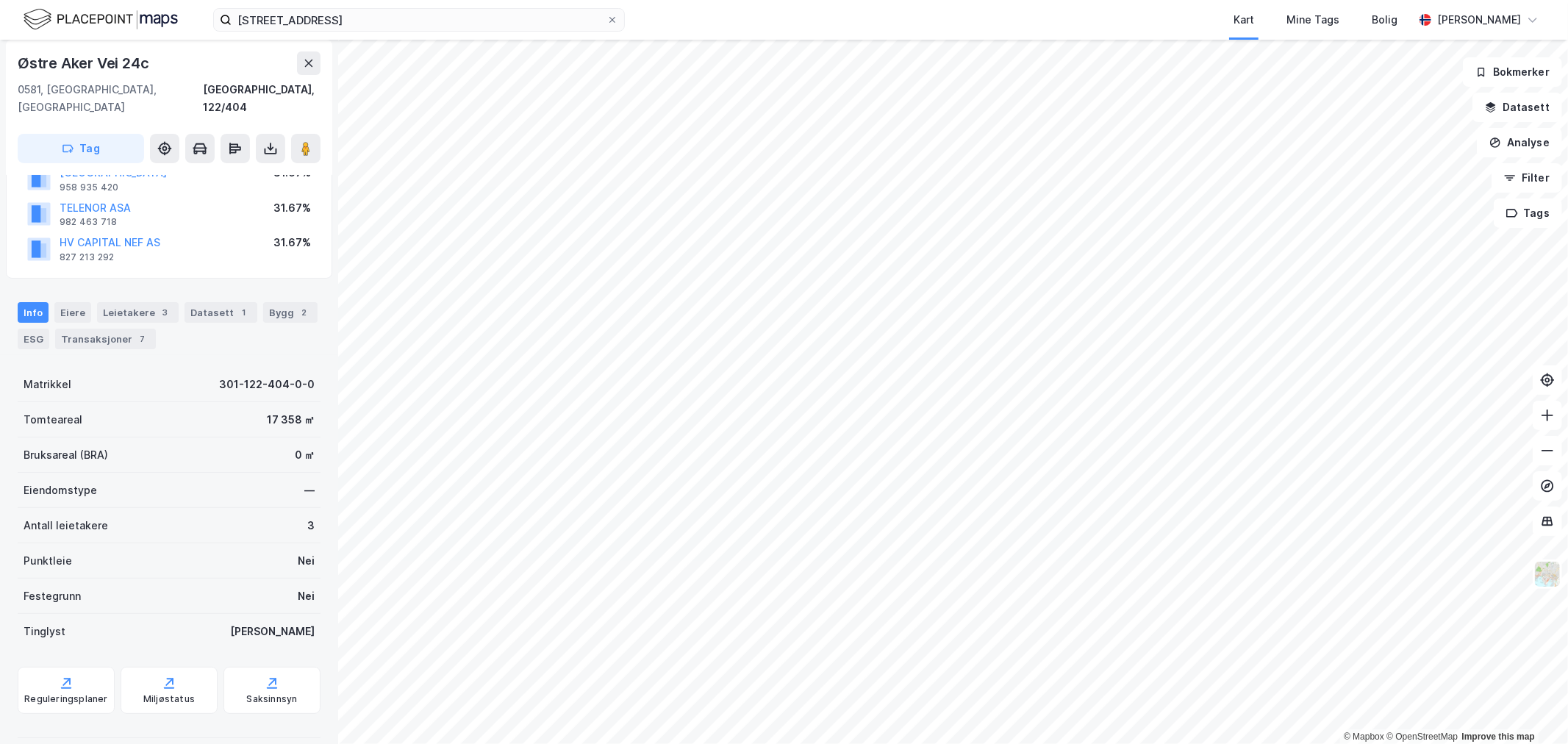
click at [1044, 26] on div "Østre Aker vei 264 Kart Mine Tags Bolig [PERSON_NAME]" at bounding box center [784, 19] width 1568 height 40
click at [308, 65] on icon at bounding box center [308, 62] width 11 height 11
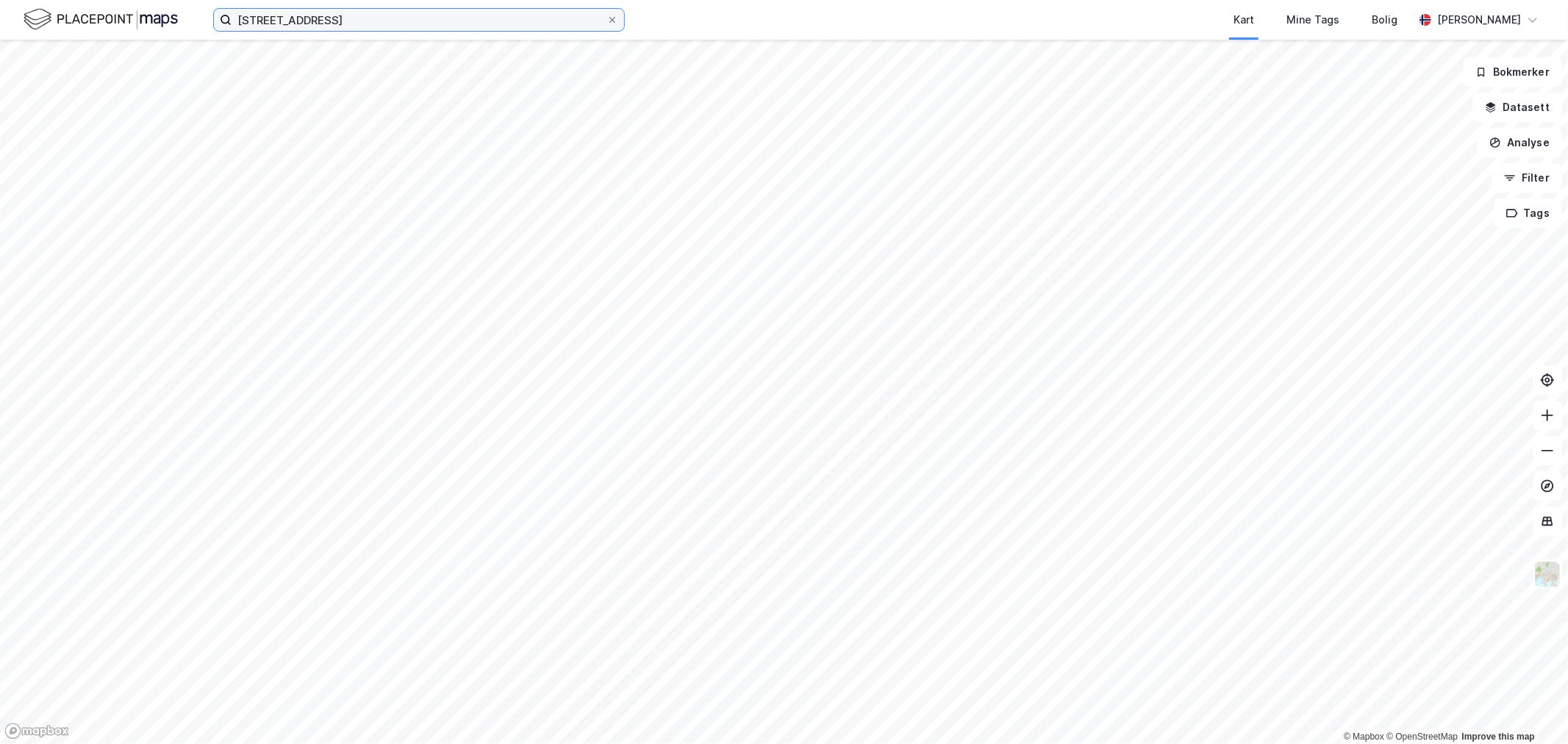
click at [322, 18] on input "[STREET_ADDRESS]" at bounding box center [419, 19] width 375 height 22
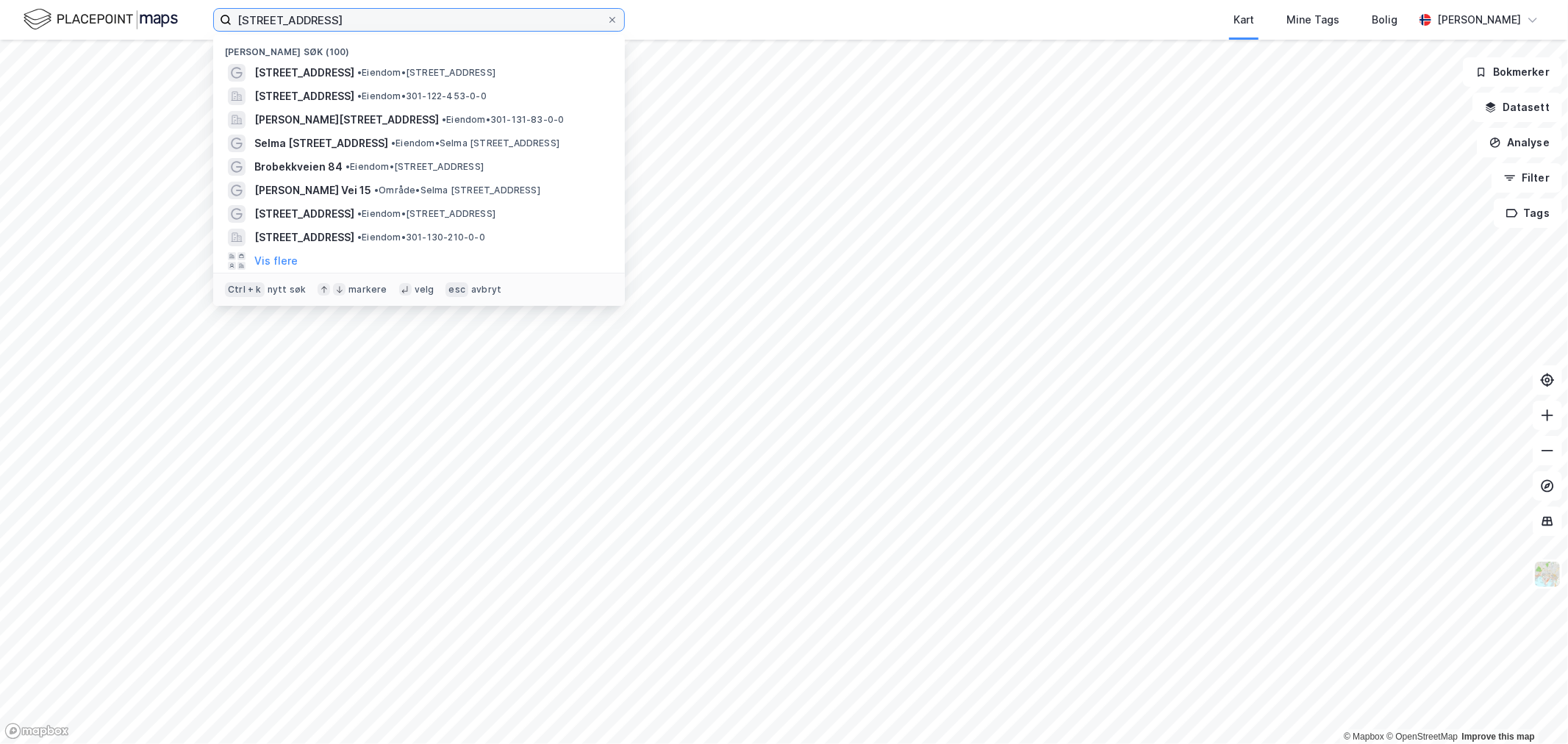
click at [376, 13] on input "[STREET_ADDRESS]" at bounding box center [419, 19] width 375 height 22
click at [683, 15] on div "Østre Aker vei 264 Nylige søk (100) Østre Aker vei 264 • Eiendom • [STREET_ADDR…" at bounding box center [784, 19] width 1568 height 40
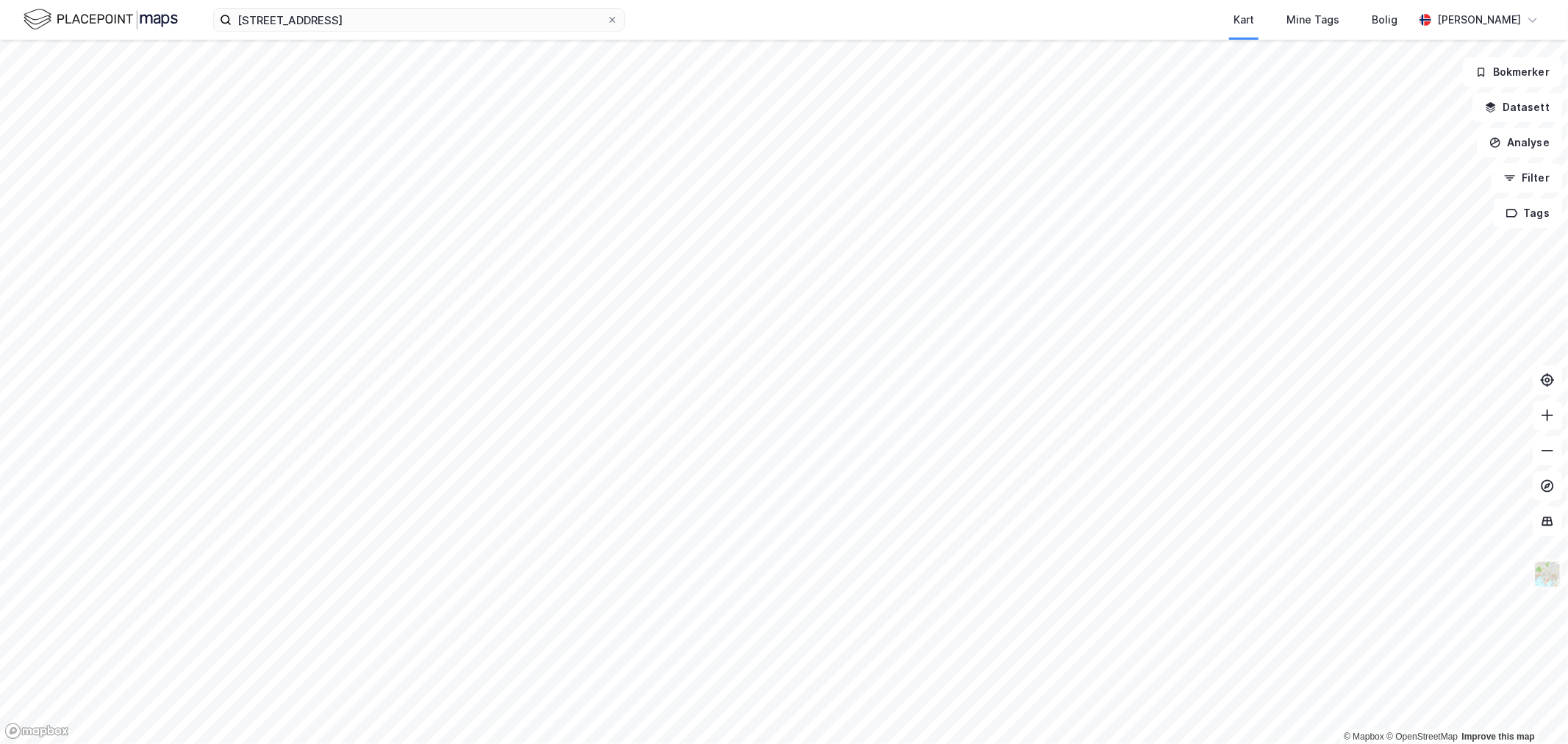
click at [1044, 515] on img at bounding box center [1548, 574] width 28 height 28
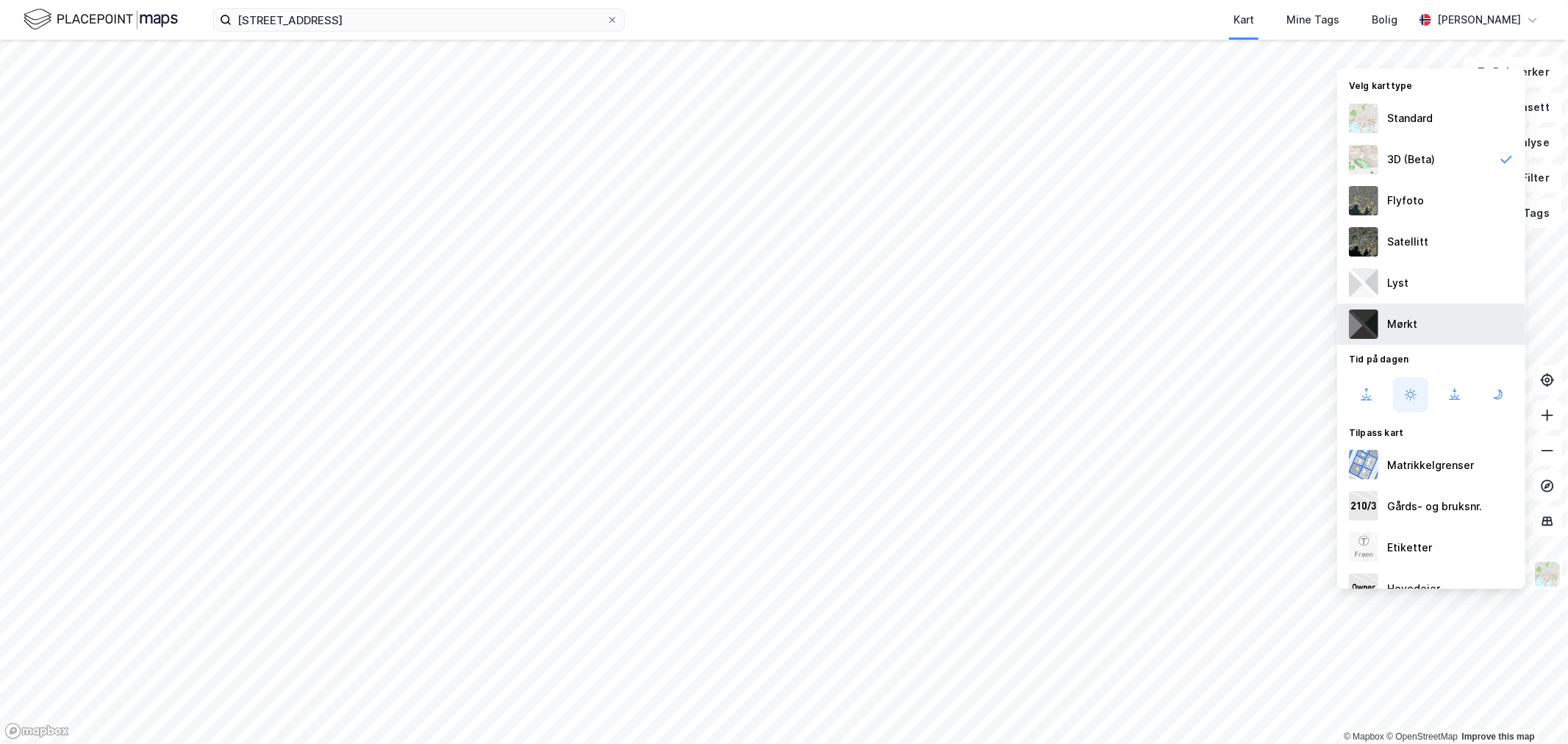
click at [1044, 327] on div "Mørkt" at bounding box center [1402, 324] width 30 height 18
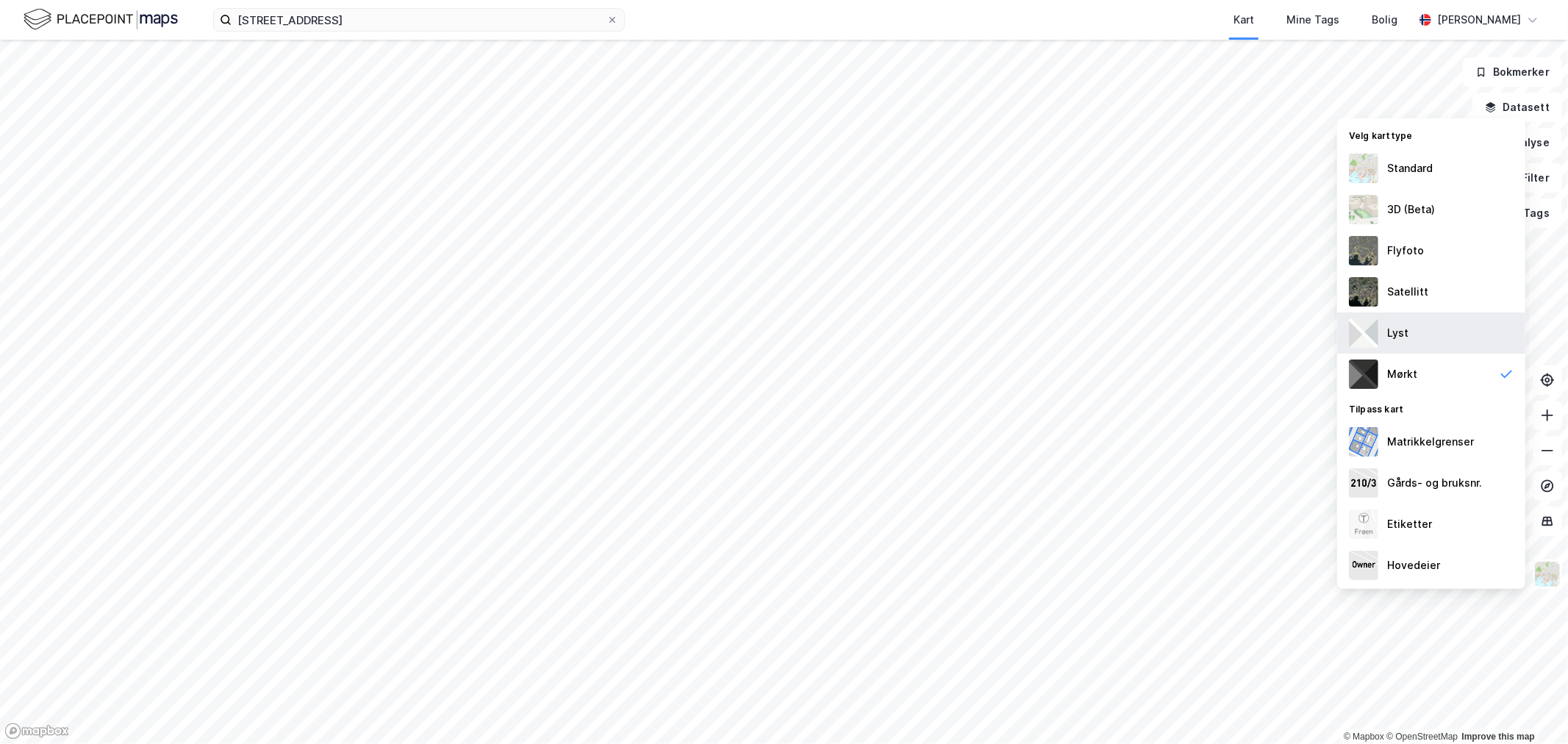
click at [1044, 329] on div "Lyst" at bounding box center [1431, 333] width 188 height 41
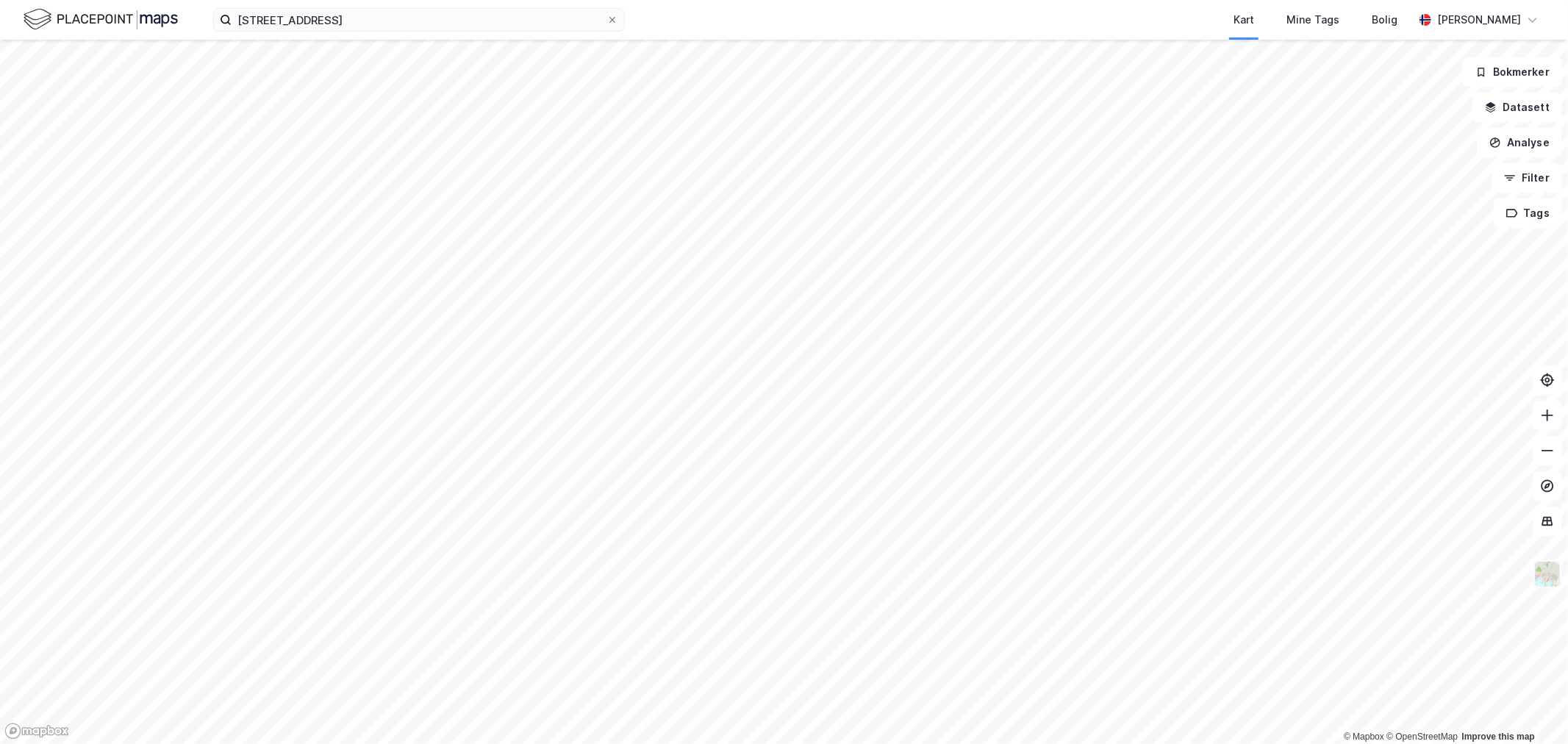
click at [1044, 515] on img at bounding box center [1548, 574] width 28 height 28
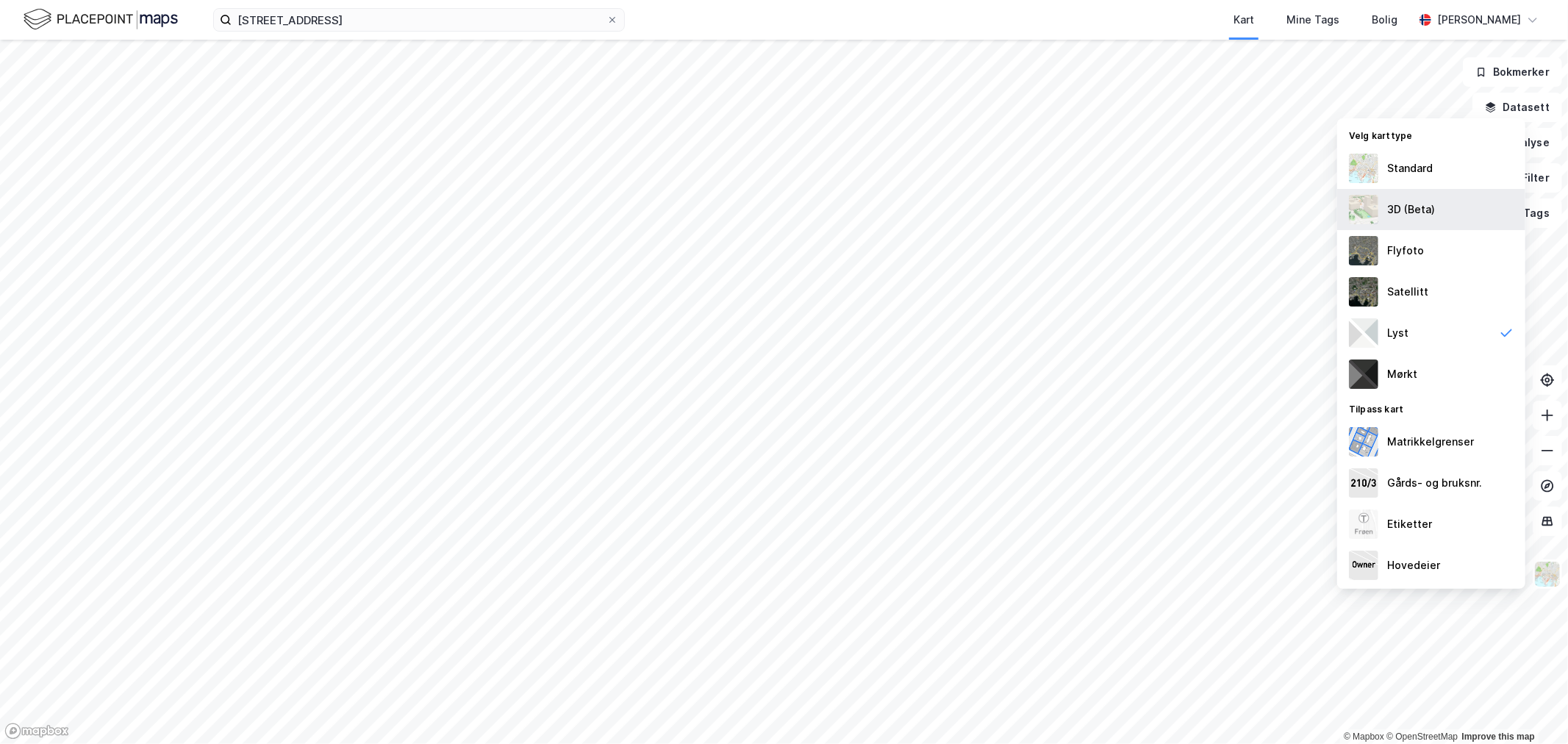
click at [1044, 211] on div "3D (Beta)" at bounding box center [1411, 209] width 47 height 18
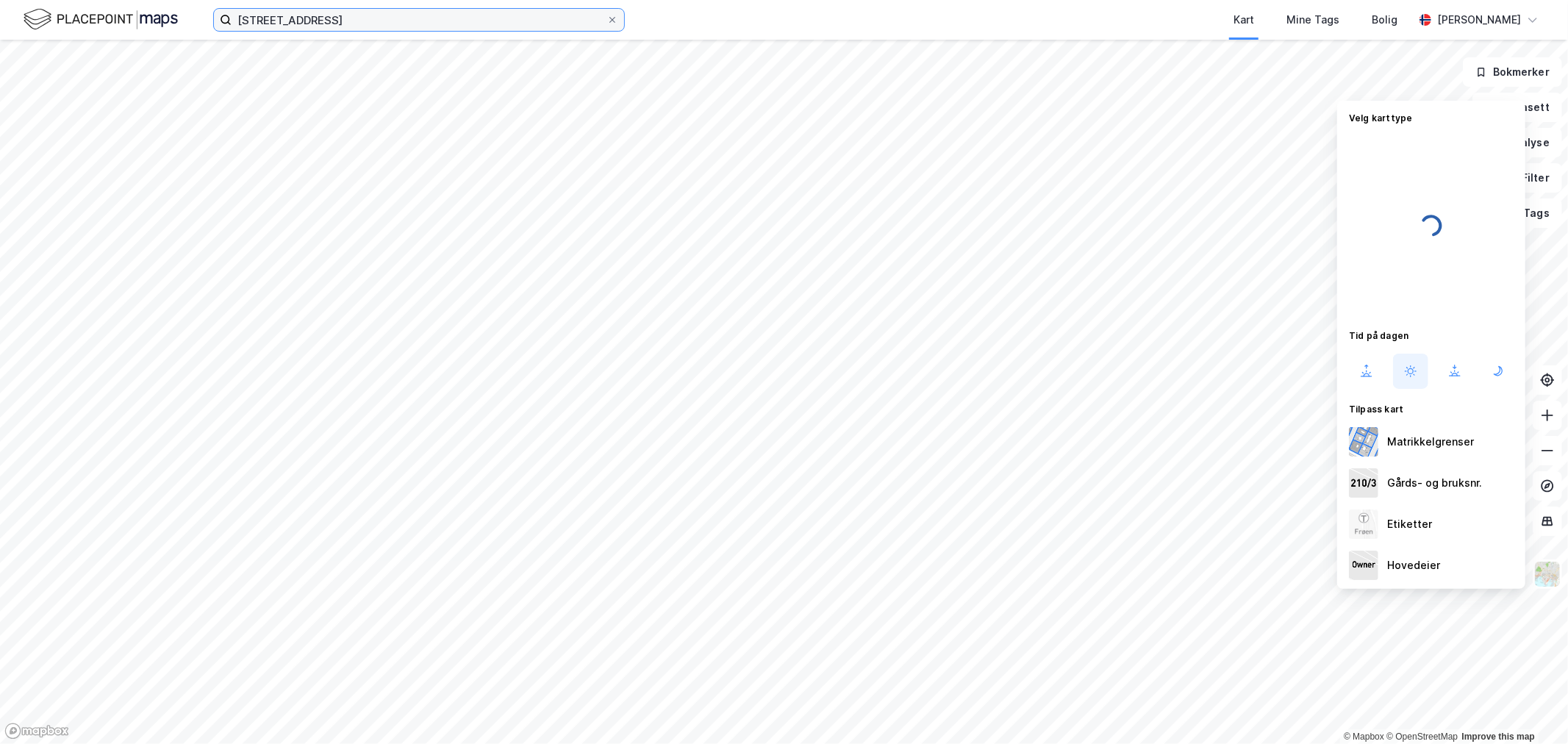
click at [355, 18] on input "[STREET_ADDRESS]" at bounding box center [419, 19] width 375 height 22
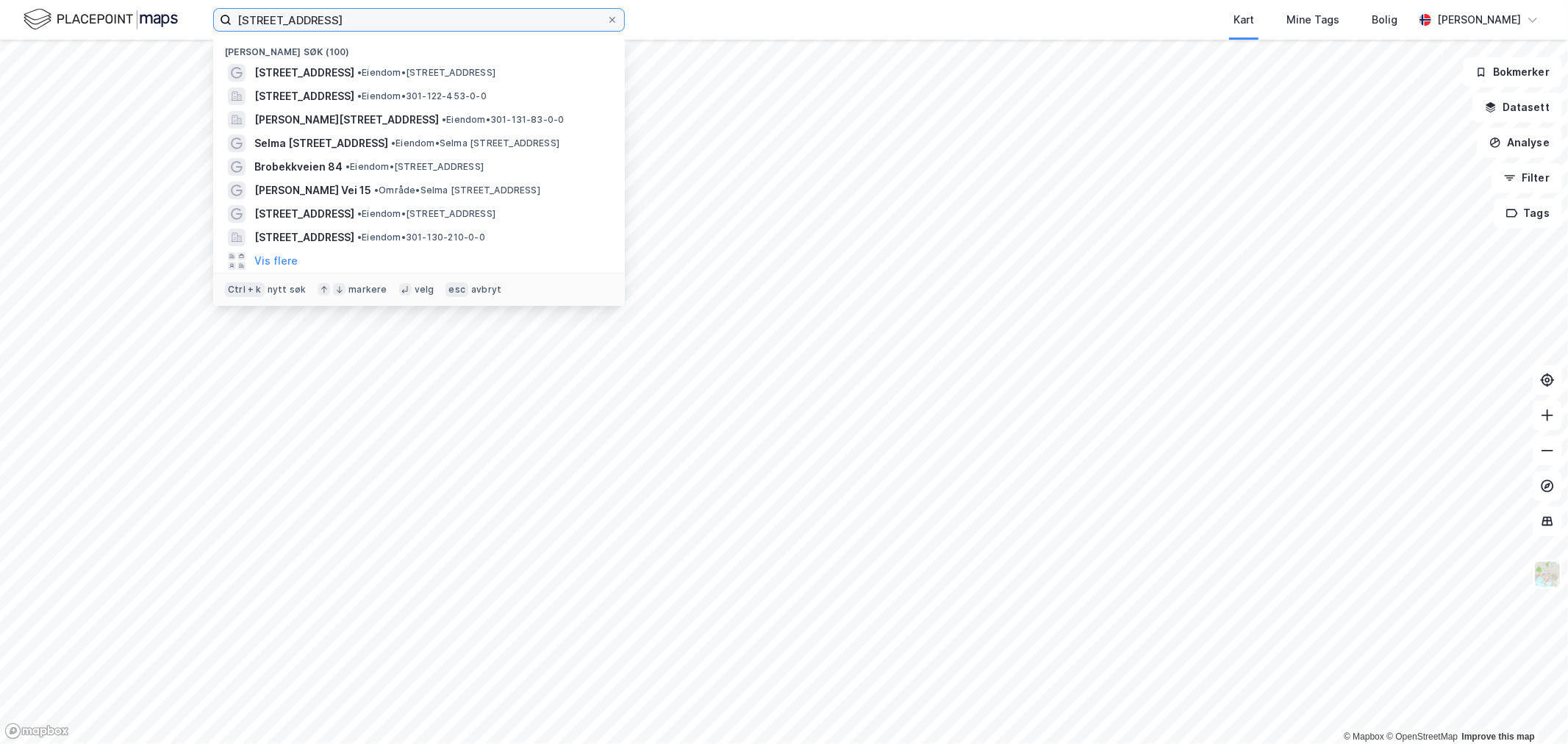
paste input "[STREET_ADDRESS]"
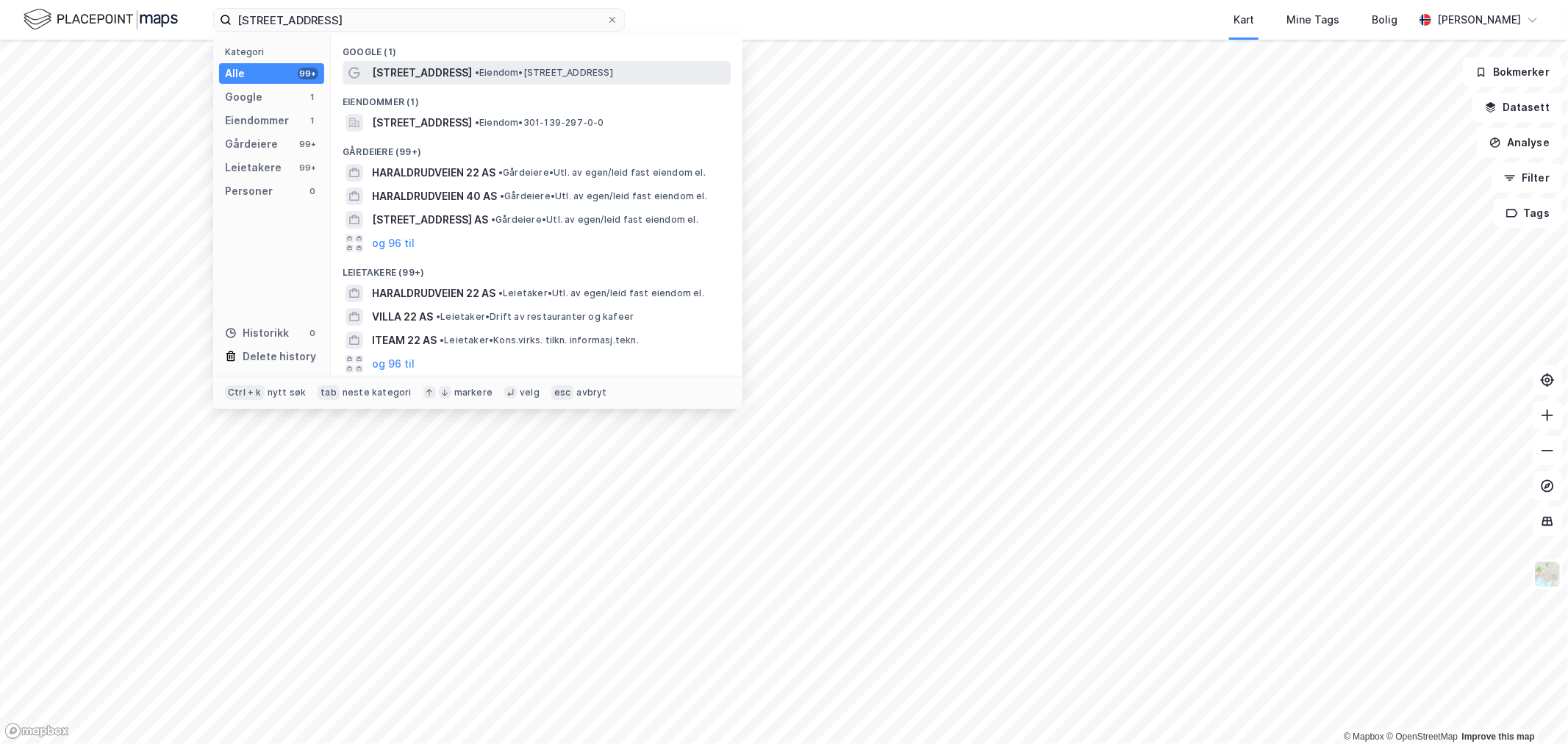
click at [423, 70] on span "[STREET_ADDRESS]" at bounding box center [422, 73] width 100 height 18
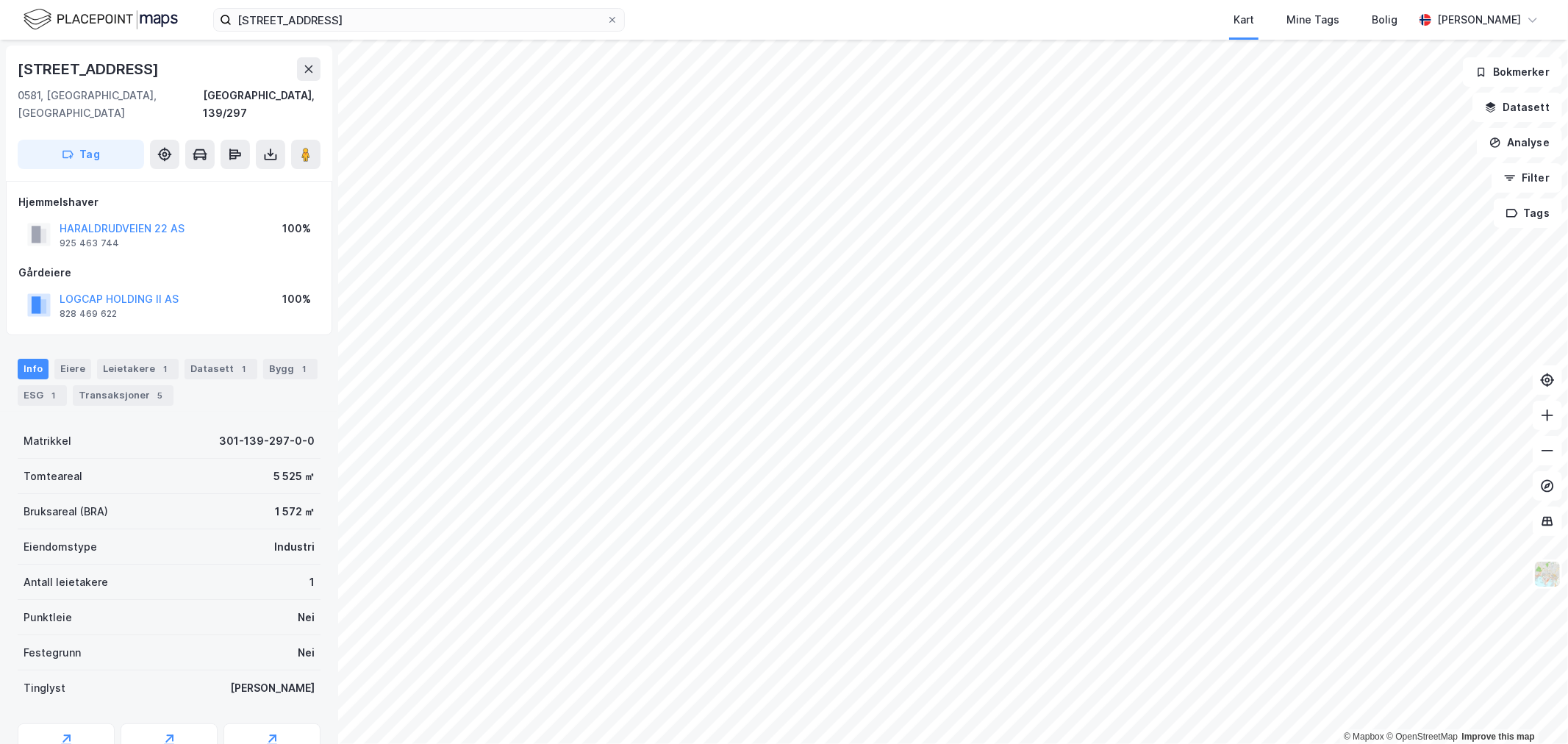
scroll to position [56, 0]
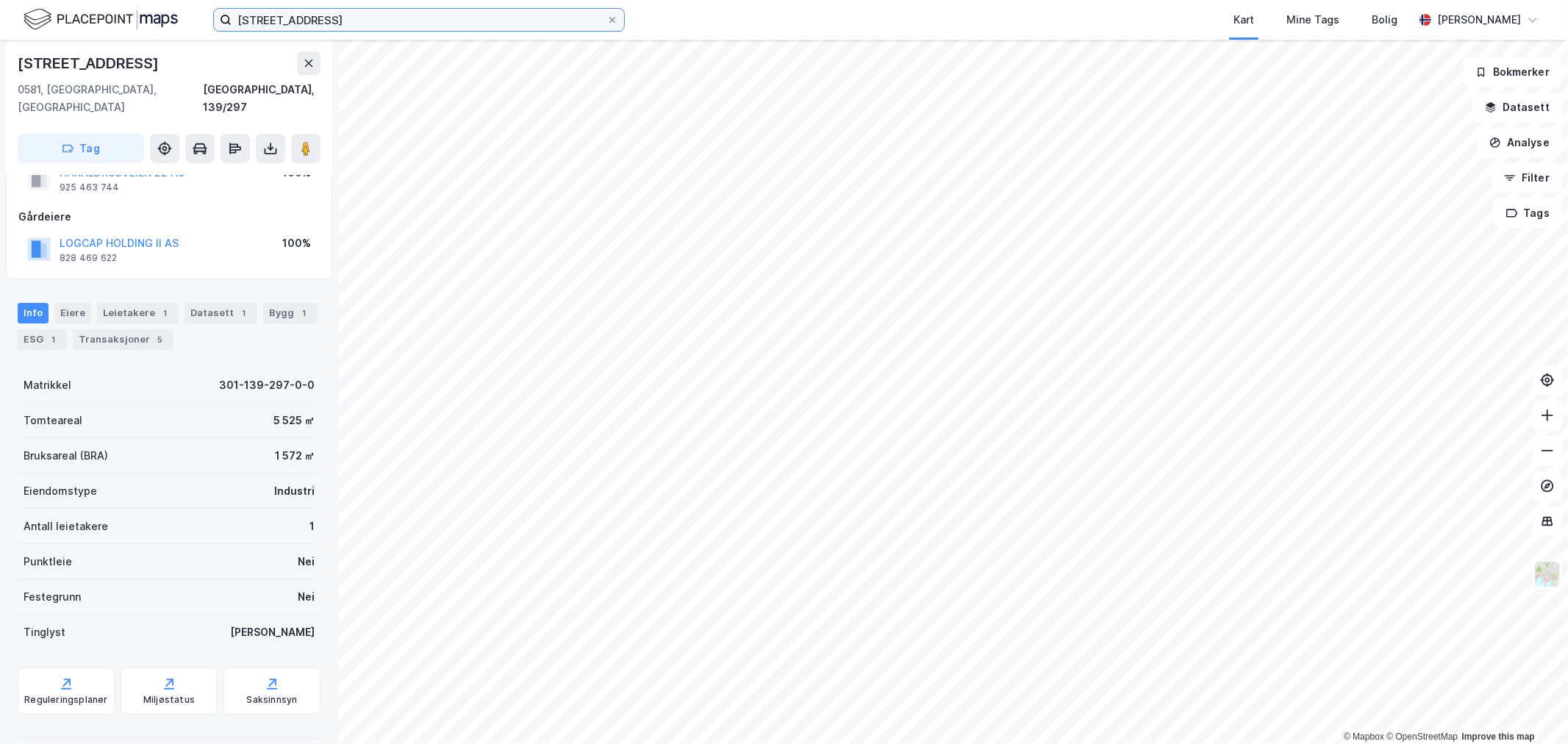
click at [419, 15] on input "[STREET_ADDRESS]" at bounding box center [419, 19] width 375 height 22
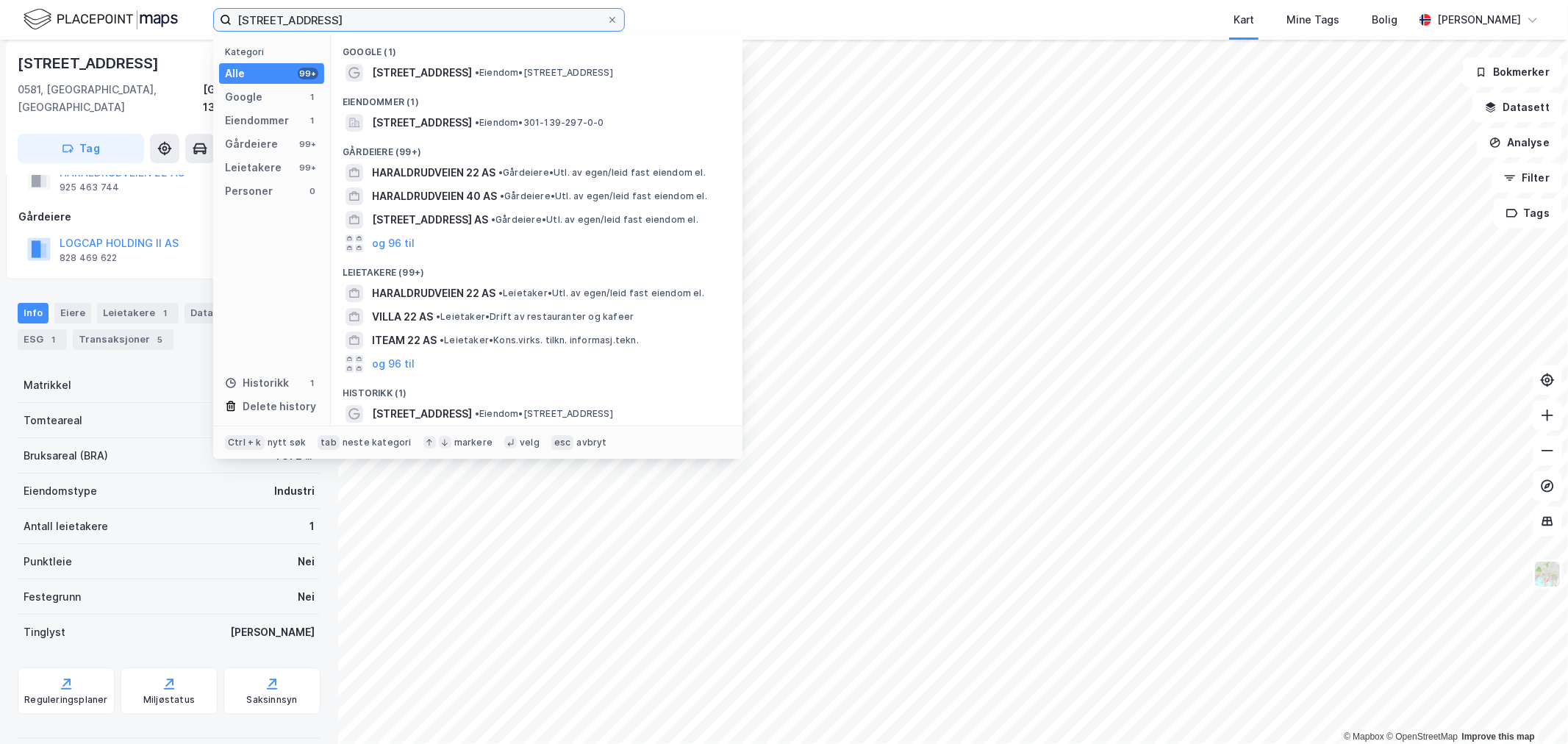
paste input "KABELGATA 23-40"
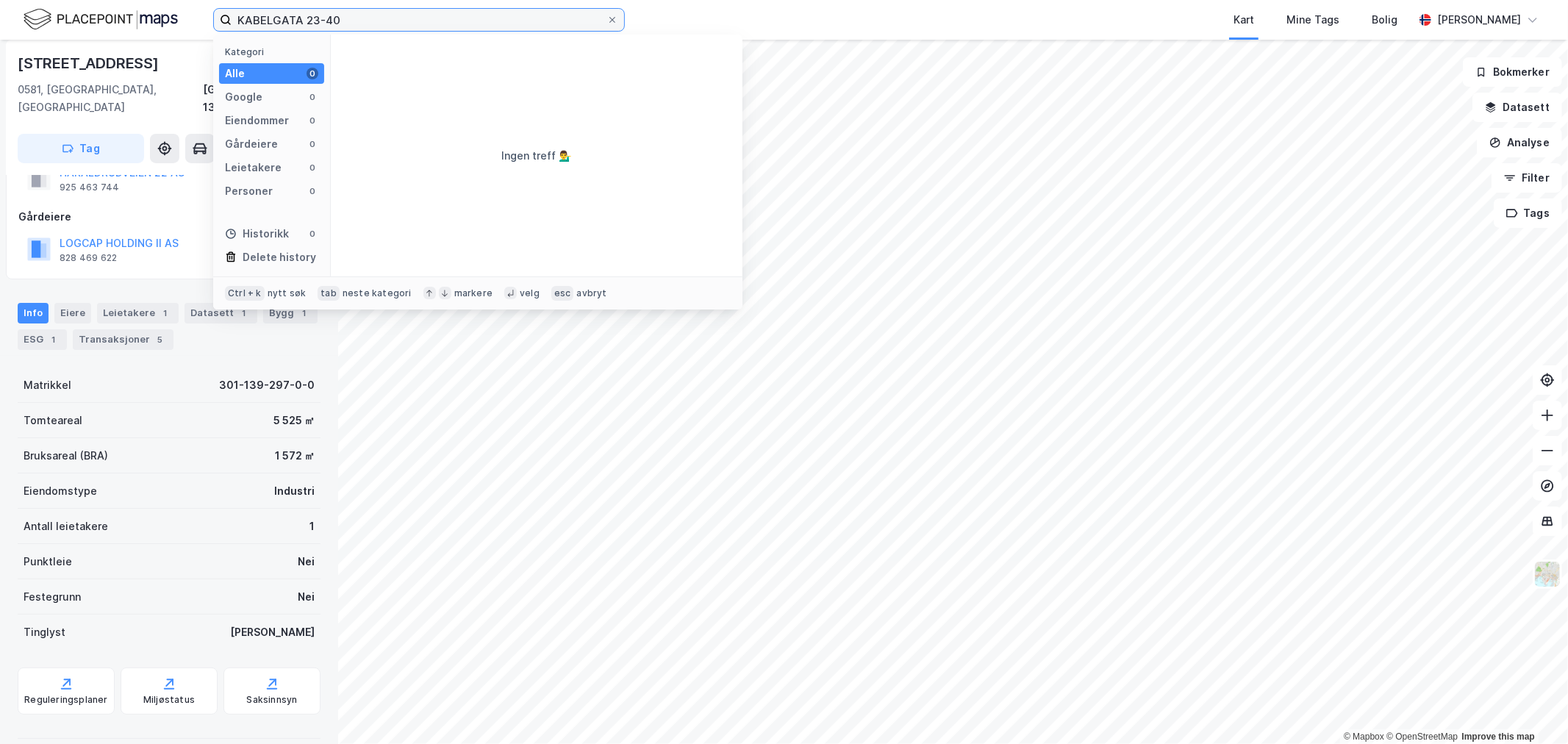
drag, startPoint x: 345, startPoint y: 19, endPoint x: 310, endPoint y: 22, distance: 35.1
click at [310, 22] on input "KABELGATA 23-40" at bounding box center [419, 19] width 375 height 22
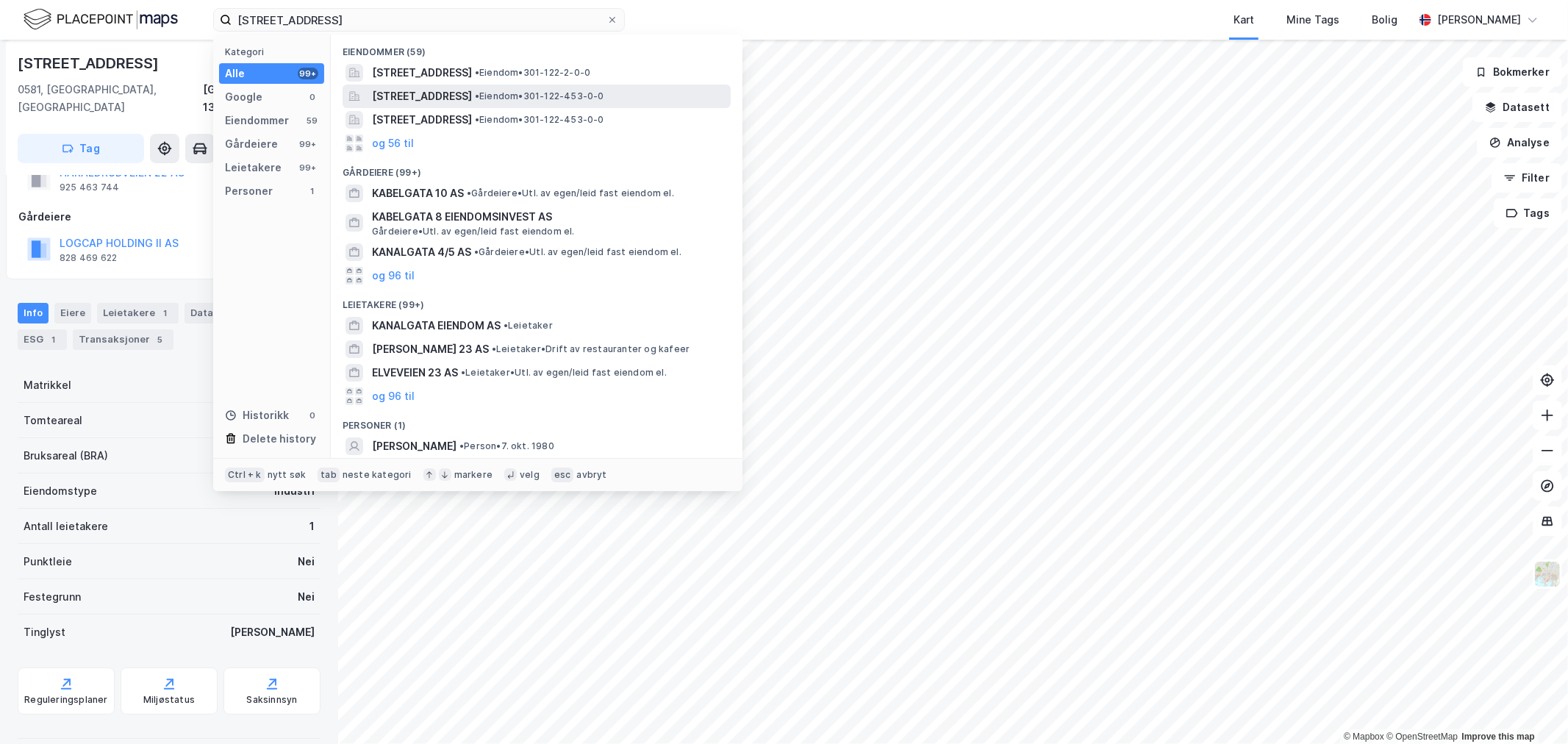
click at [452, 103] on span "[STREET_ADDRESS]" at bounding box center [422, 97] width 100 height 18
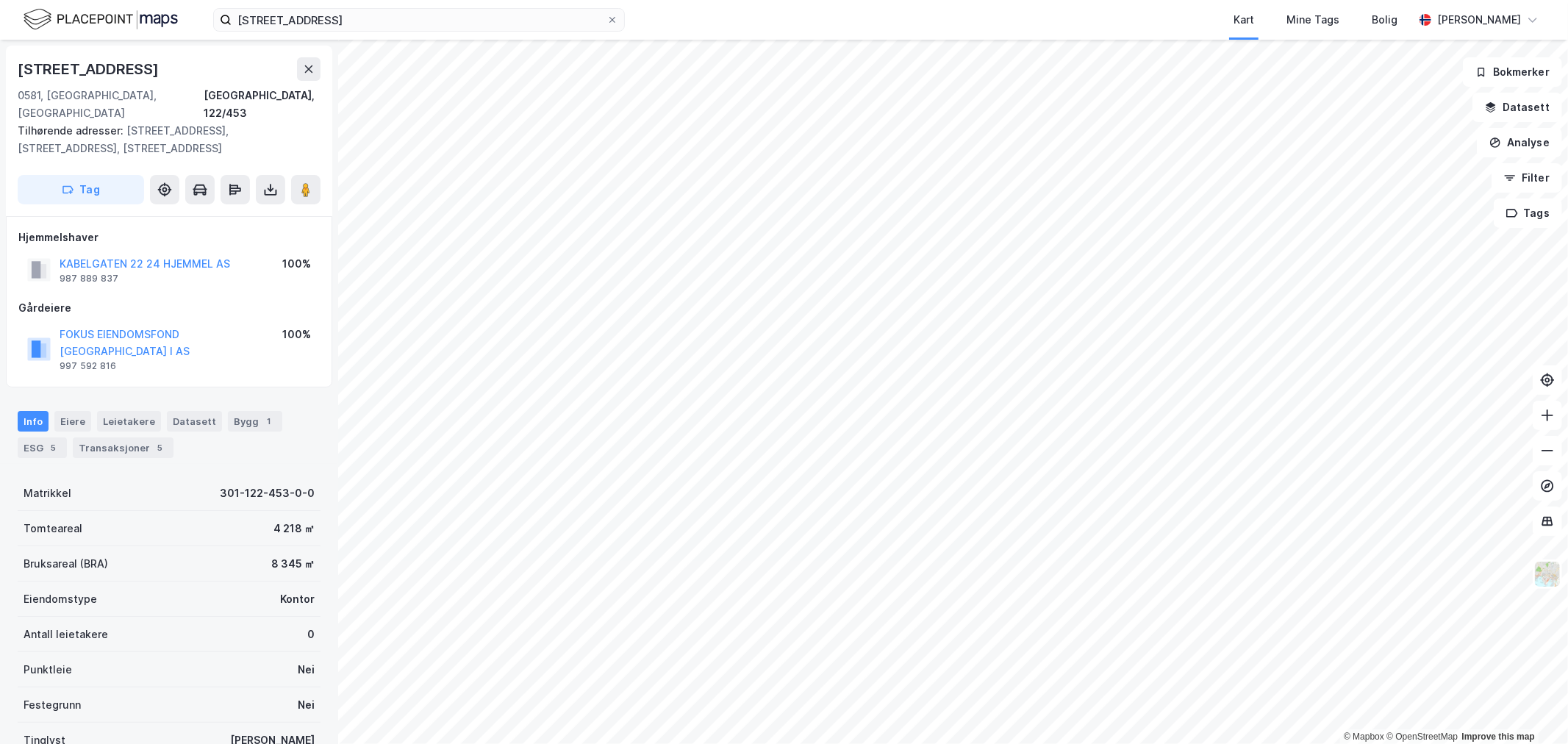
scroll to position [56, 0]
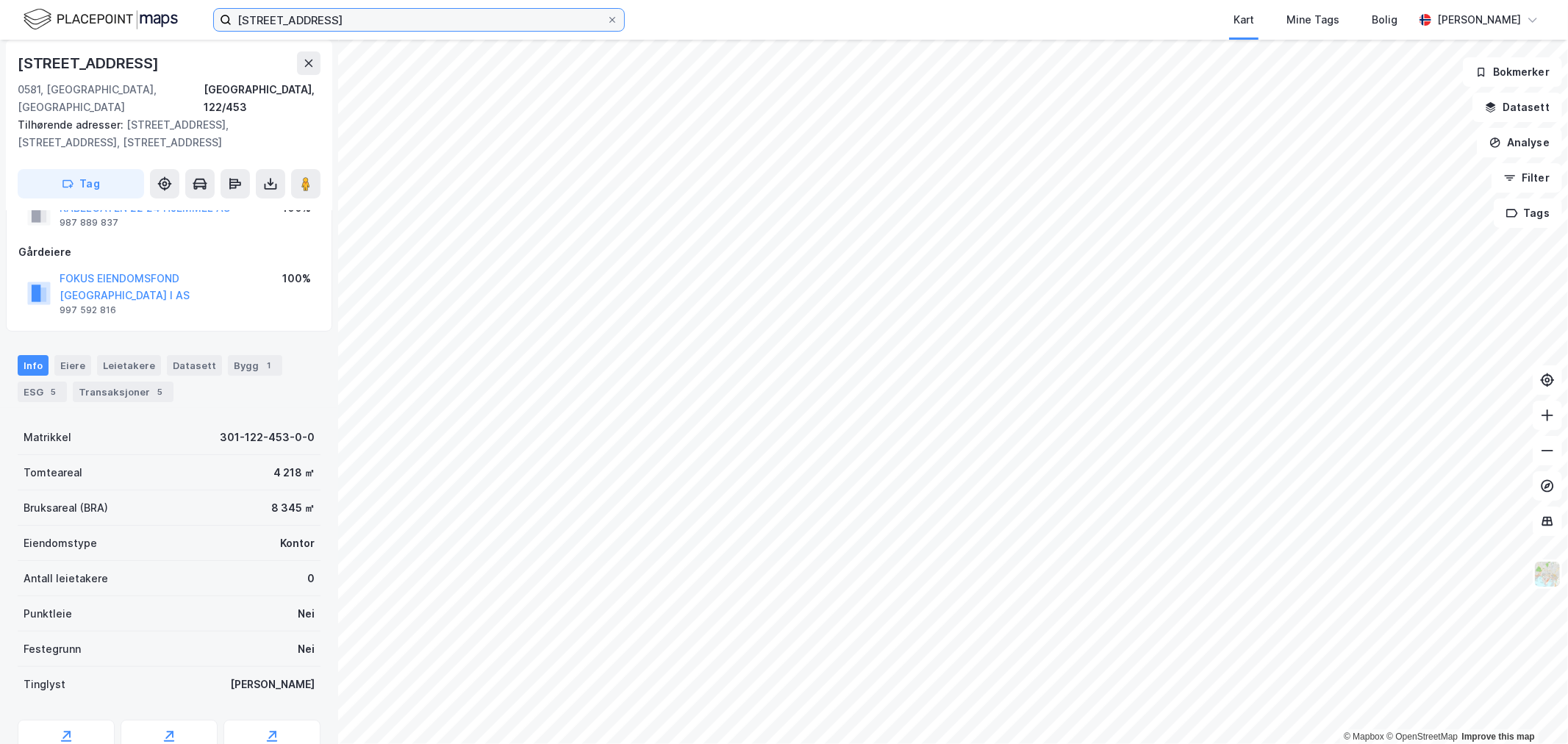
click at [314, 20] on input "[STREET_ADDRESS]" at bounding box center [419, 19] width 375 height 22
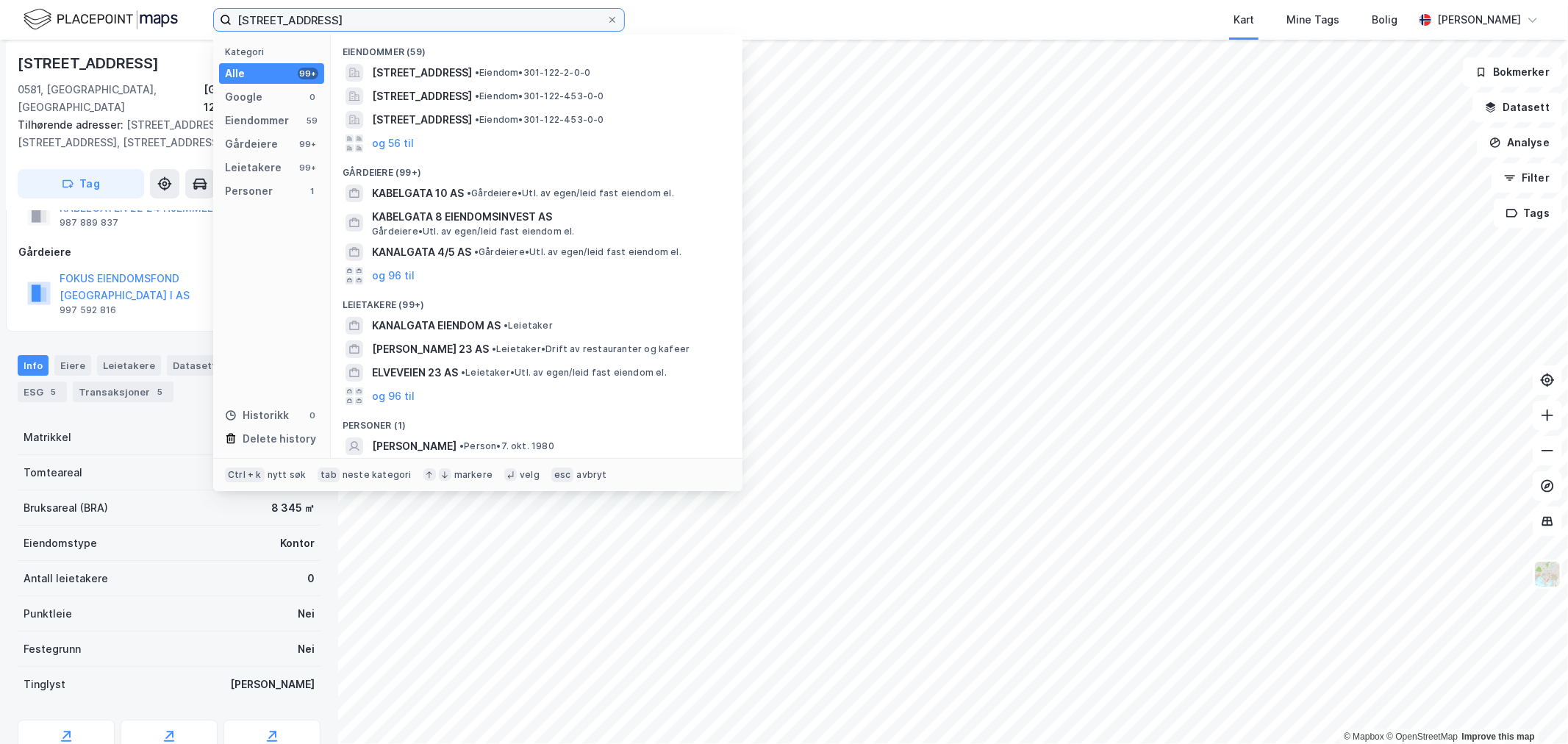
paste input "[PERSON_NAME] VEI 15"
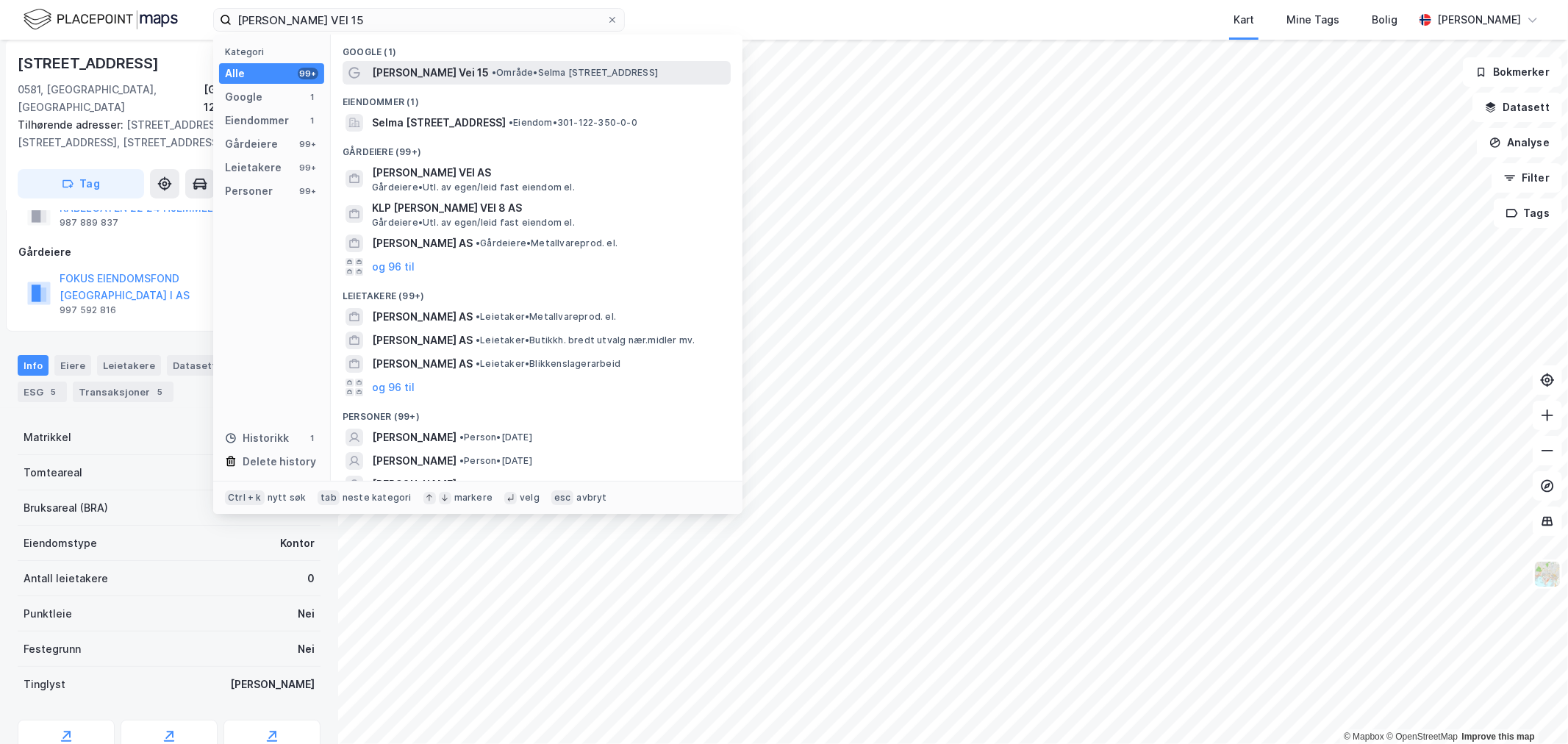
click at [438, 69] on span "[PERSON_NAME] Vei 15" at bounding box center [430, 73] width 117 height 18
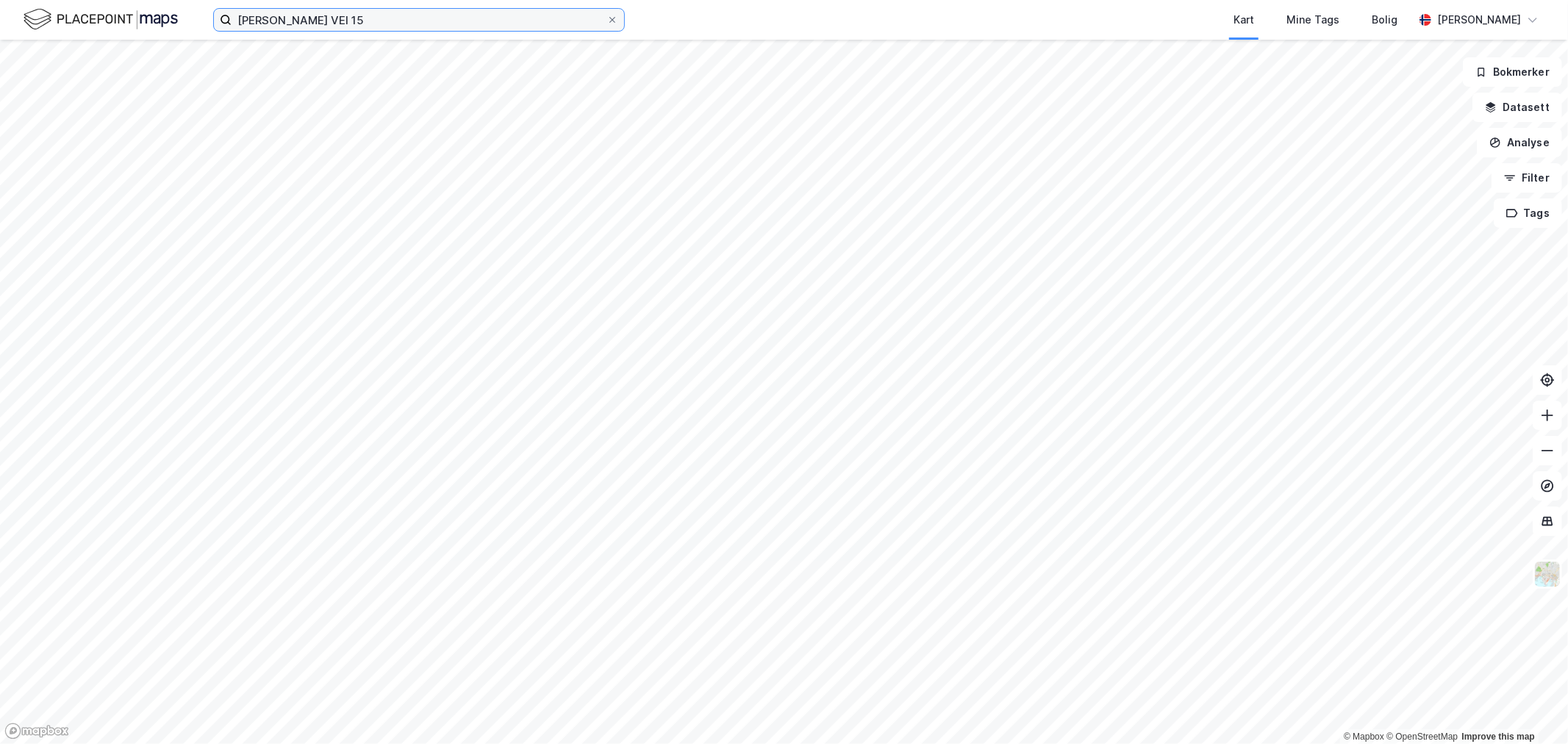
click at [401, 18] on input "[PERSON_NAME] VEI 15" at bounding box center [419, 19] width 375 height 22
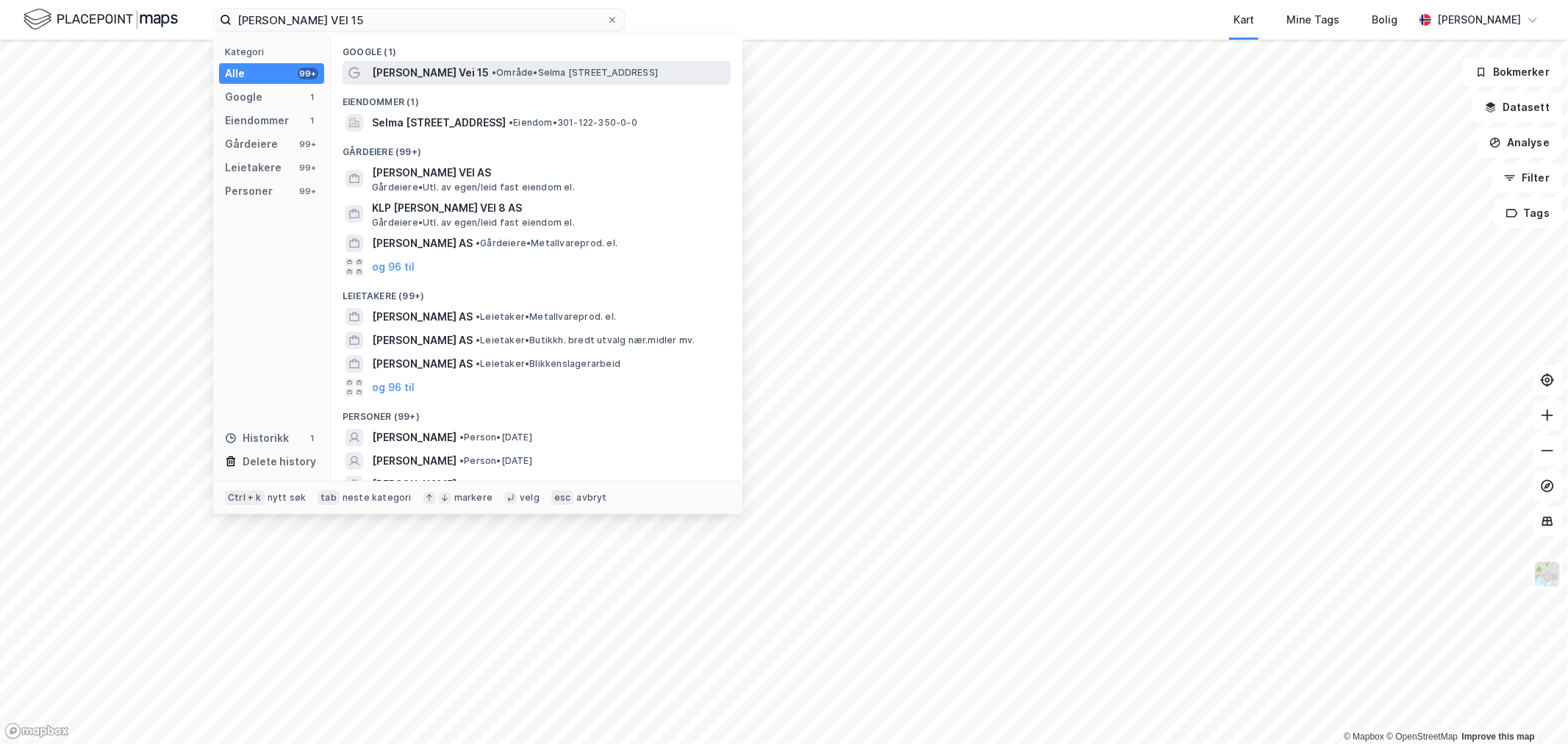
click at [422, 71] on span "[PERSON_NAME] Vei 15" at bounding box center [430, 73] width 117 height 18
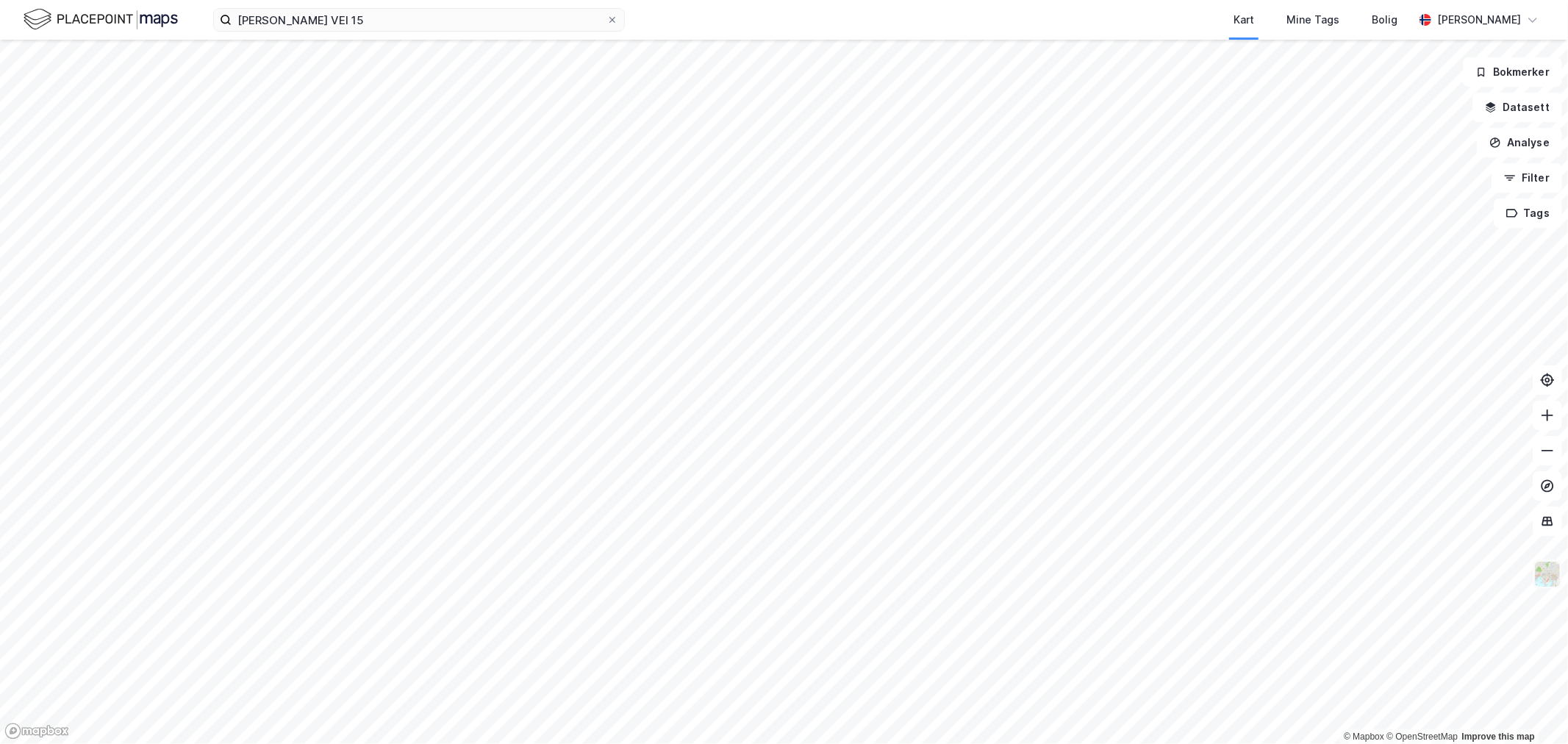
click at [1044, 515] on img at bounding box center [1548, 574] width 28 height 28
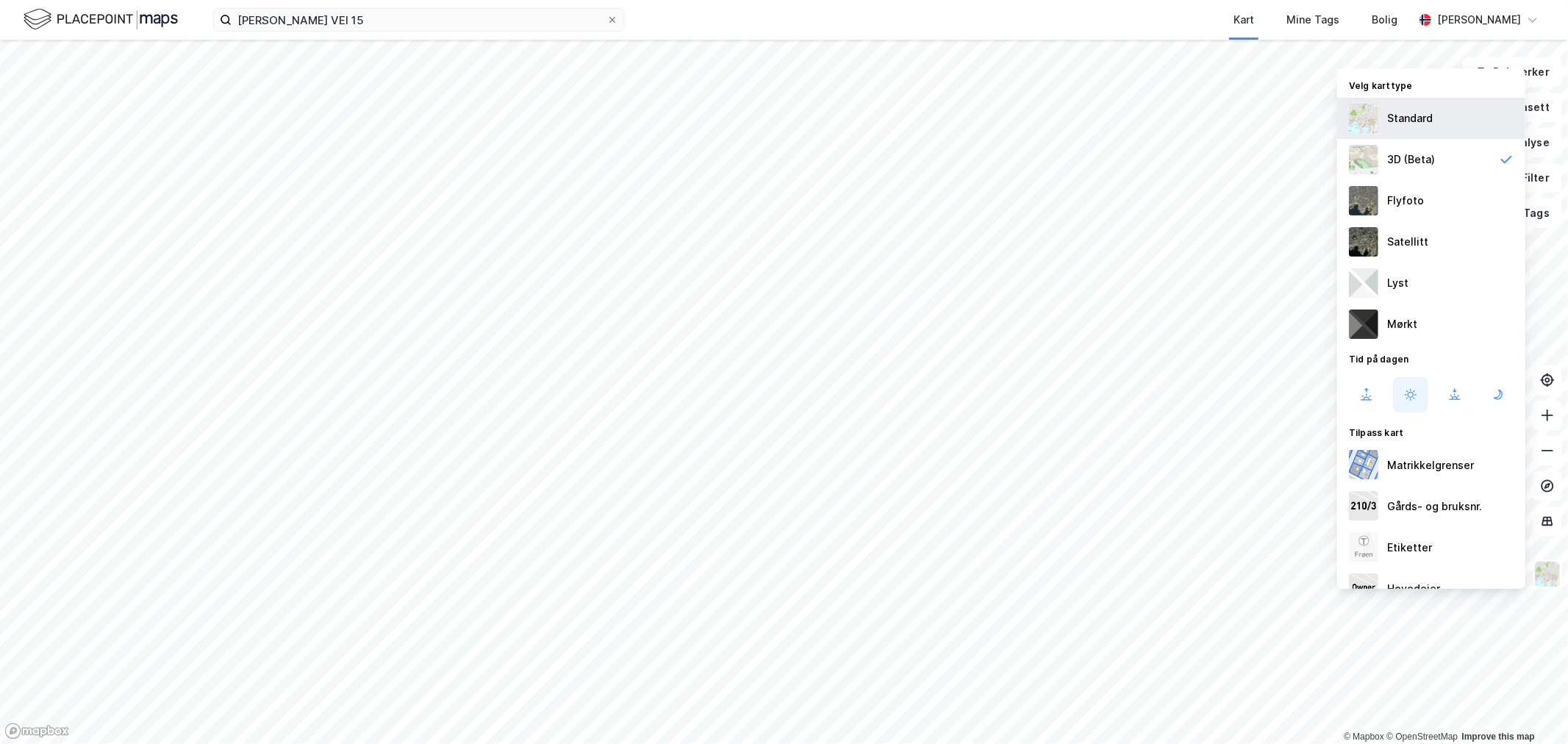
click at [1044, 119] on div "Standard" at bounding box center [1410, 119] width 46 height 18
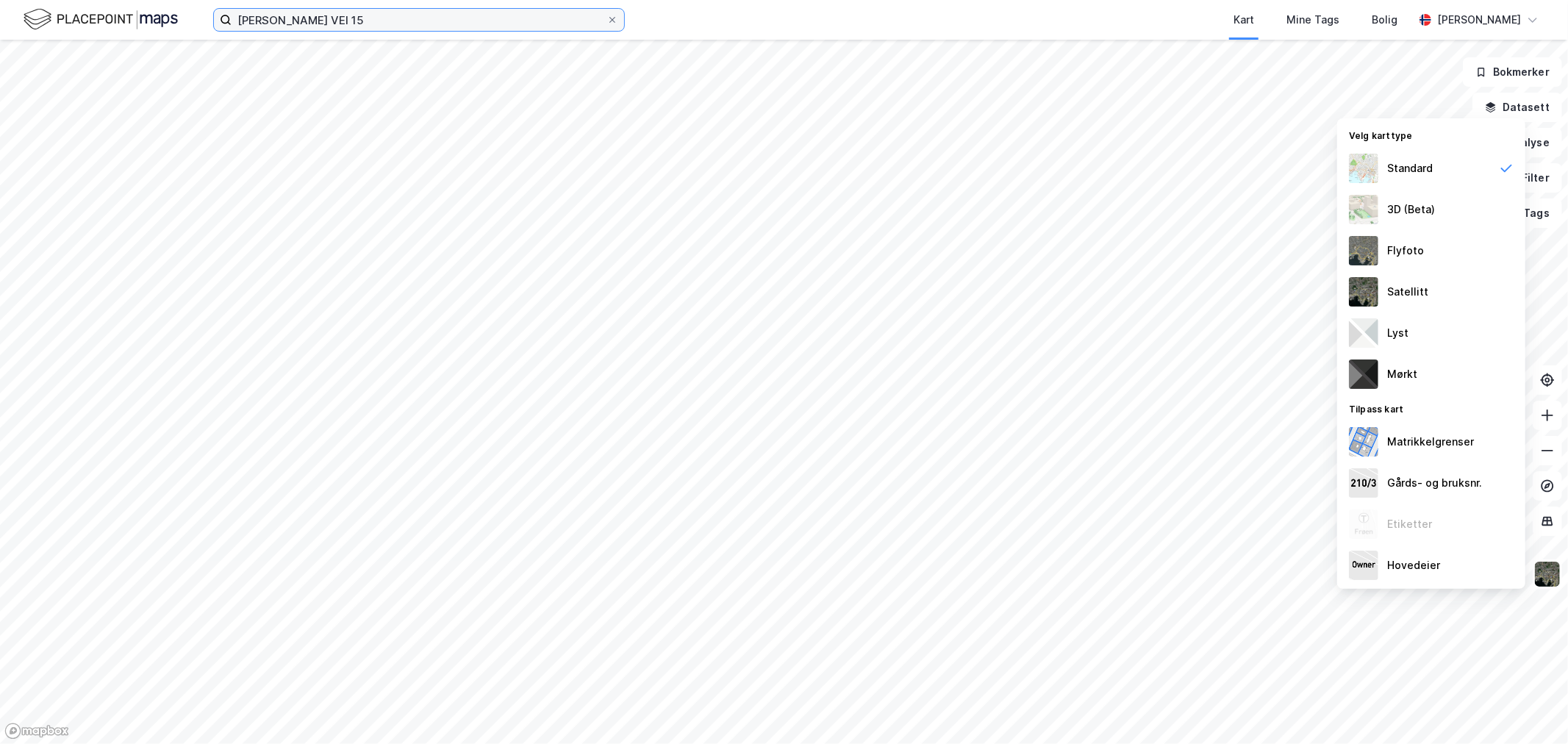
click at [401, 20] on input "[PERSON_NAME] VEI 15" at bounding box center [419, 19] width 375 height 22
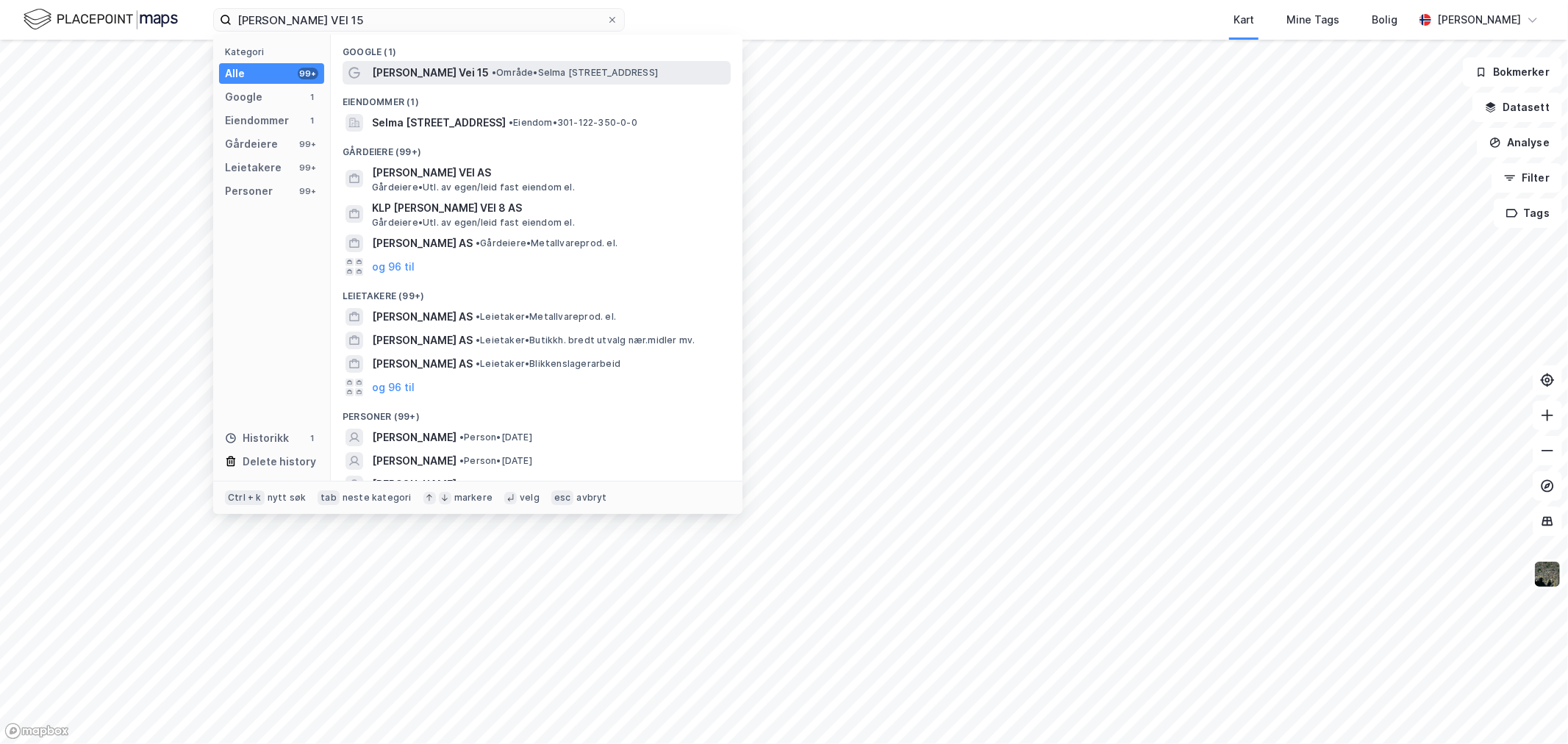
click at [456, 70] on span "[PERSON_NAME] Vei 15" at bounding box center [430, 73] width 117 height 18
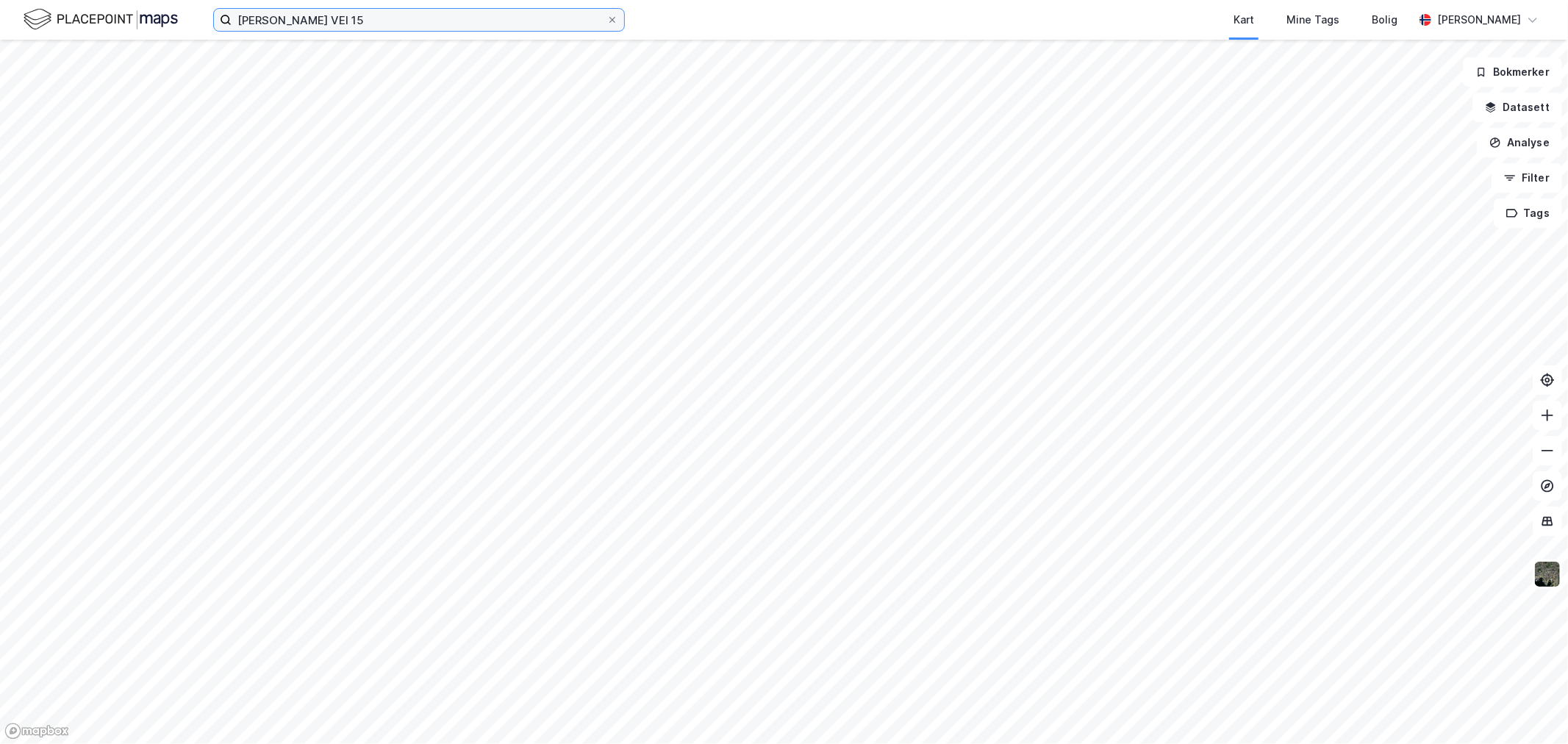
click at [385, 17] on input "[PERSON_NAME] VEI 15" at bounding box center [419, 19] width 375 height 22
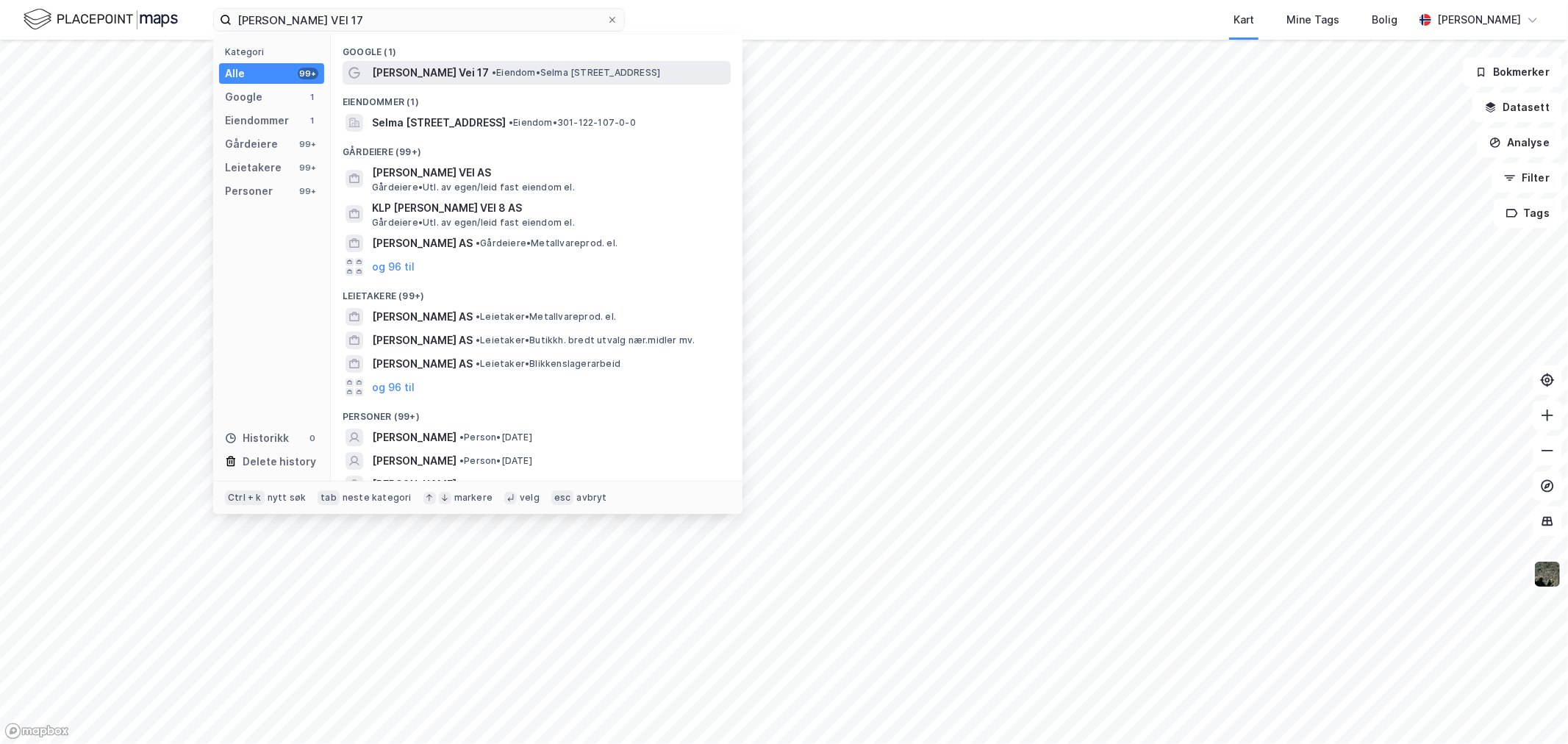
click at [492, 72] on span "•" at bounding box center [494, 72] width 4 height 11
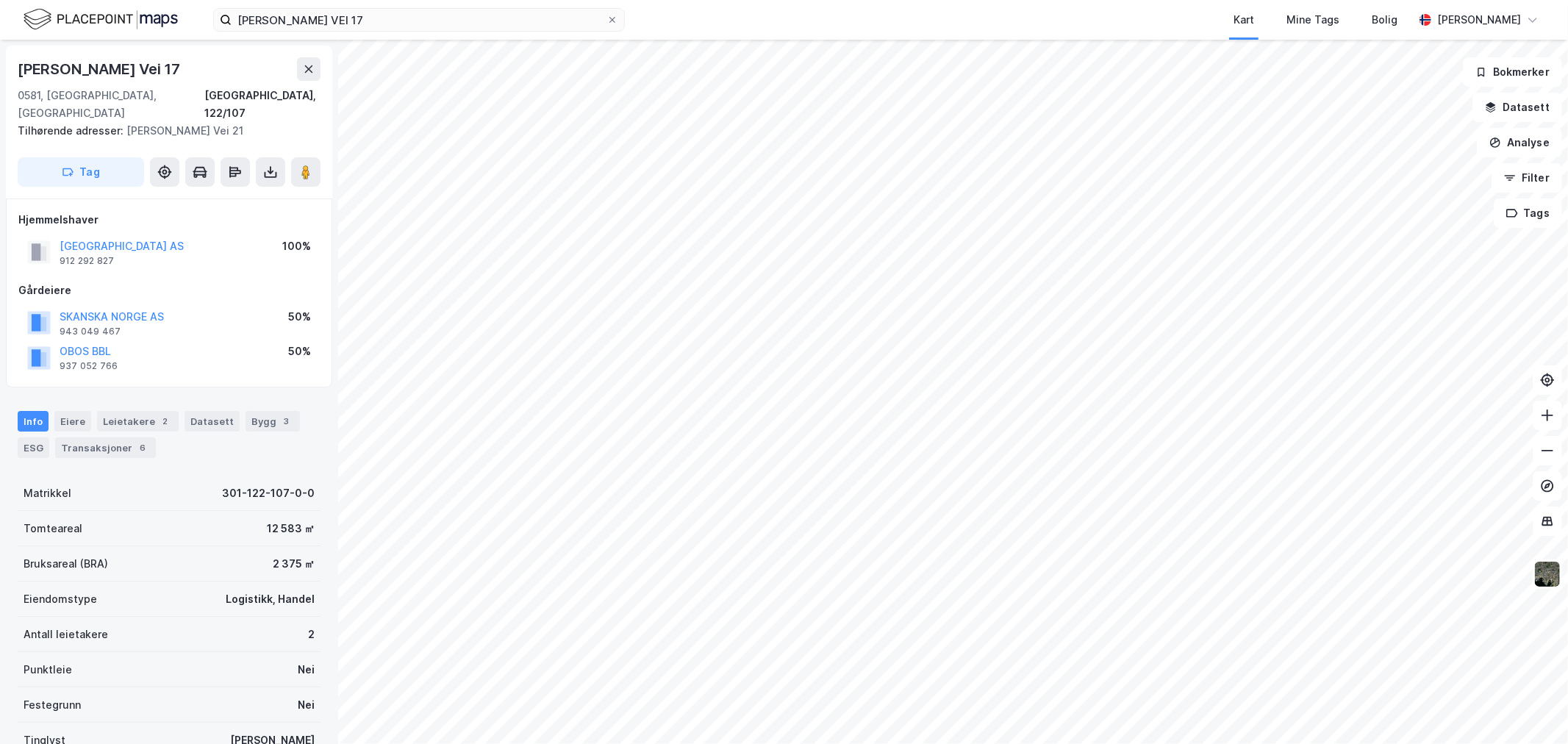
scroll to position [56, 0]
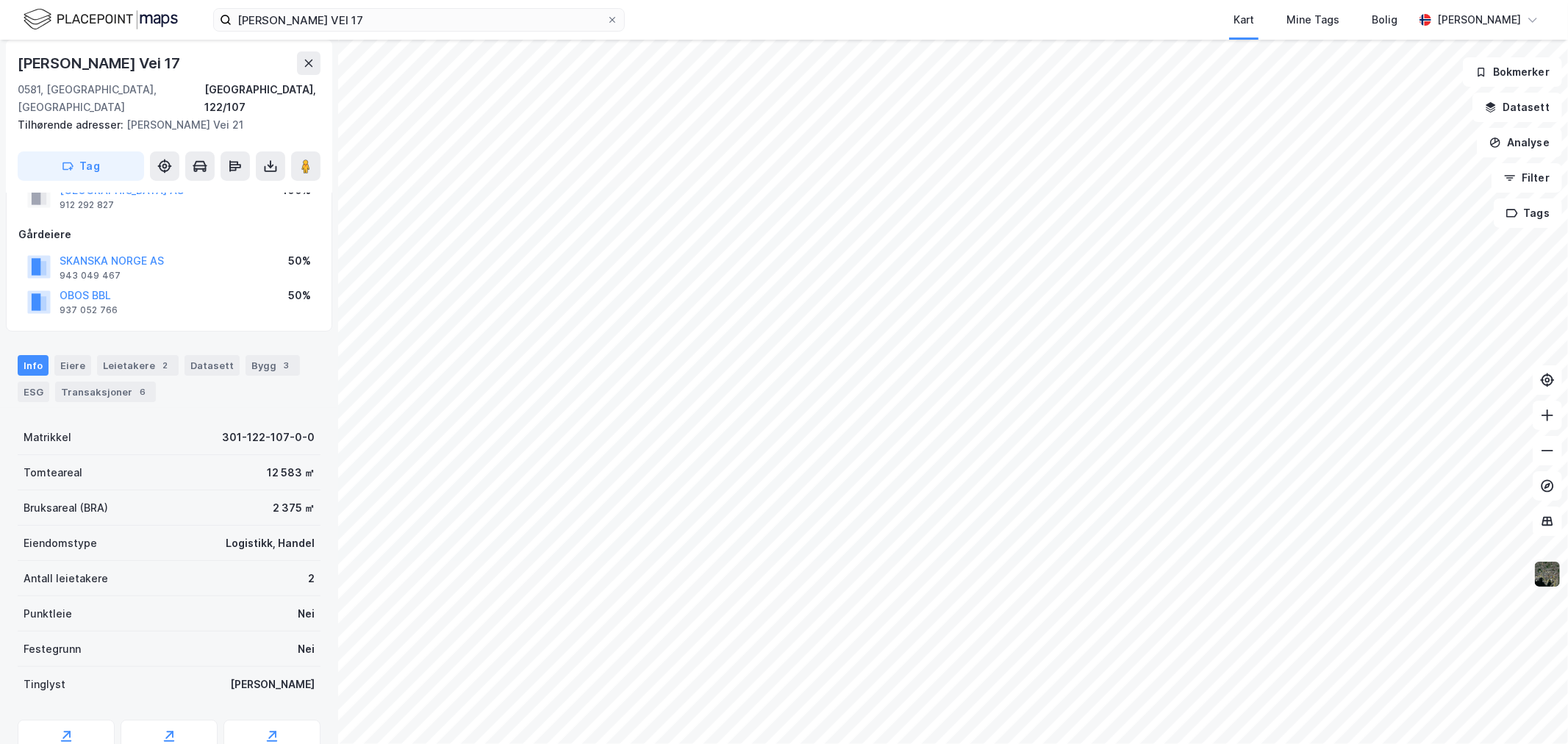
click at [1044, 515] on img at bounding box center [1548, 574] width 28 height 28
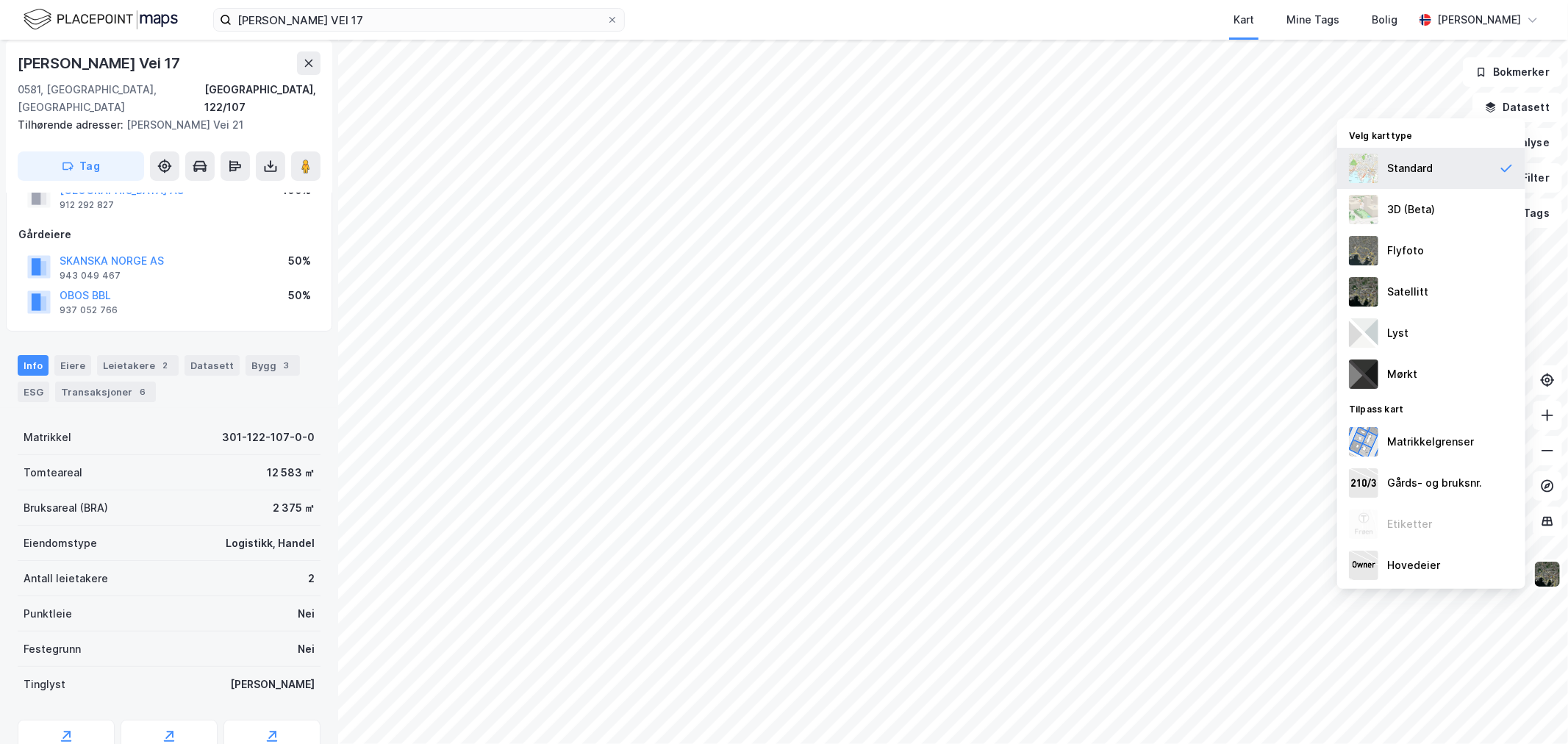
click at [1044, 174] on div "Standard" at bounding box center [1410, 169] width 46 height 18
click at [1044, 201] on div "3D (Beta)" at bounding box center [1431, 209] width 188 height 41
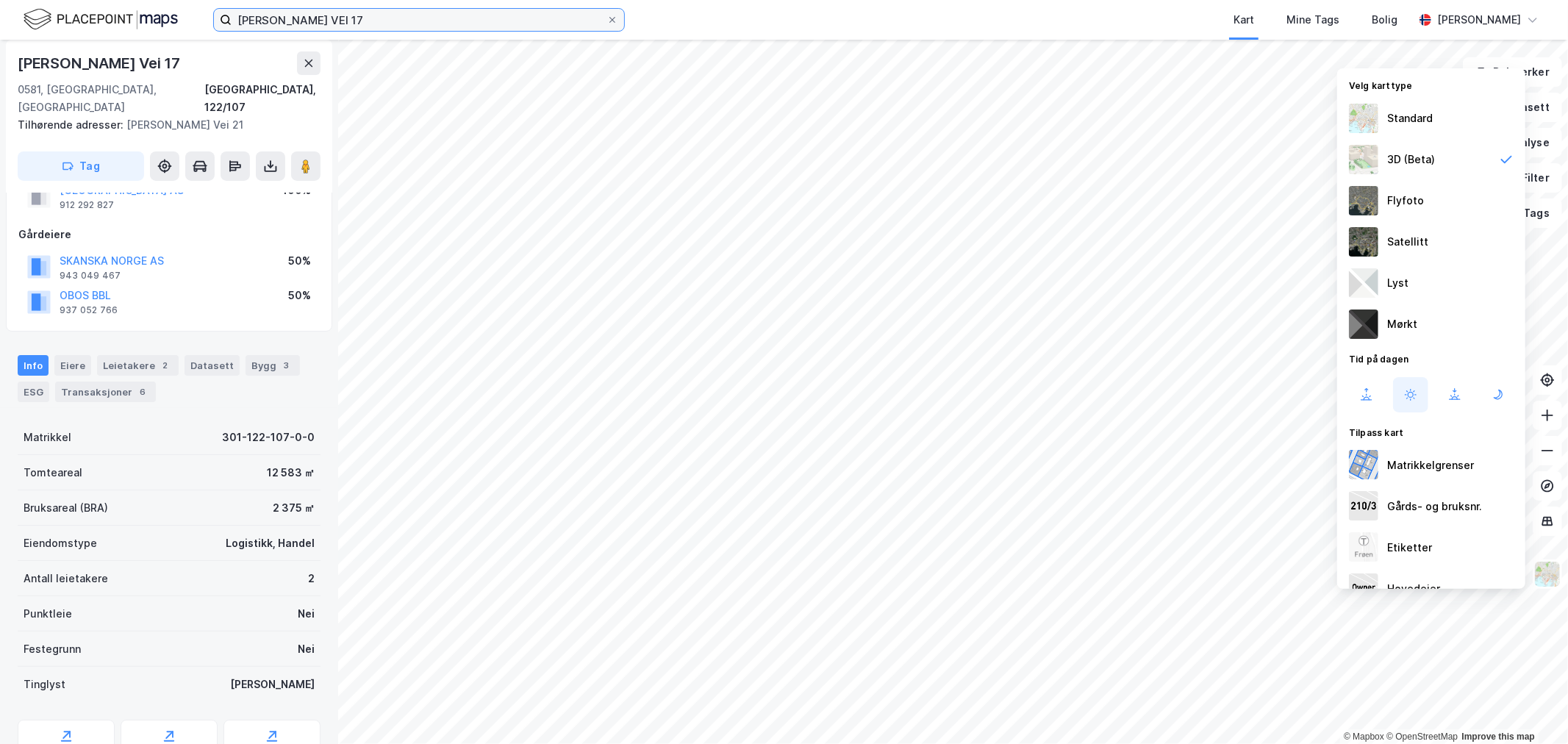
click at [335, 19] on input "[PERSON_NAME] VEI 17" at bounding box center [419, 19] width 375 height 22
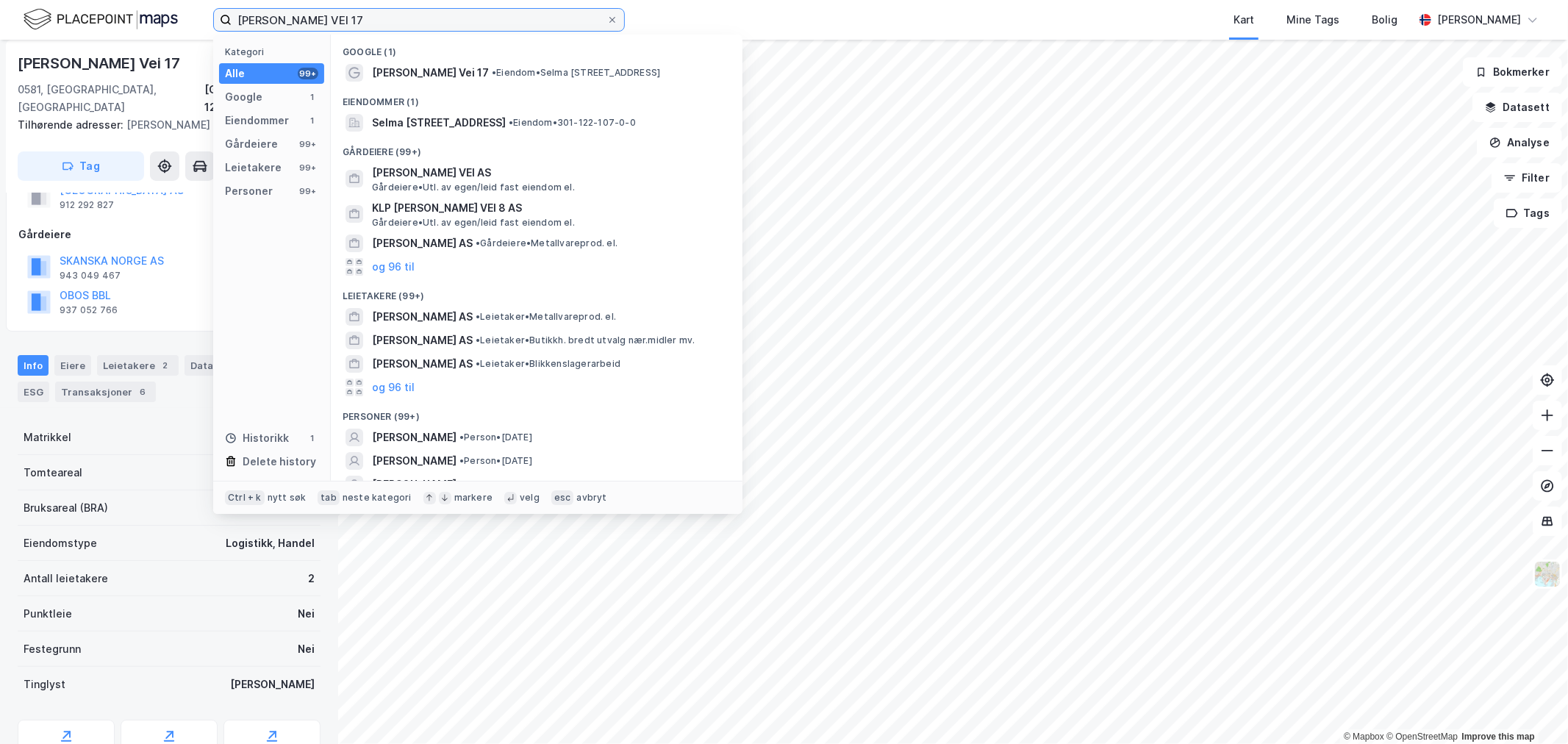
paste input "[PERSON_NAME] vei 1-3"
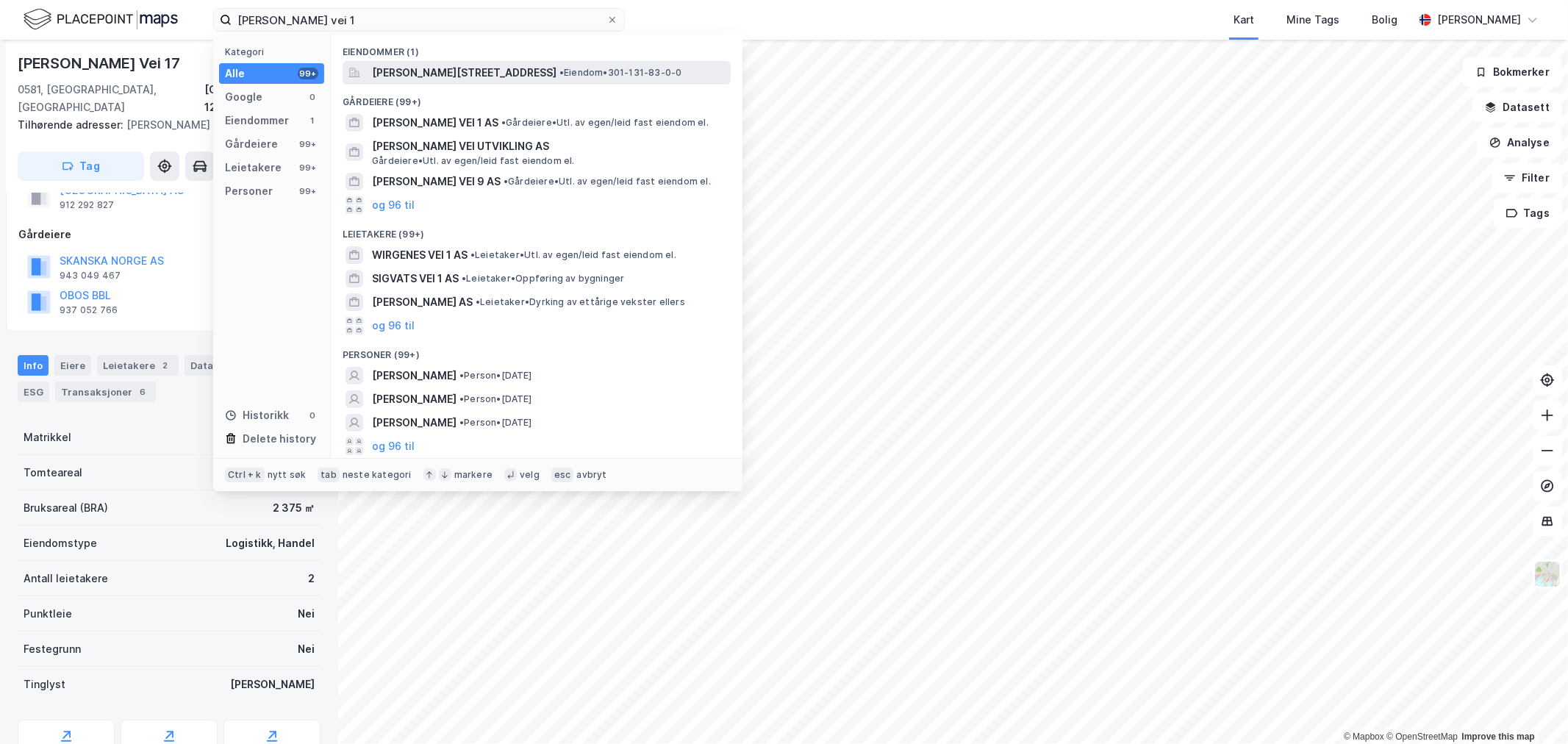
click at [493, 74] on span "[PERSON_NAME][STREET_ADDRESS]" at bounding box center [464, 73] width 184 height 18
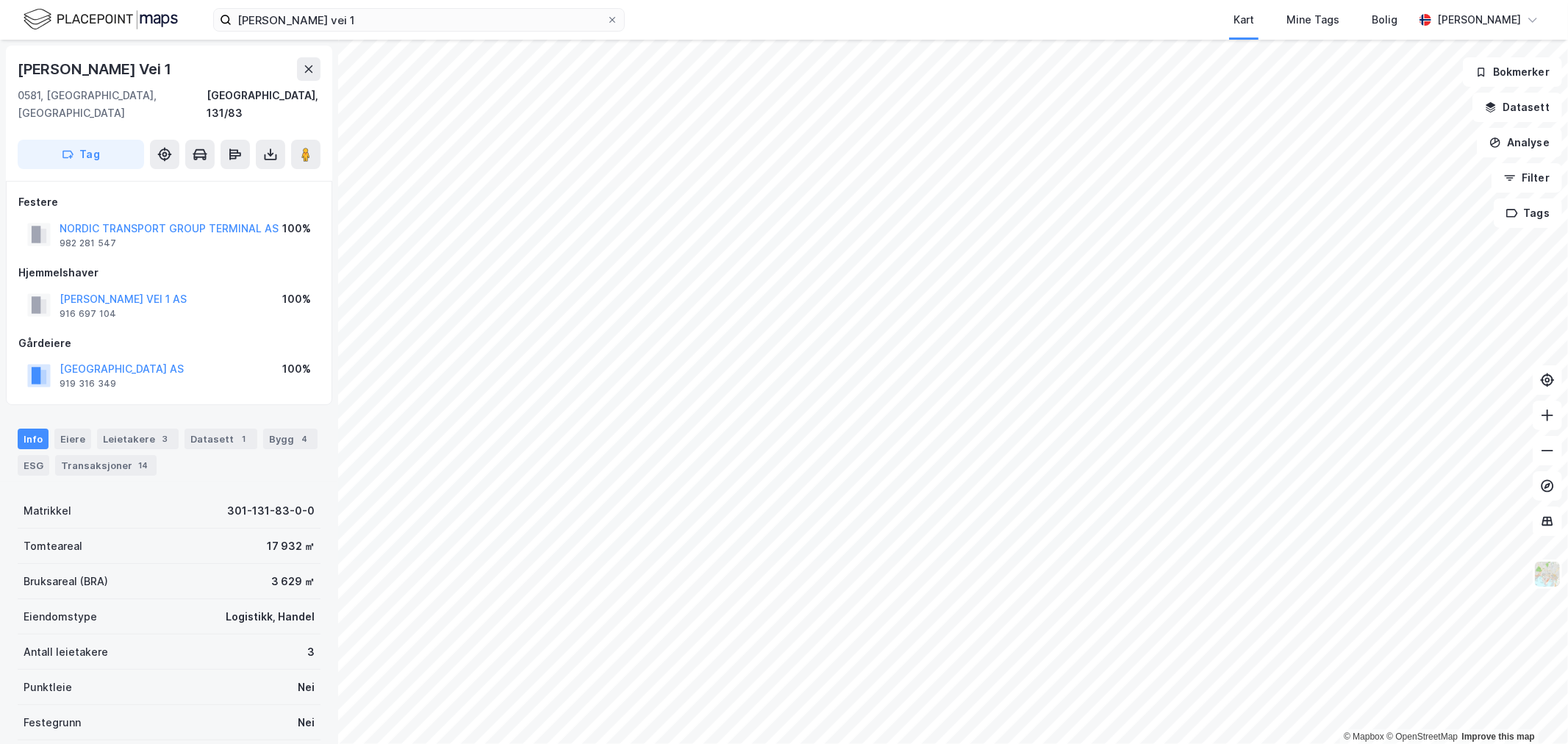
scroll to position [56, 0]
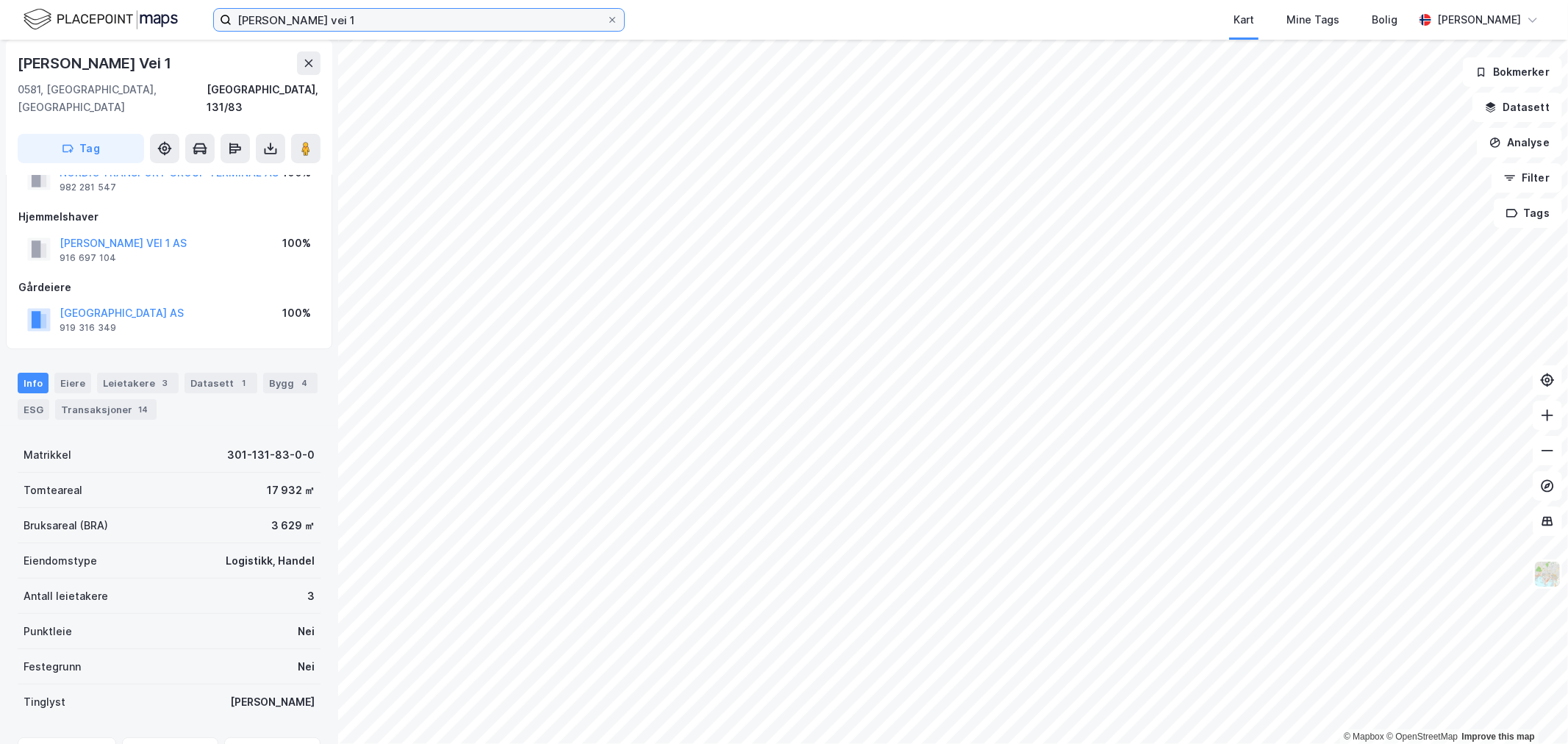
click at [342, 24] on input "[PERSON_NAME] vei 1" at bounding box center [419, 19] width 375 height 22
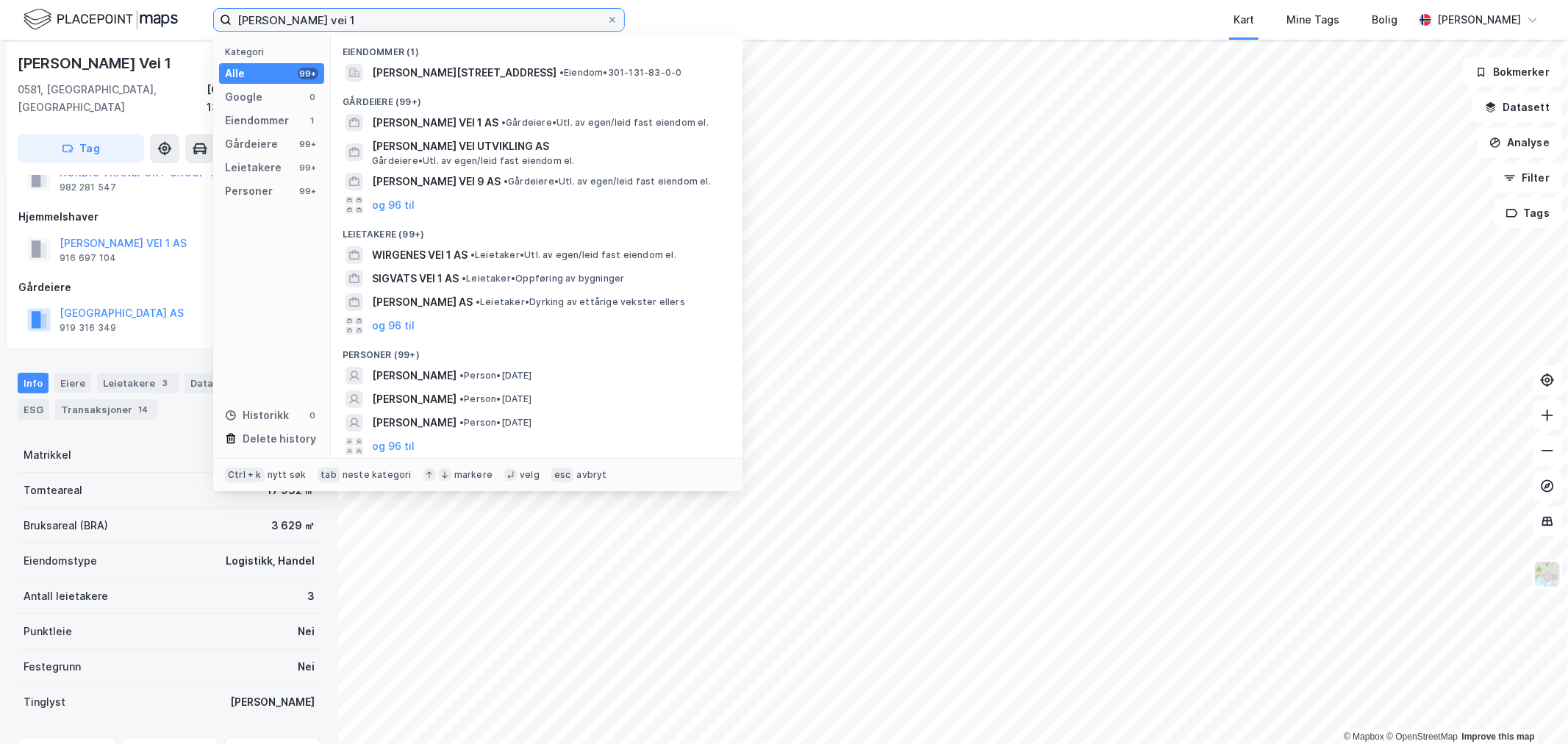
paste input "ØSTRE AKER VEI 24C"
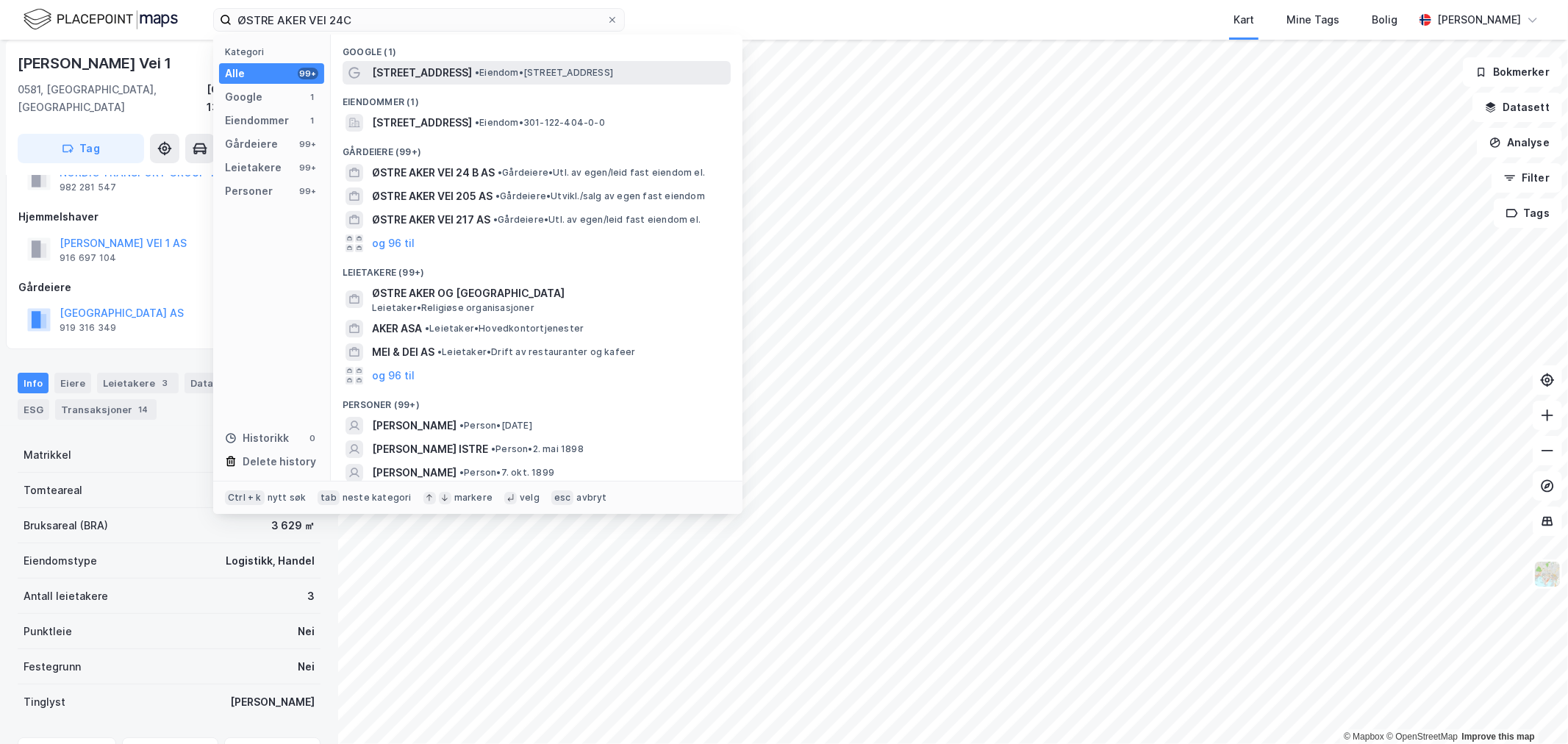
click at [403, 68] on span "[STREET_ADDRESS]" at bounding box center [422, 73] width 100 height 18
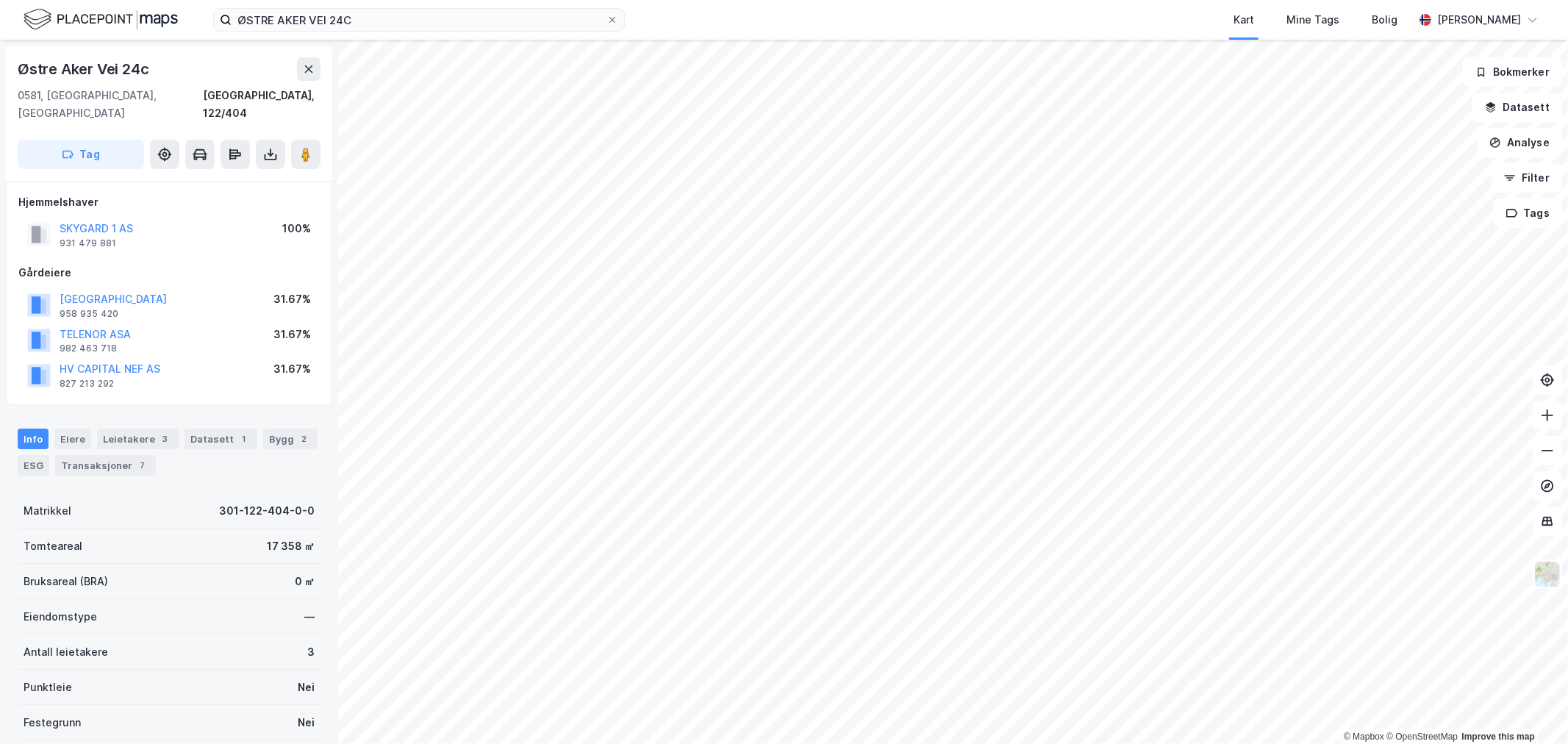
scroll to position [56, 0]
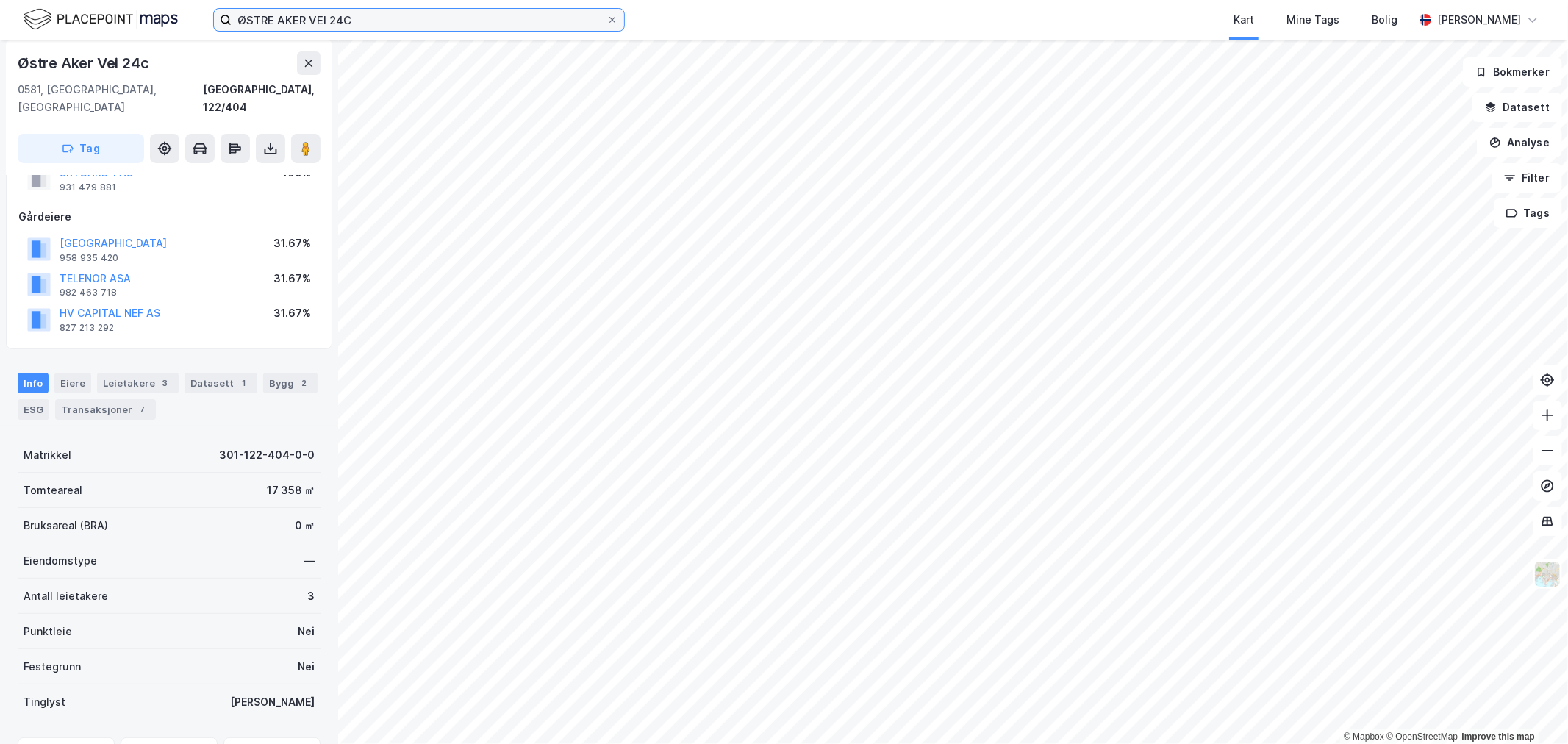
click at [355, 17] on input "ØSTRE AKER VEI 24C" at bounding box center [419, 19] width 375 height 22
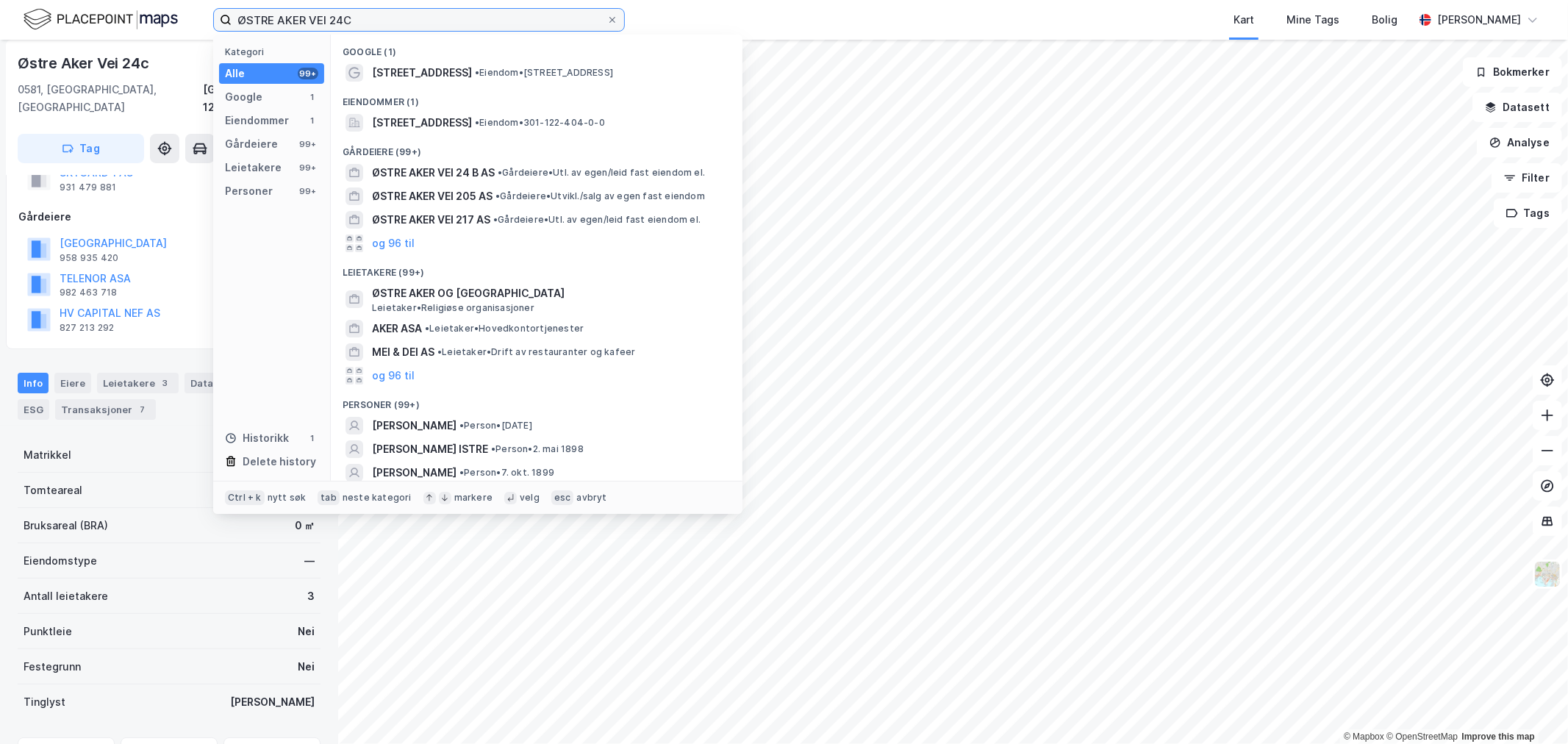
paste input "2 & 24"
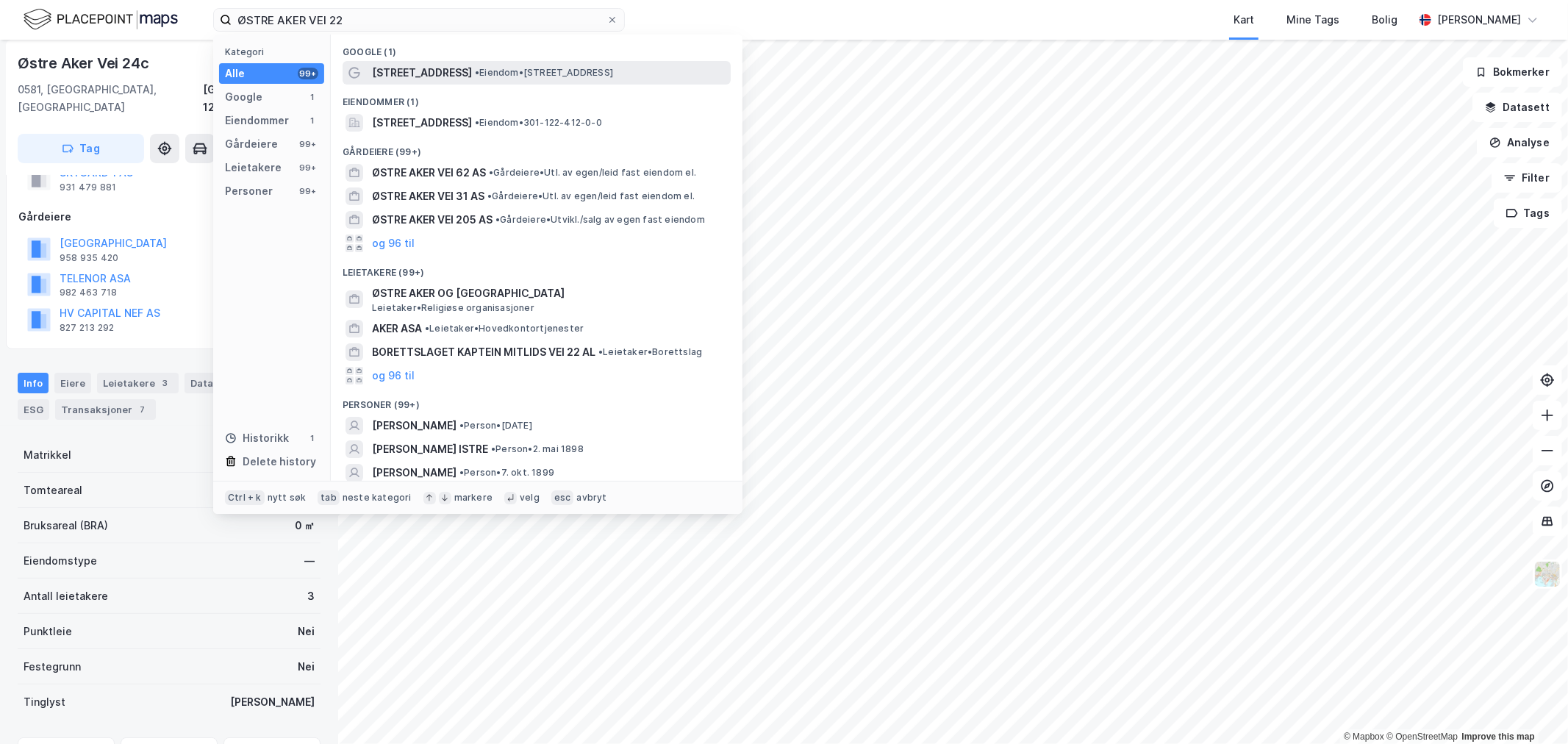
click at [486, 65] on div "[STREET_ADDRESS] • Eiendom • [STREET_ADDRESS]" at bounding box center [549, 73] width 356 height 18
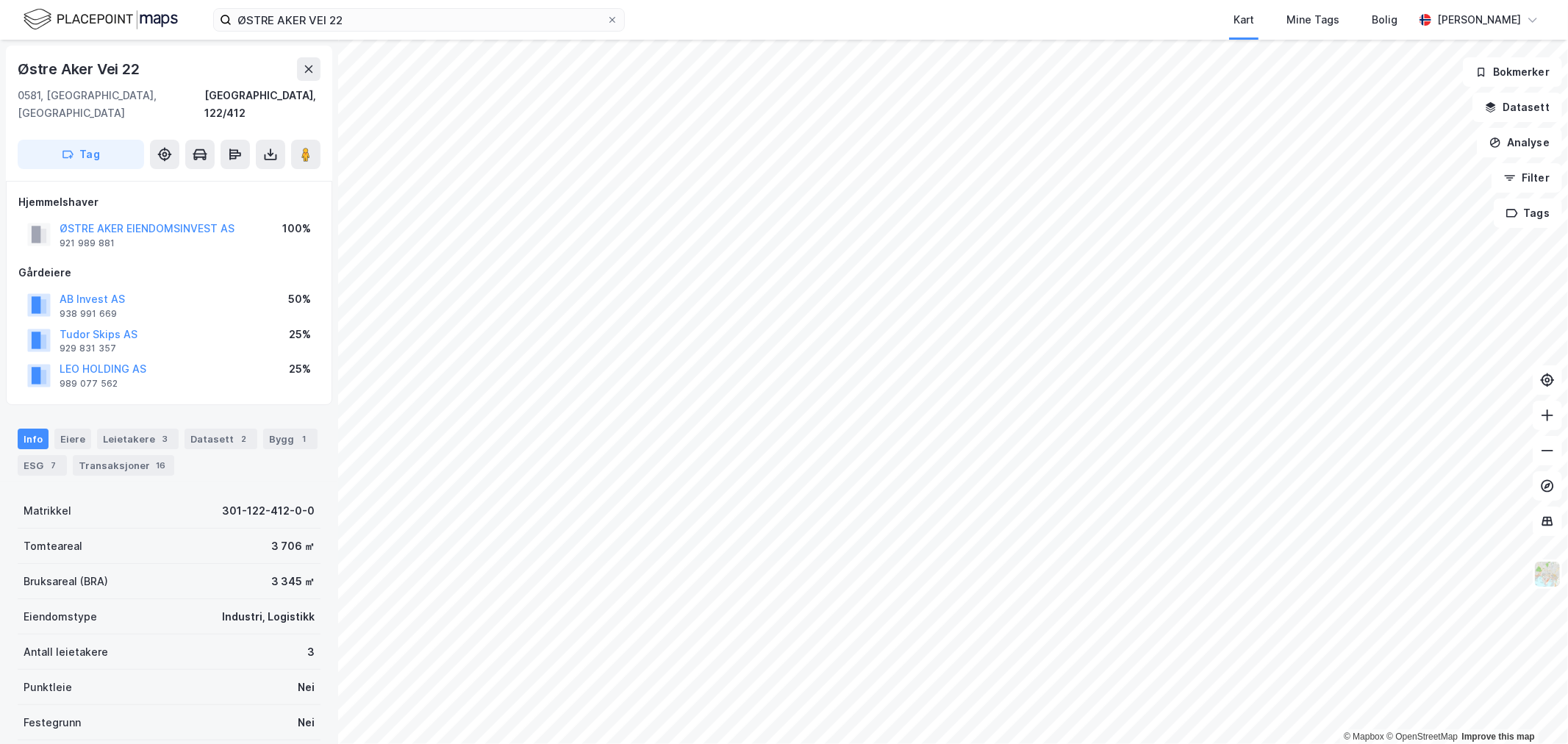
scroll to position [56, 0]
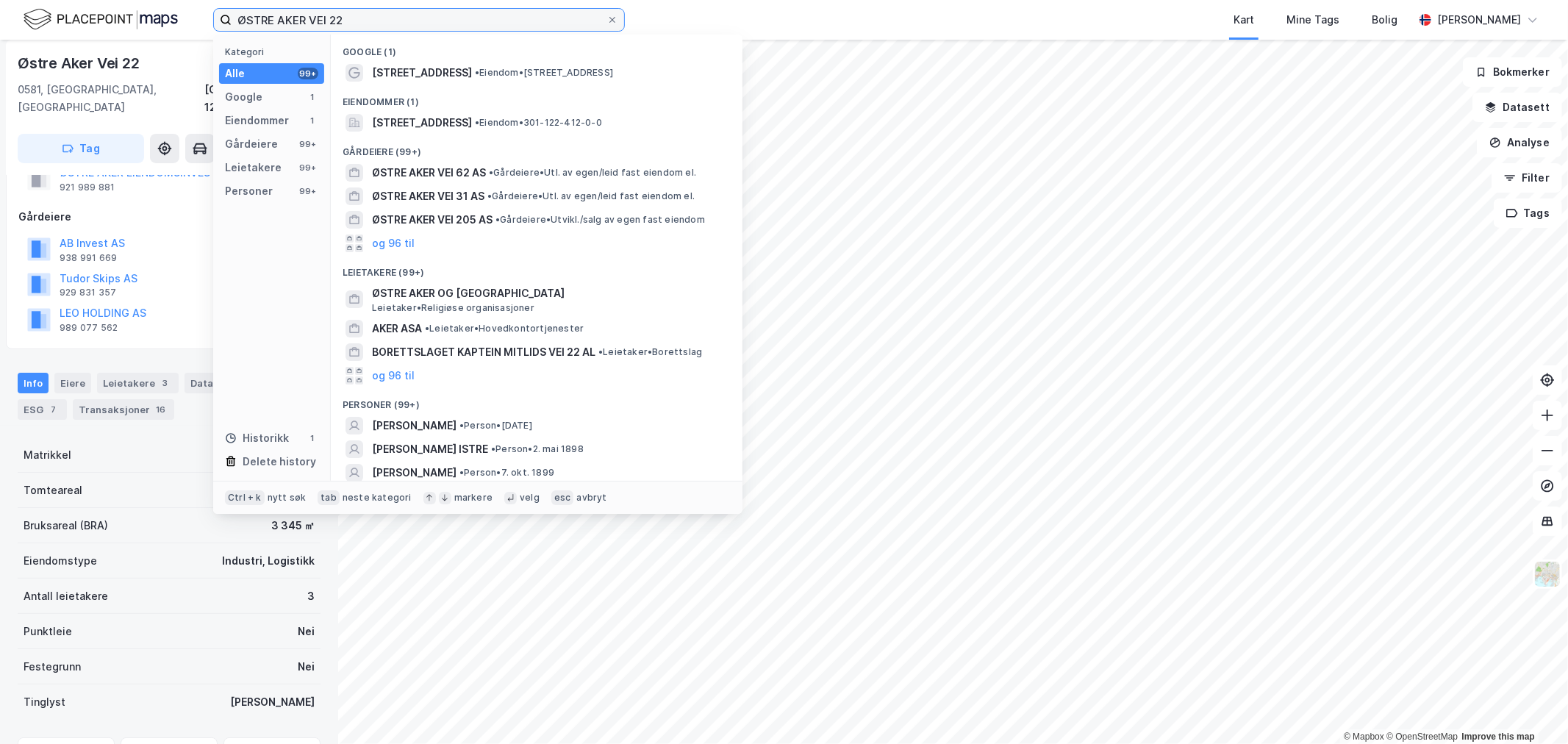
click at [365, 24] on input "ØSTRE AKER VEI 22" at bounding box center [419, 19] width 375 height 22
paste input "Brobekkveien 84"
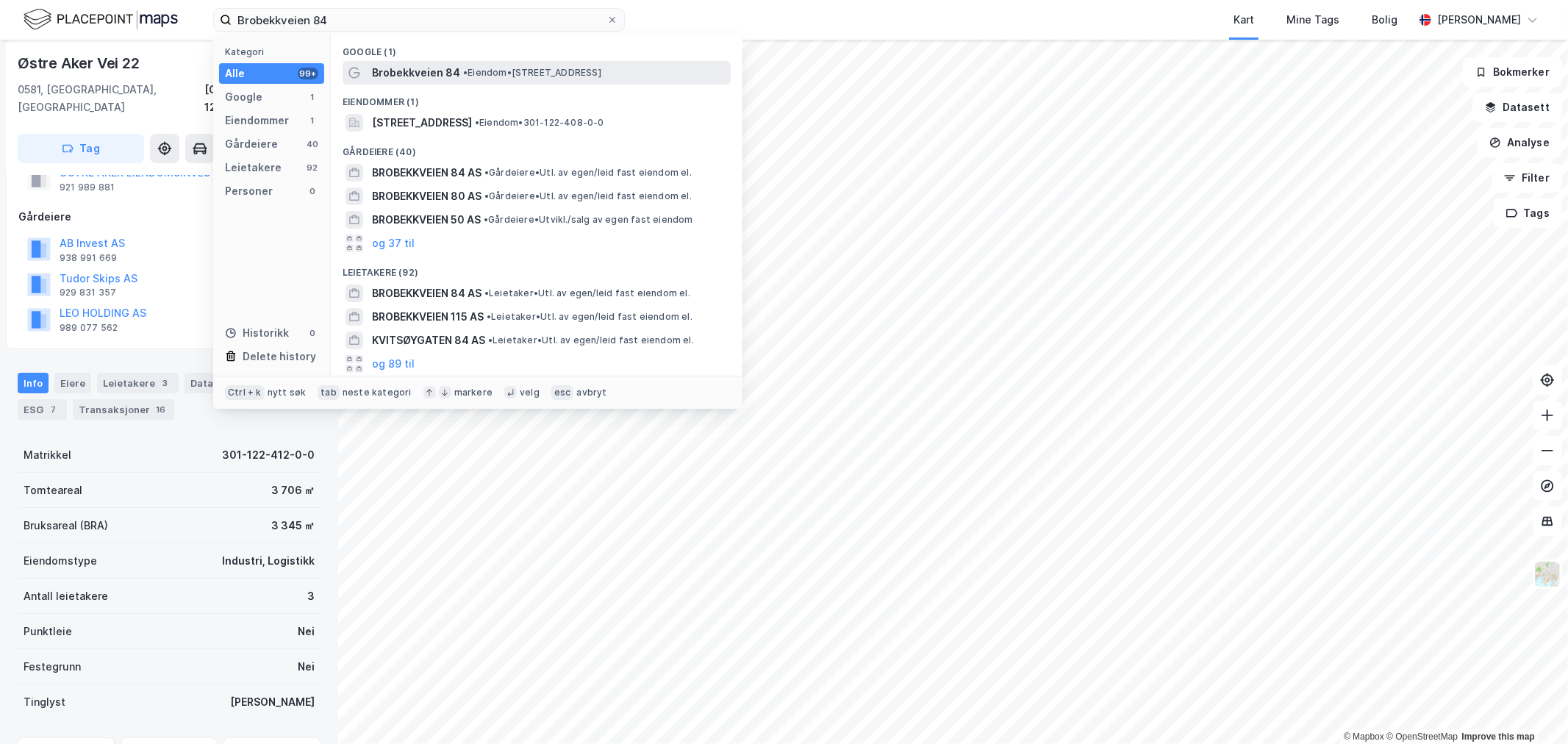
click at [401, 79] on span "Brobekkveien 84" at bounding box center [415, 73] width 88 height 18
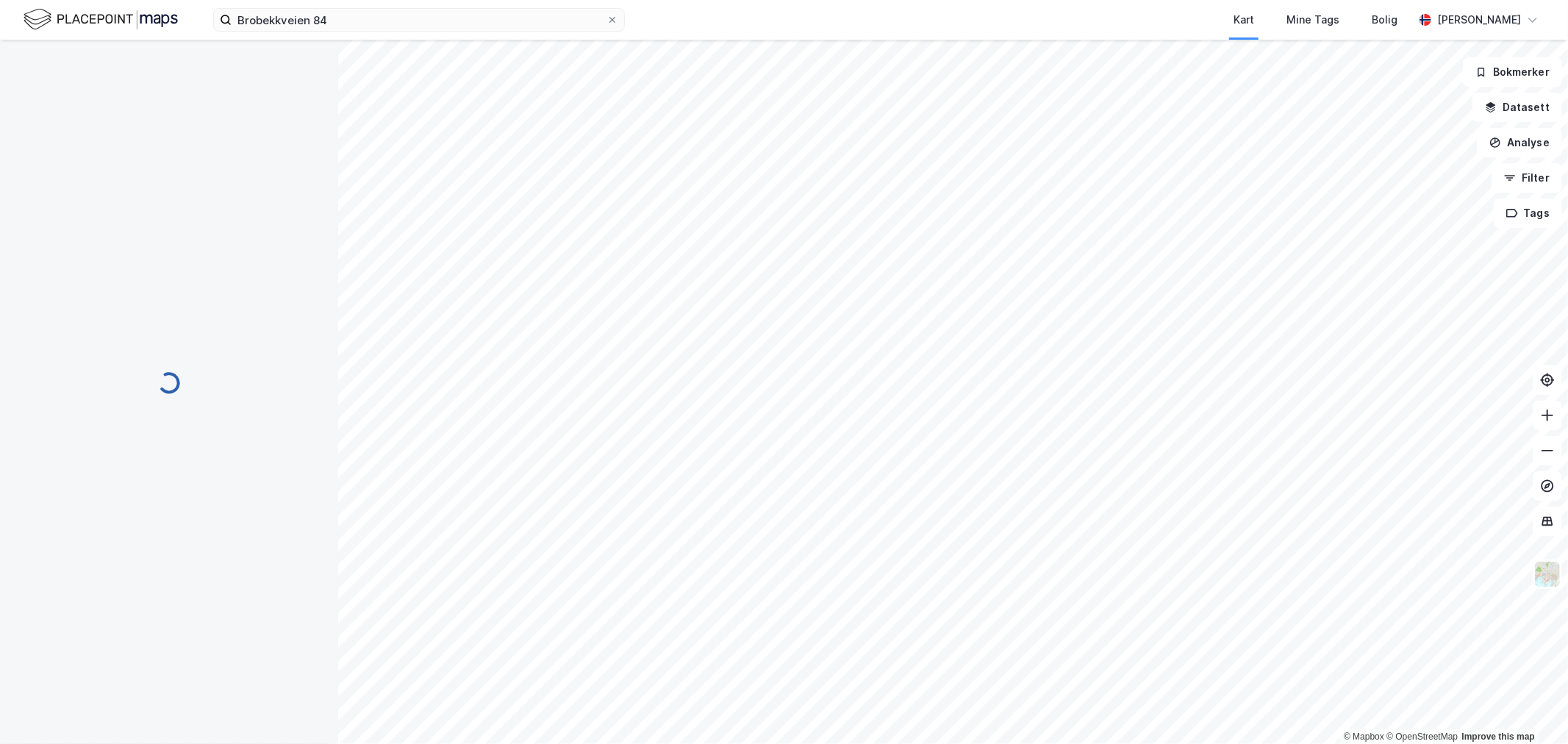
scroll to position [56, 0]
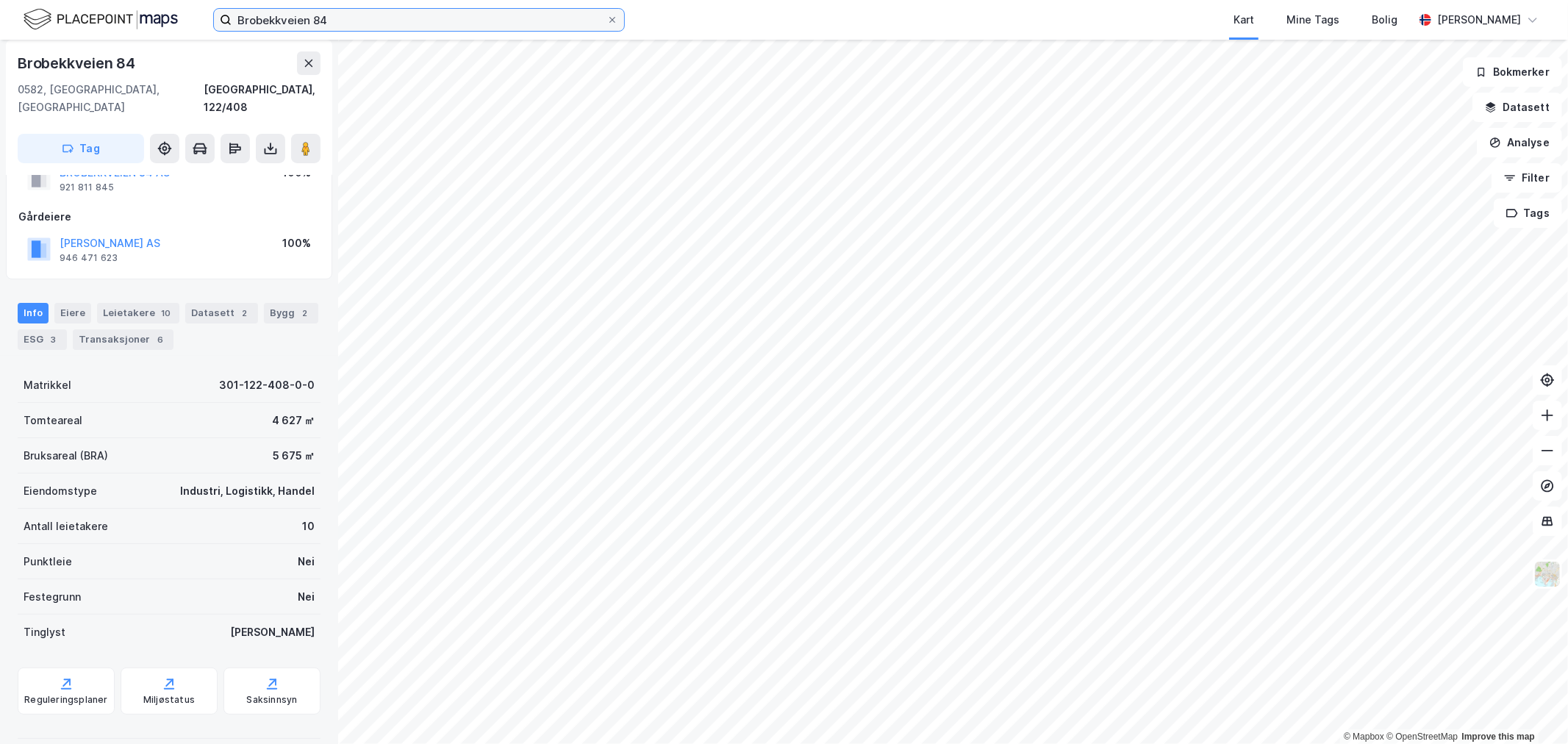
click at [343, 25] on input "Brobekkveien 84" at bounding box center [419, 19] width 375 height 22
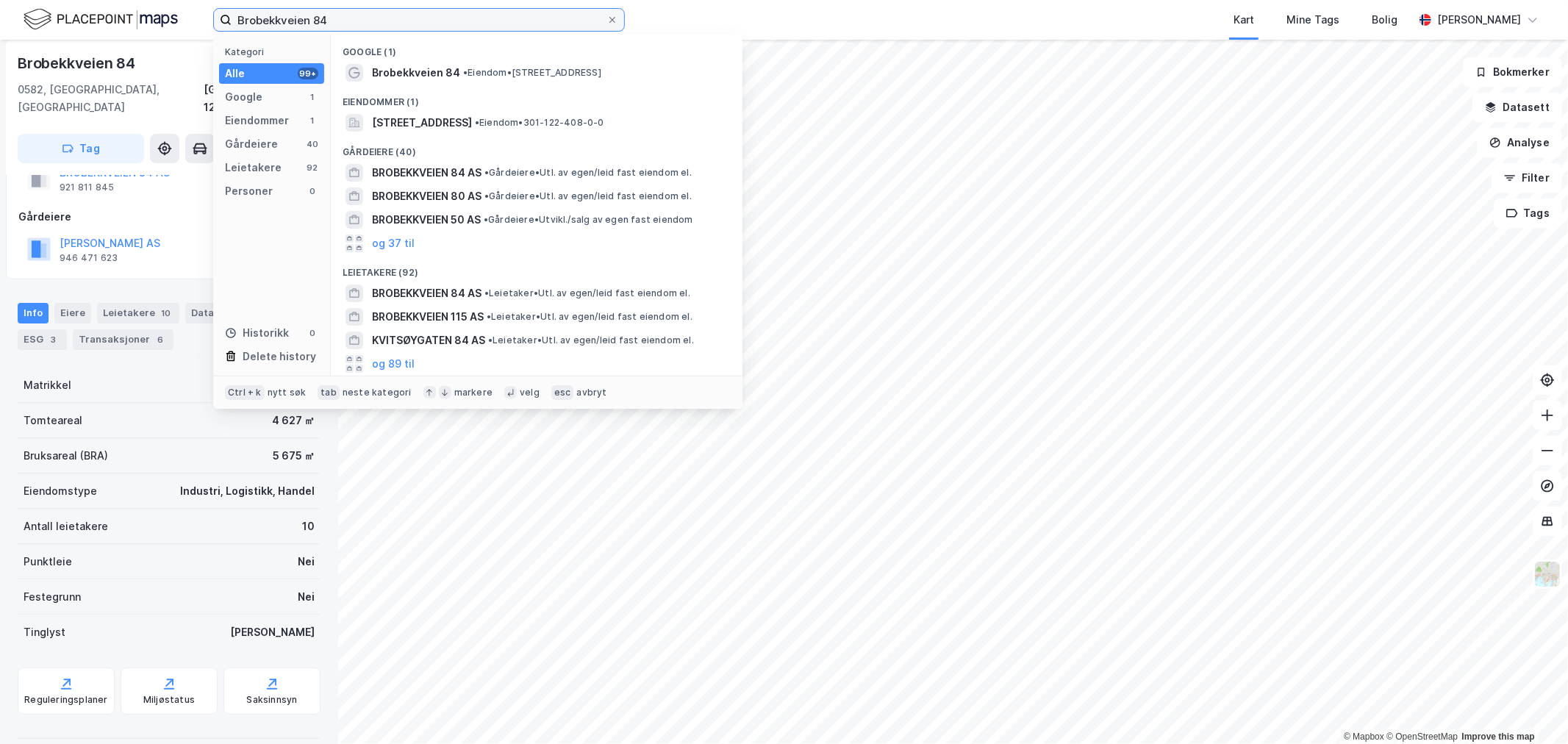
click at [343, 9] on input "Brobekkveien 84" at bounding box center [419, 19] width 375 height 22
paste input "ØSTRE AKER VEI 60"
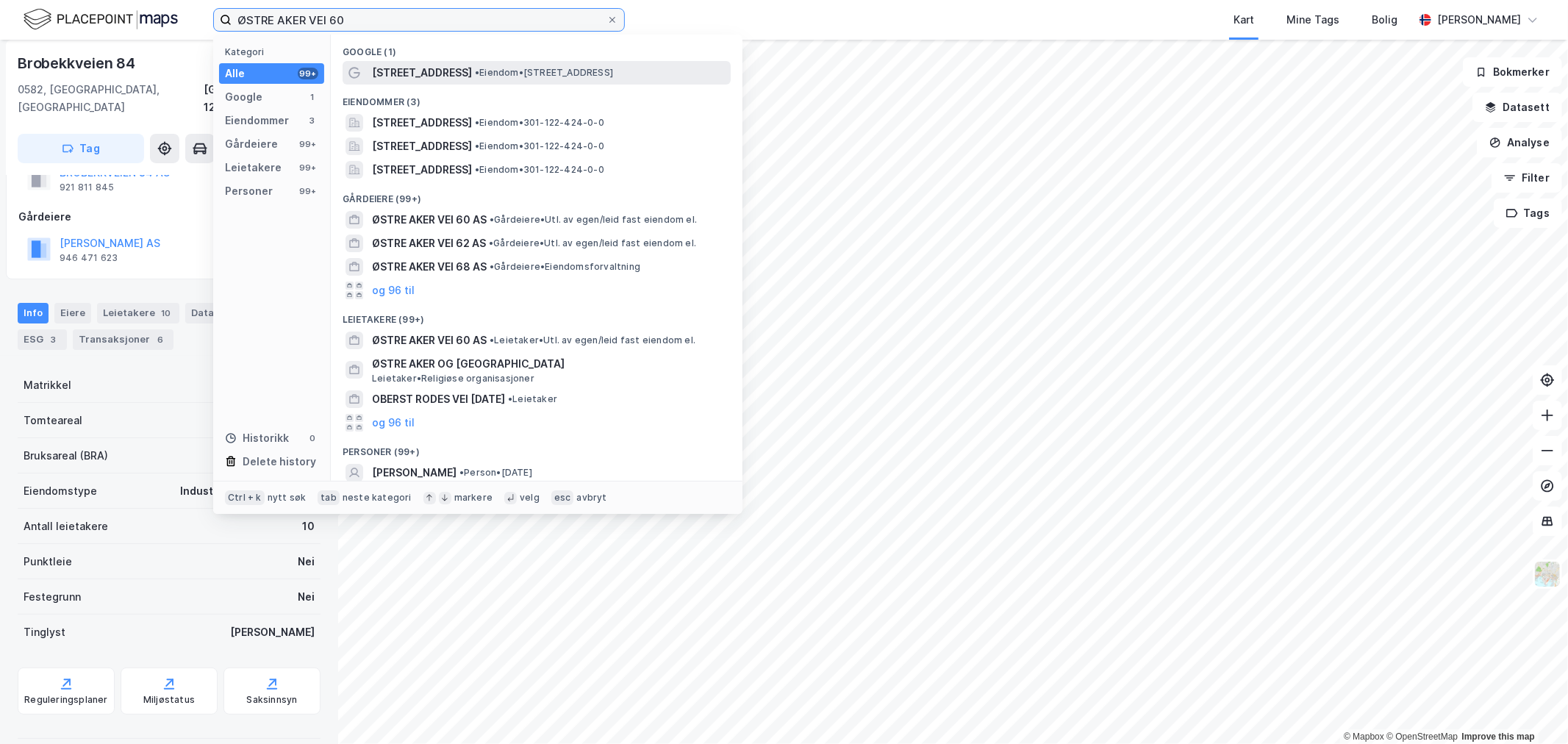
type input "ØSTRE AKER VEI 60"
click at [369, 69] on div "[STREET_ADDRESS] • Eiendom • [STREET_ADDRESS]" at bounding box center [537, 72] width 388 height 24
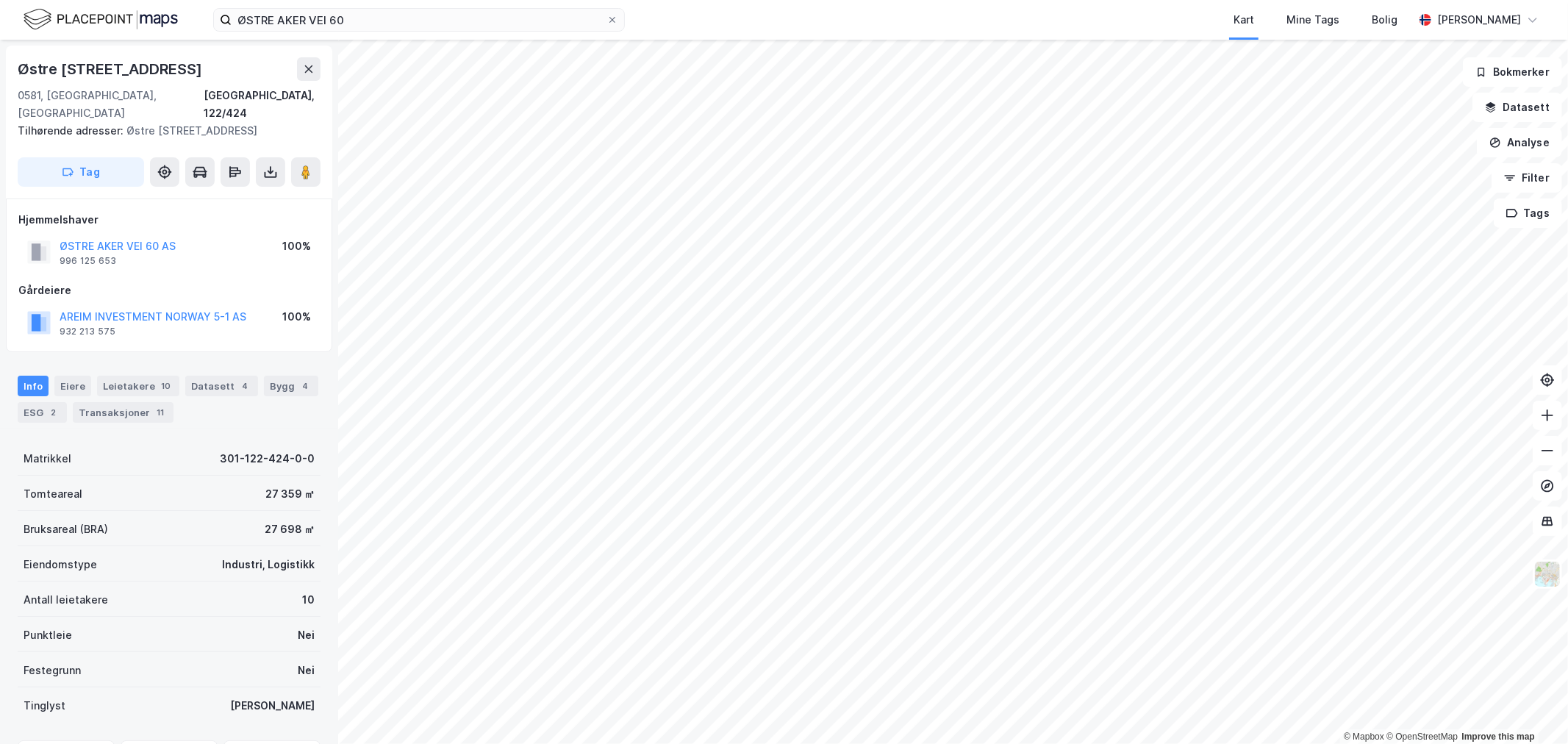
scroll to position [56, 0]
